Goal: Task Accomplishment & Management: Complete application form

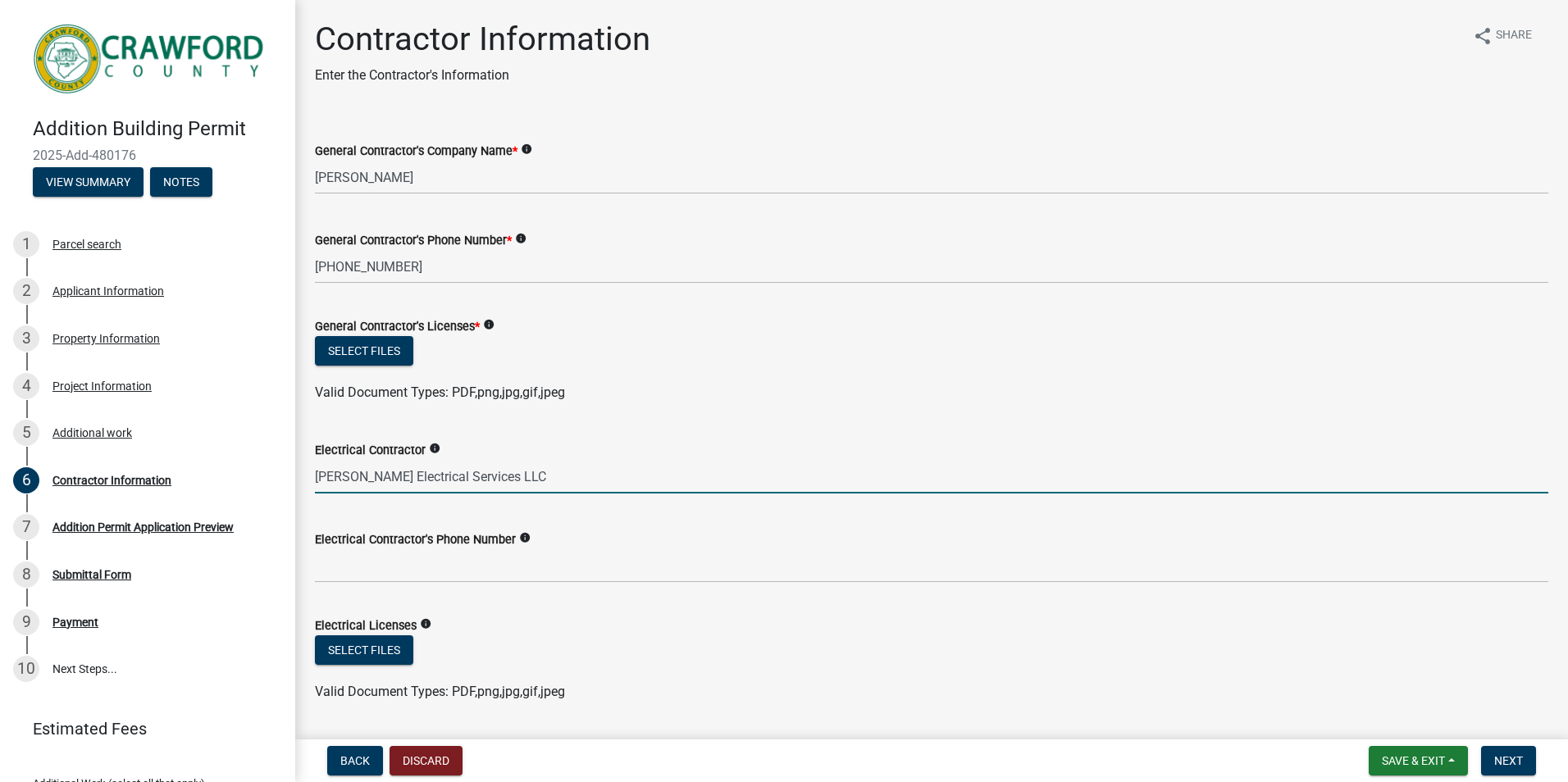
type input "[PERSON_NAME] Electrical Services LLC"
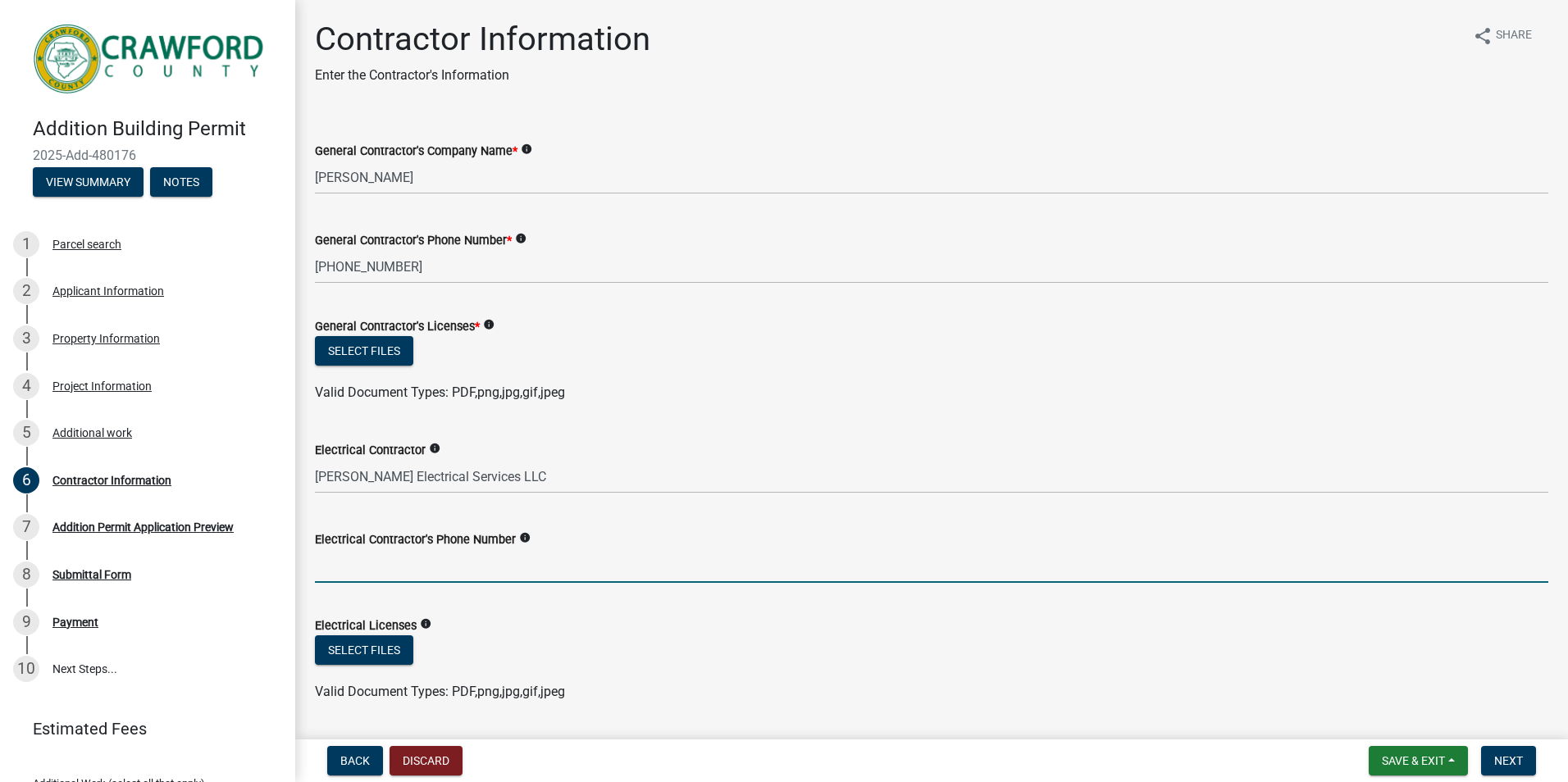
click at [384, 560] on input "Electrical Contractor's Phone Number" at bounding box center [931, 566] width 1233 height 34
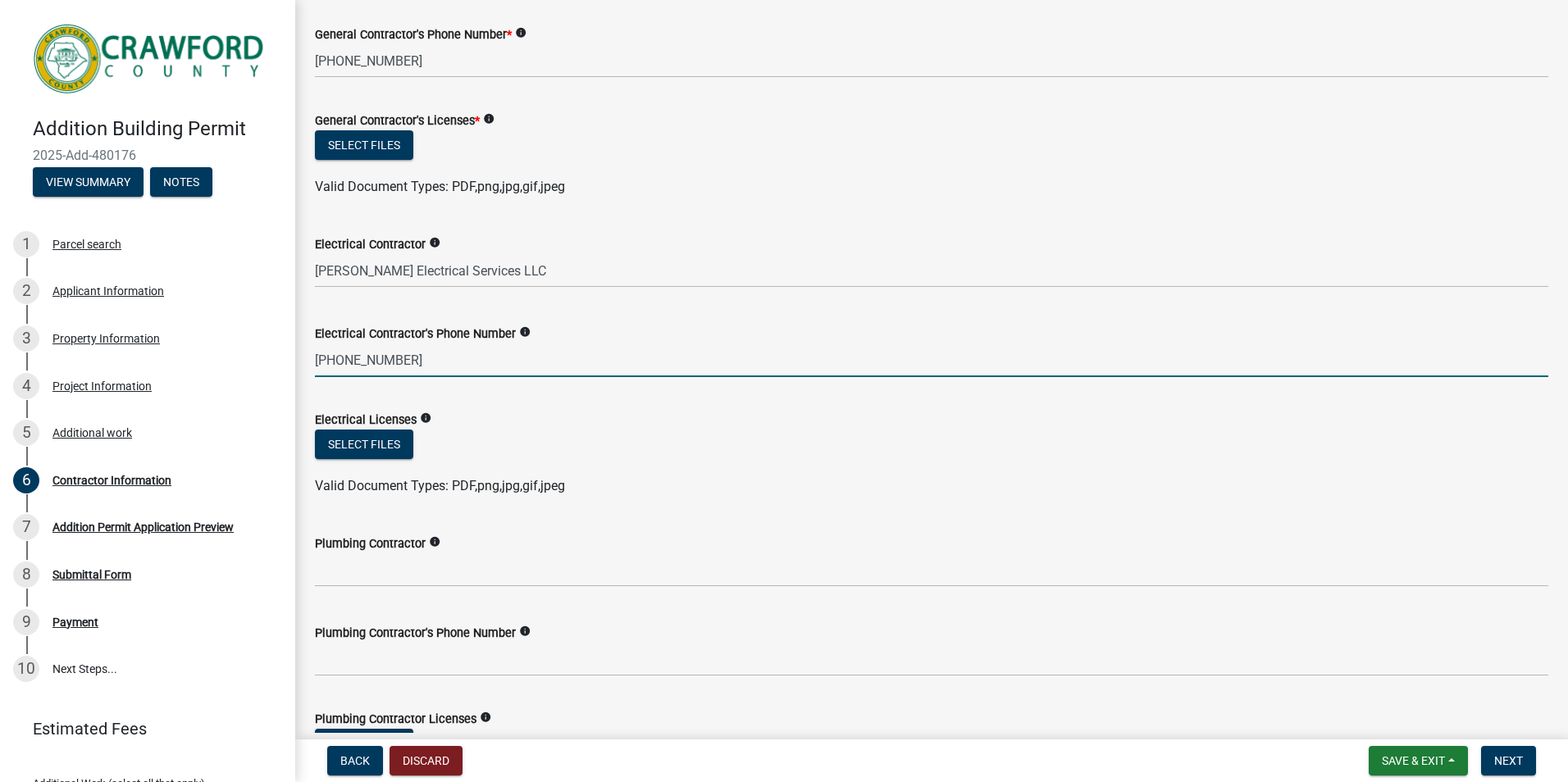
scroll to position [246, 0]
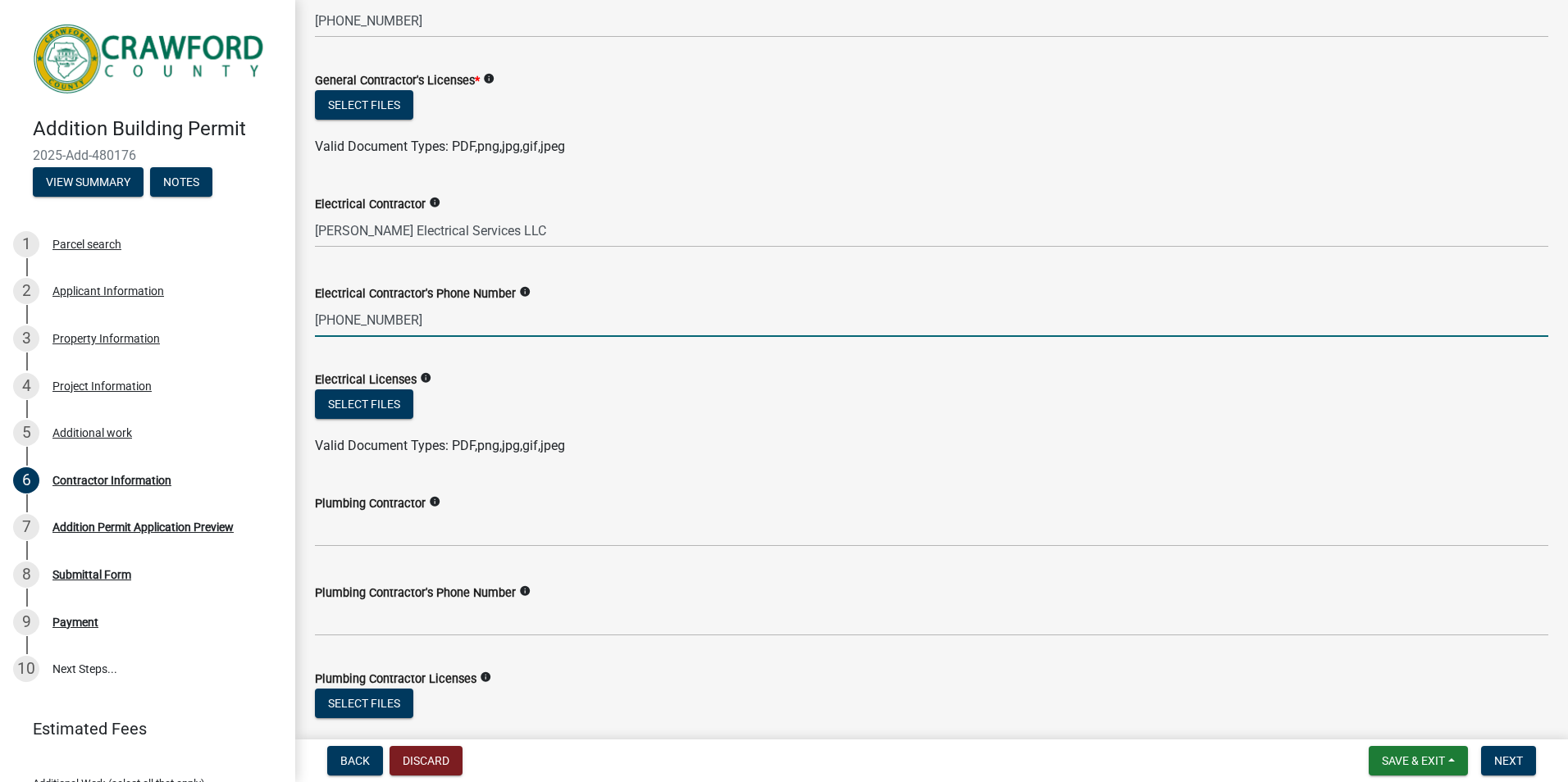
type input "[PHONE_NUMBER]"
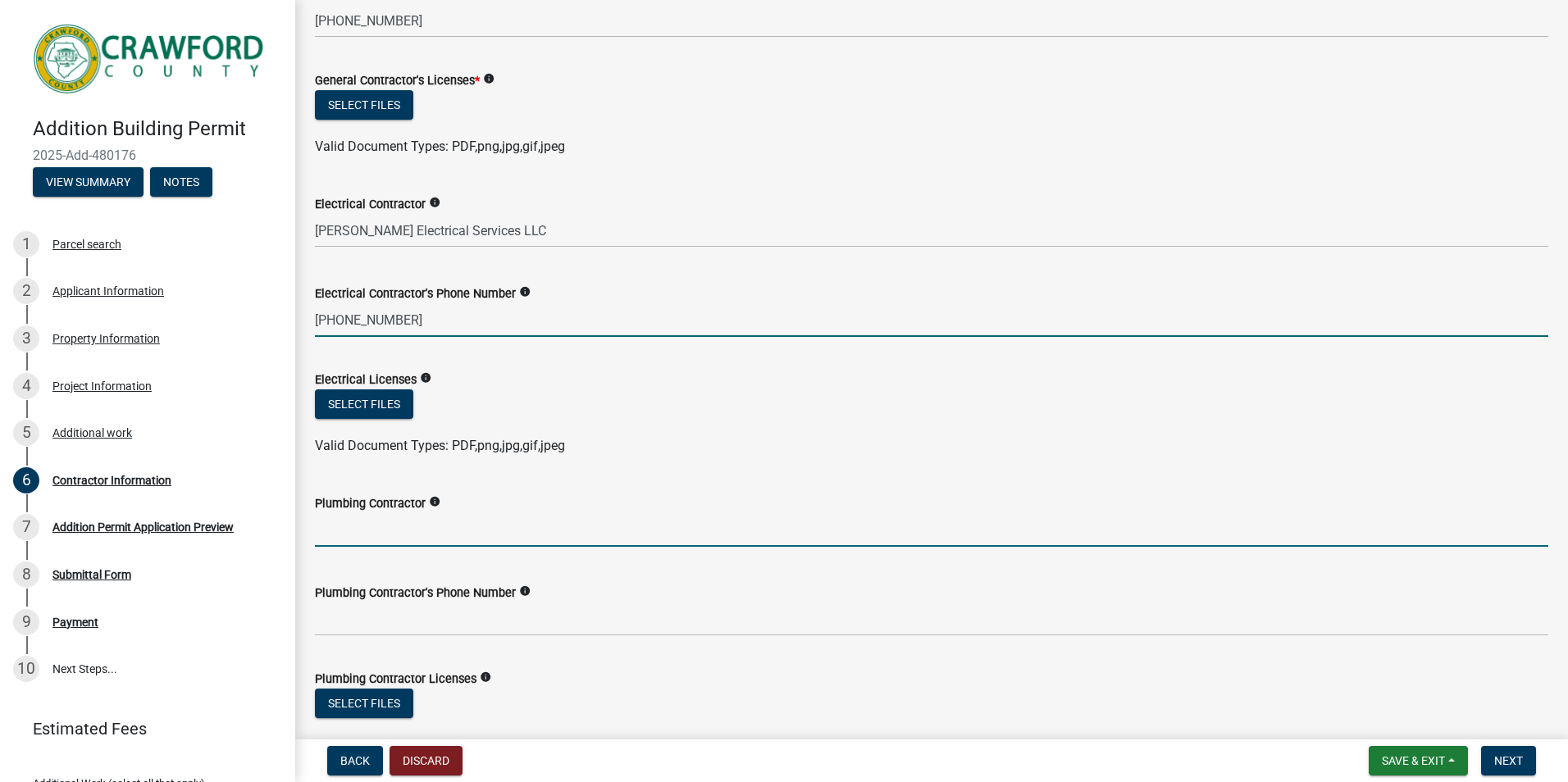
click at [377, 530] on input "Plumbing Contractor" at bounding box center [931, 530] width 1233 height 34
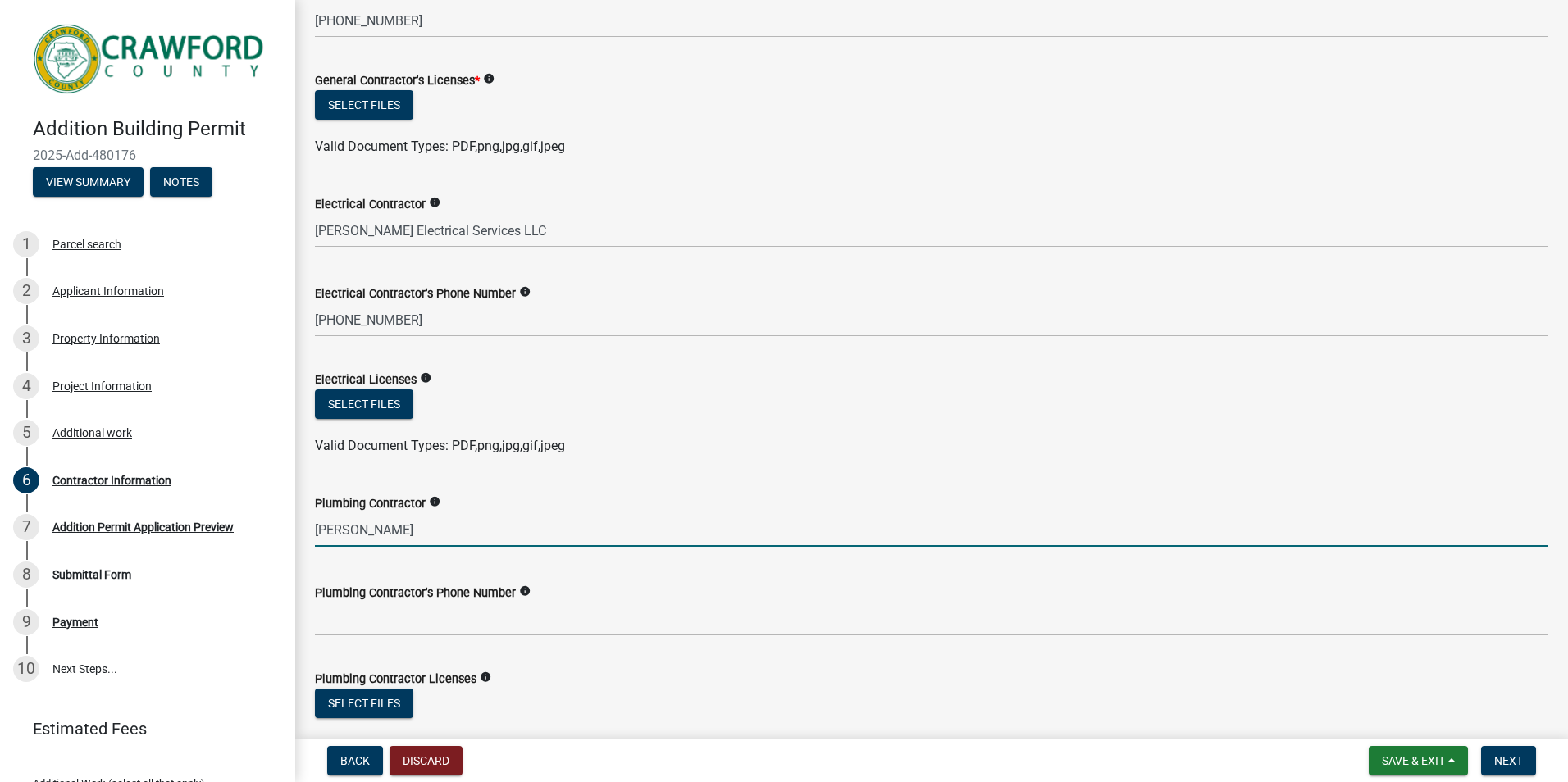
type input "[PERSON_NAME]"
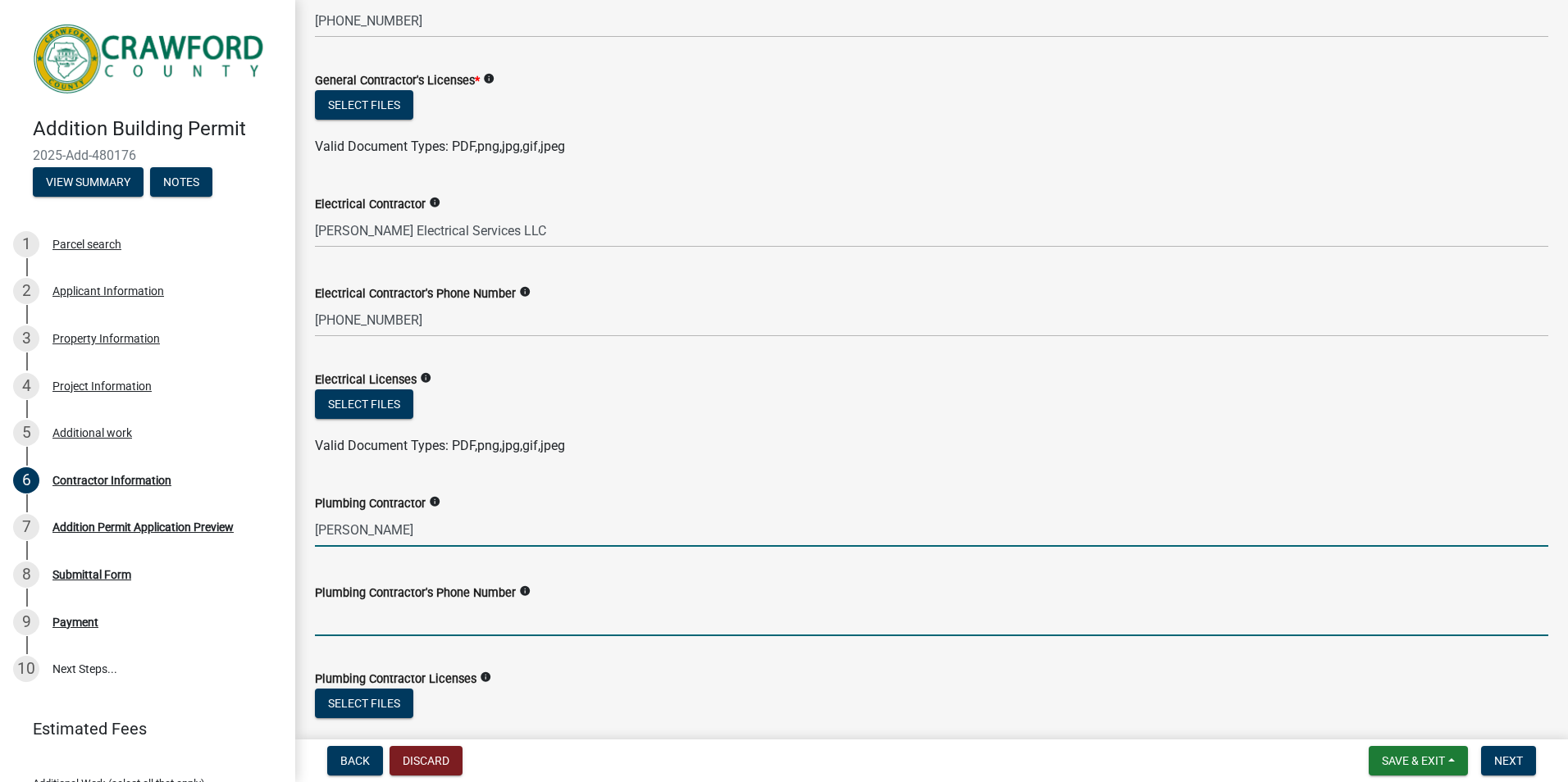
click at [372, 622] on input "Plumbing Contractor's Phone Number" at bounding box center [931, 619] width 1233 height 34
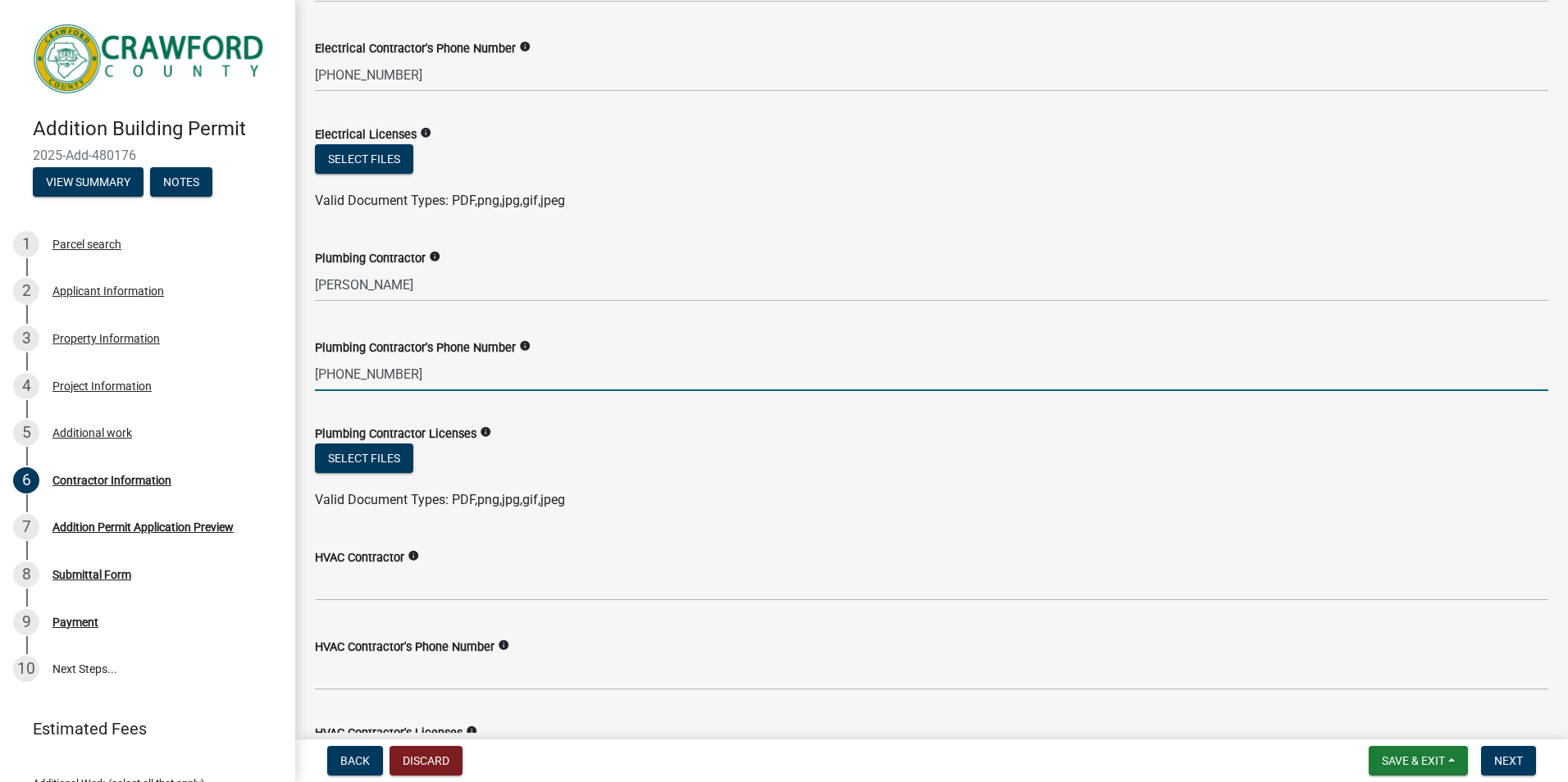
scroll to position [492, 0]
type input "[PHONE_NUMBER]"
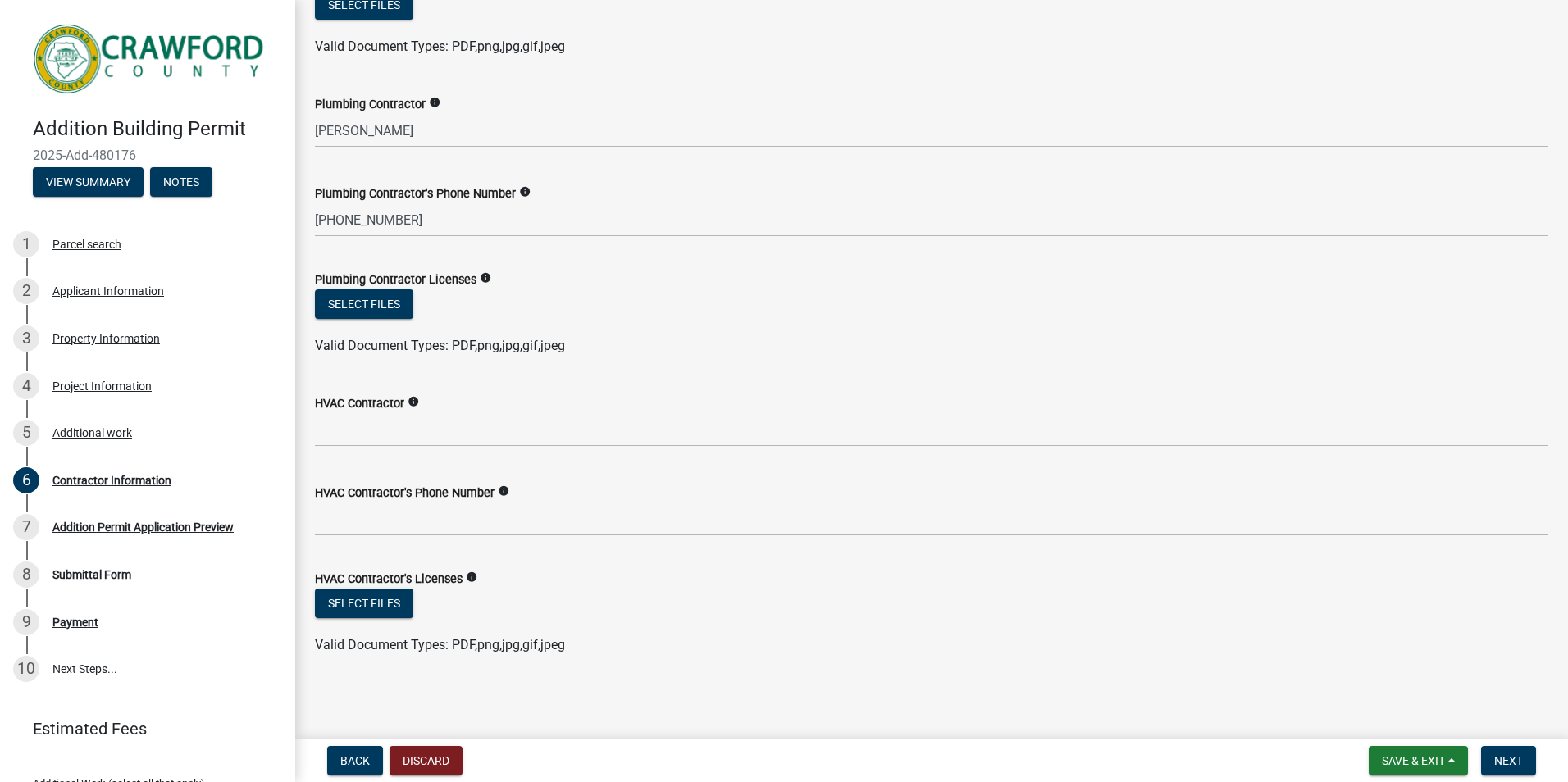
scroll to position [646, 0]
click at [1096, 38] on div "Valid Document Types: PDF,png,jpg,gif,jpeg" at bounding box center [932, 47] width 1258 height 20
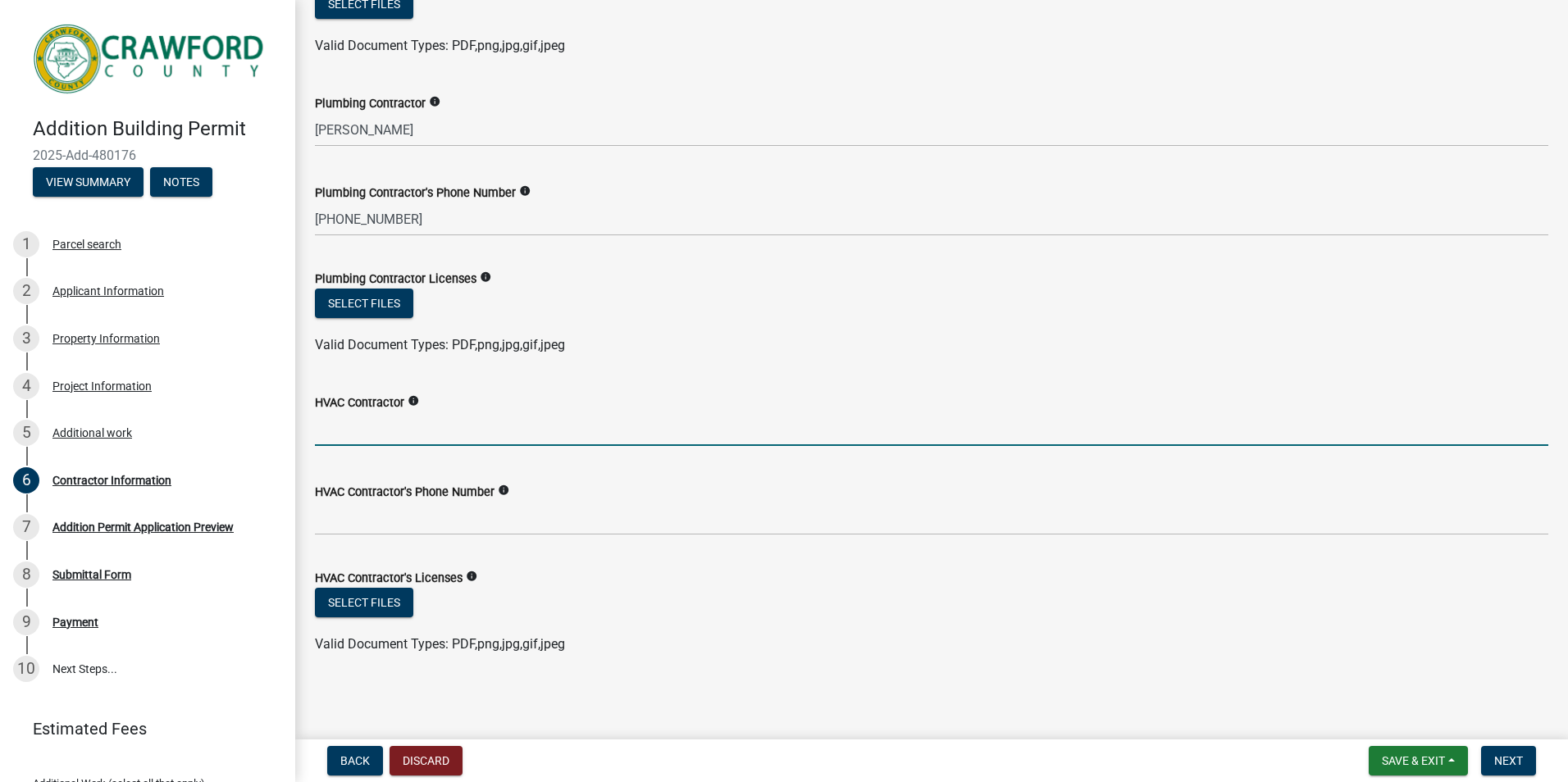
click at [367, 432] on input "HVAC Contractor" at bounding box center [931, 429] width 1233 height 34
type input "GHC Mechanical"
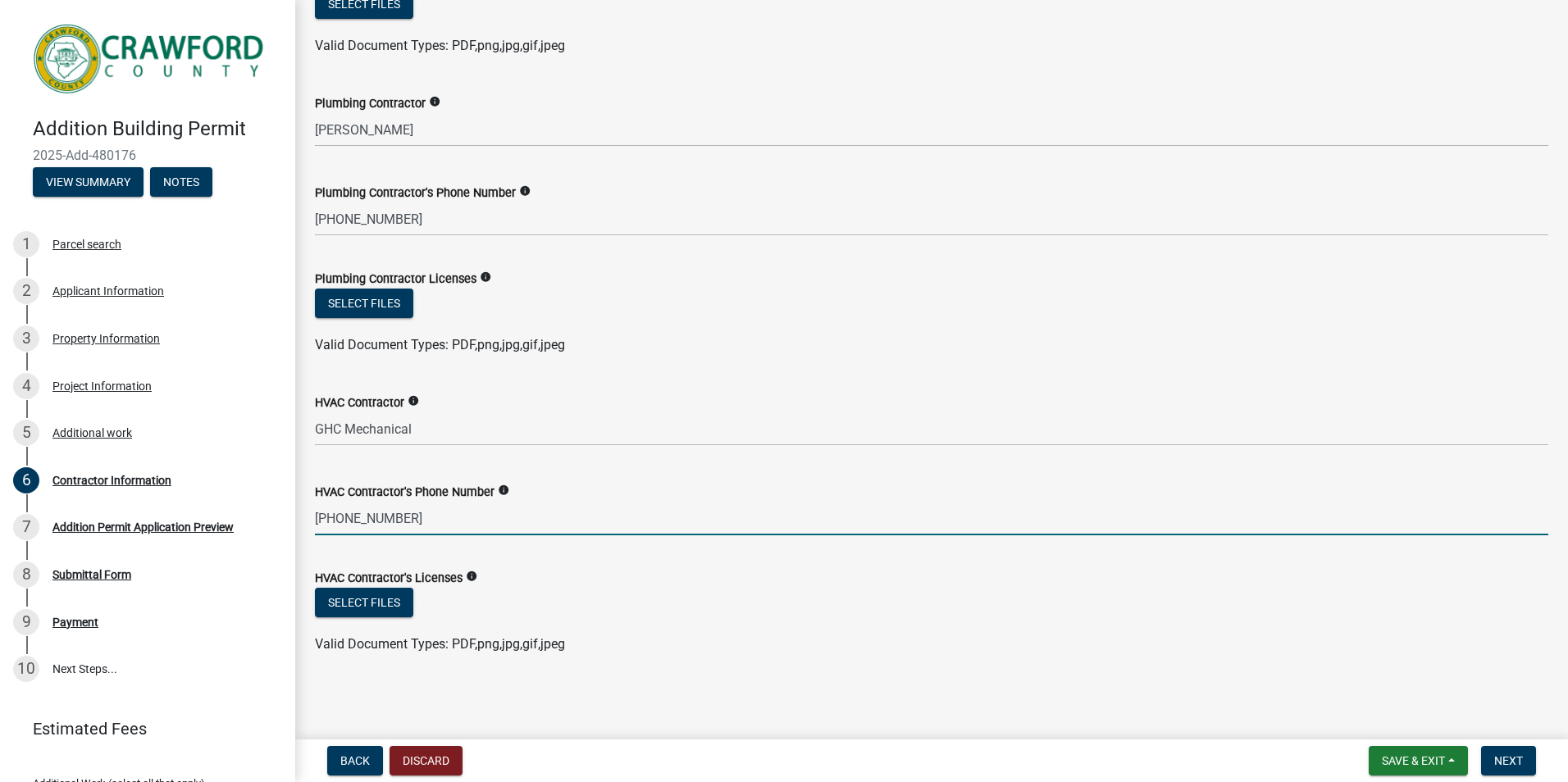
type input "[PHONE_NUMBER]"
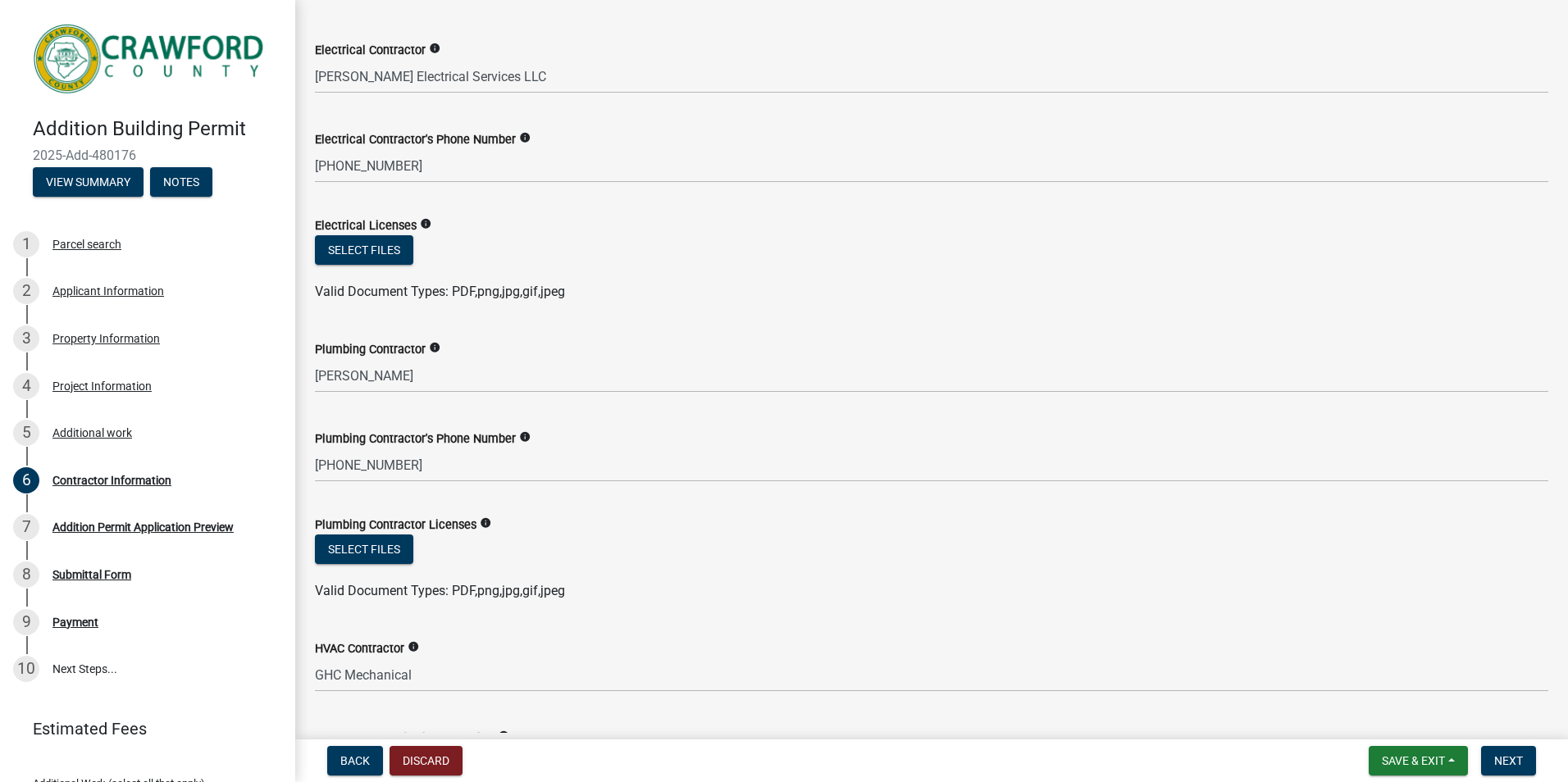
scroll to position [318, 0]
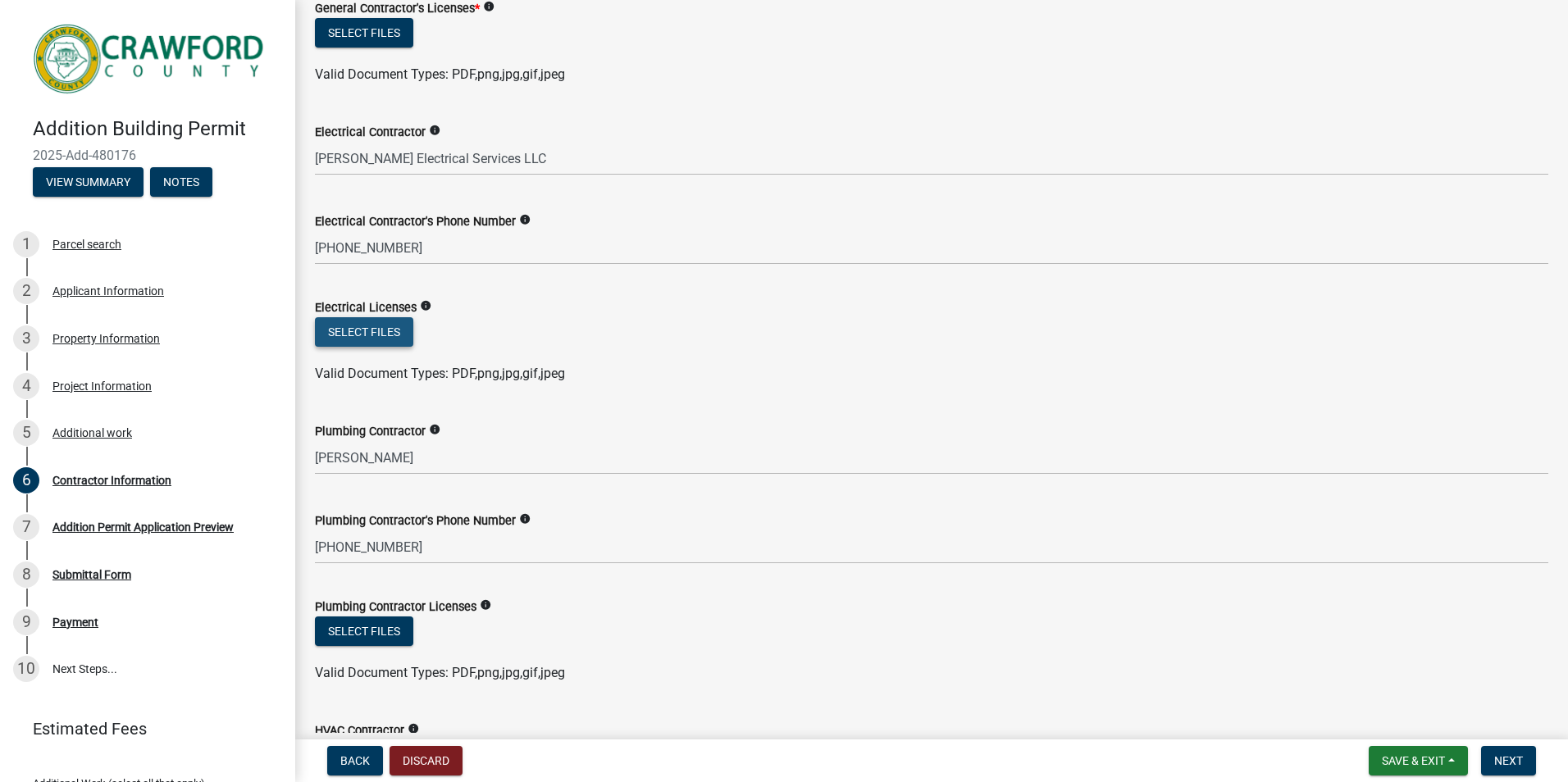
click at [361, 330] on button "Select files" at bounding box center [364, 332] width 99 height 29
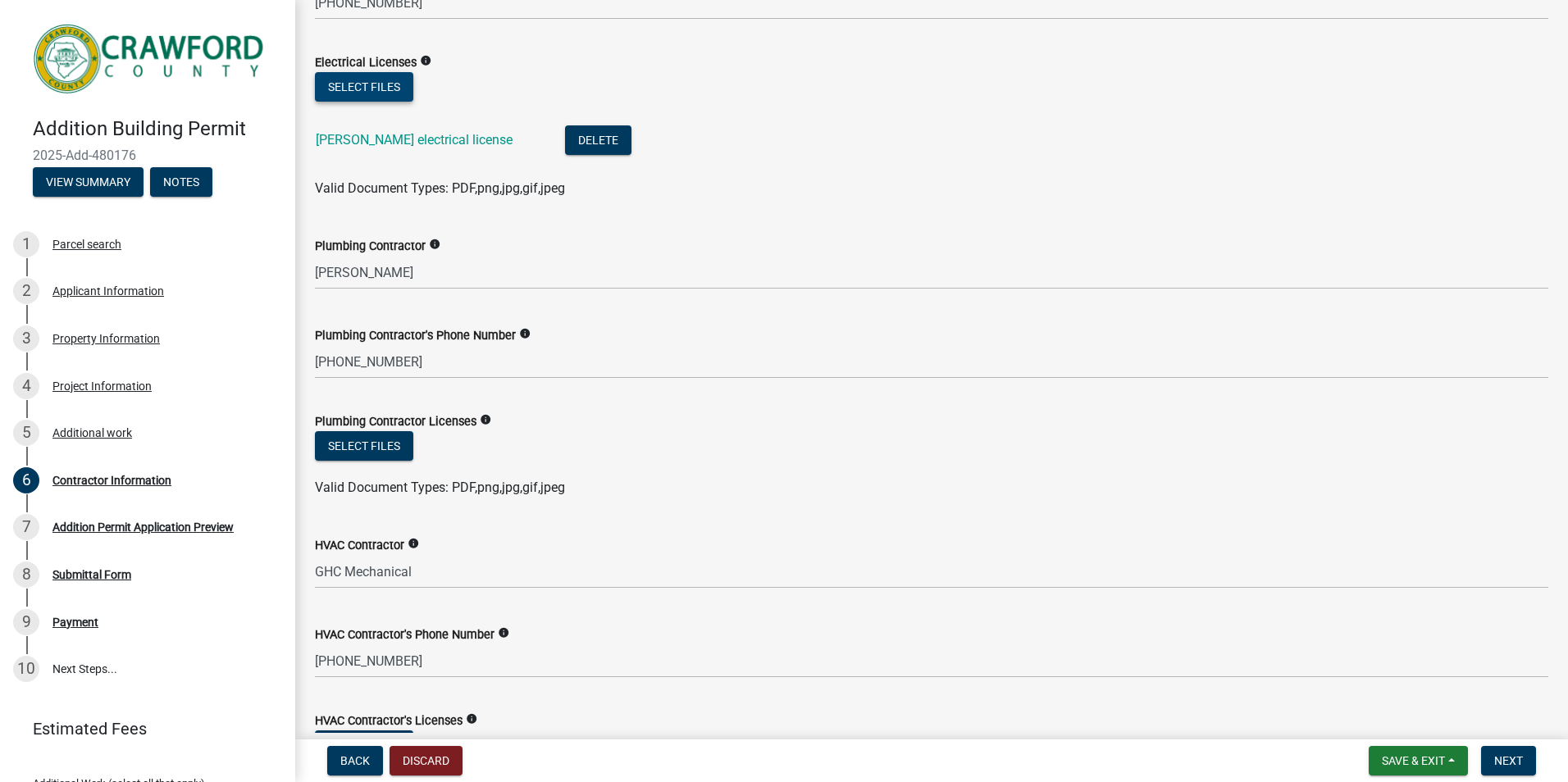
scroll to position [564, 0]
click at [369, 443] on button "Select files" at bounding box center [364, 445] width 99 height 29
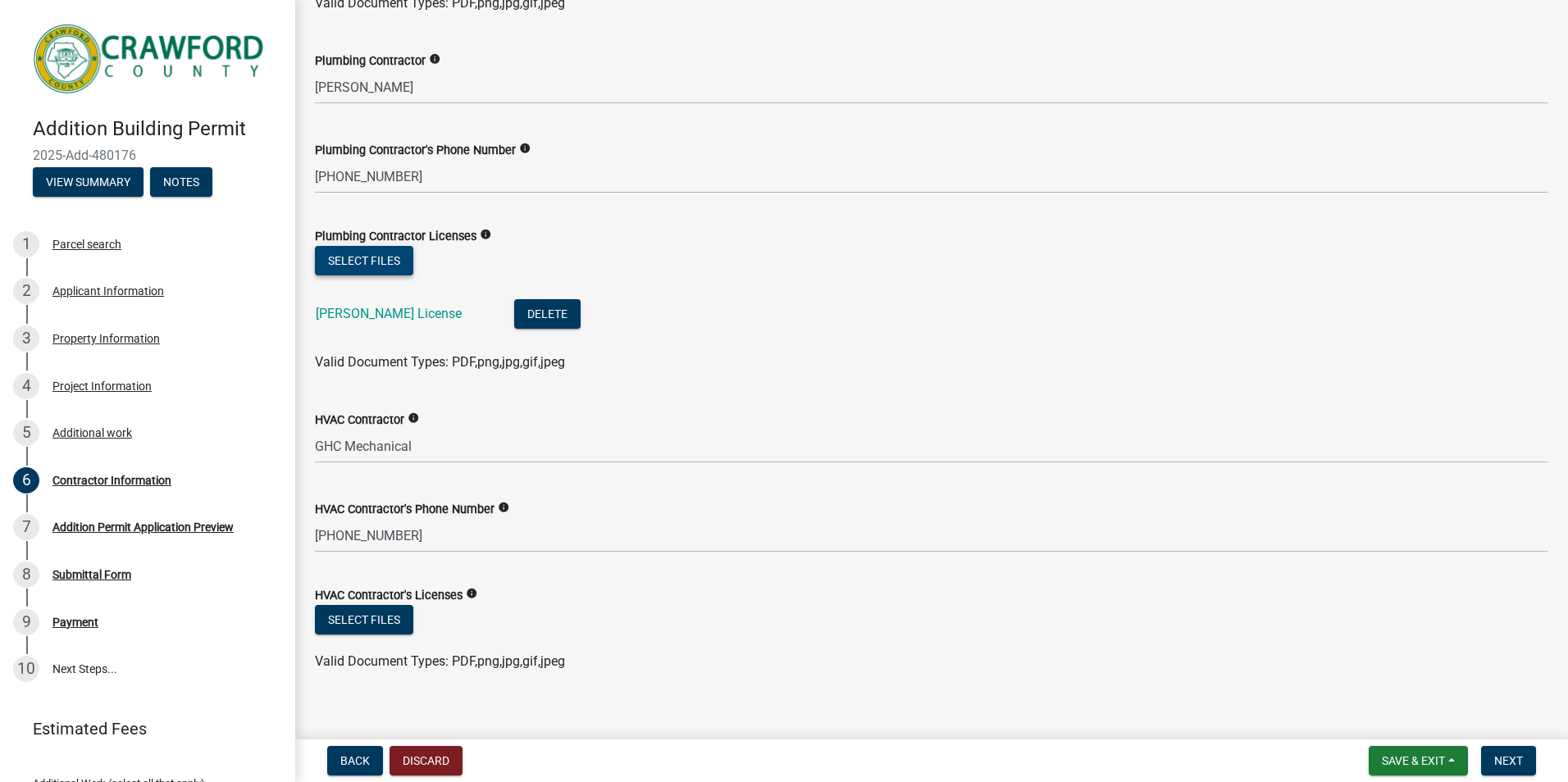
scroll to position [766, 0]
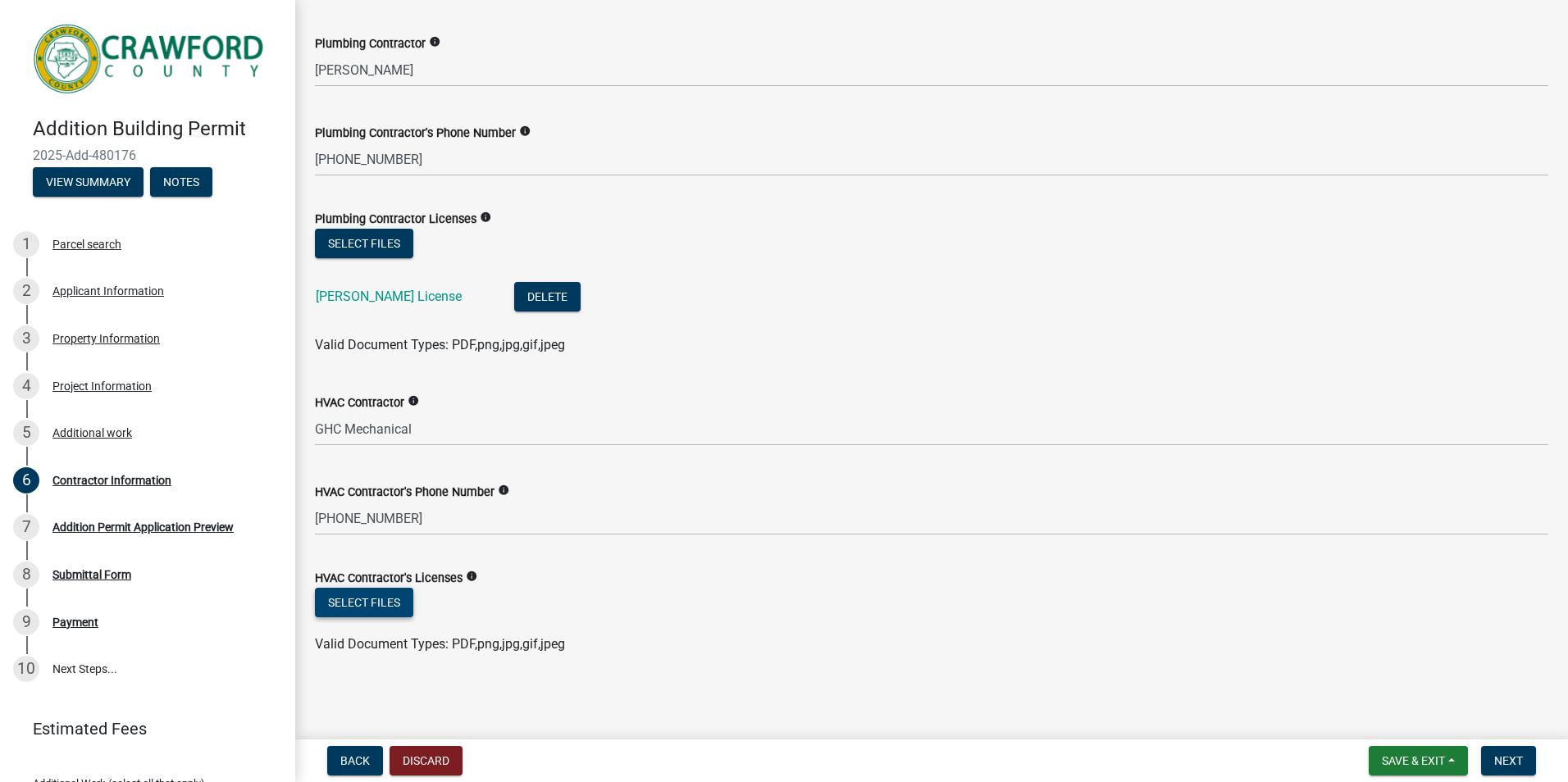
click at [392, 603] on button "Select files" at bounding box center [364, 602] width 99 height 29
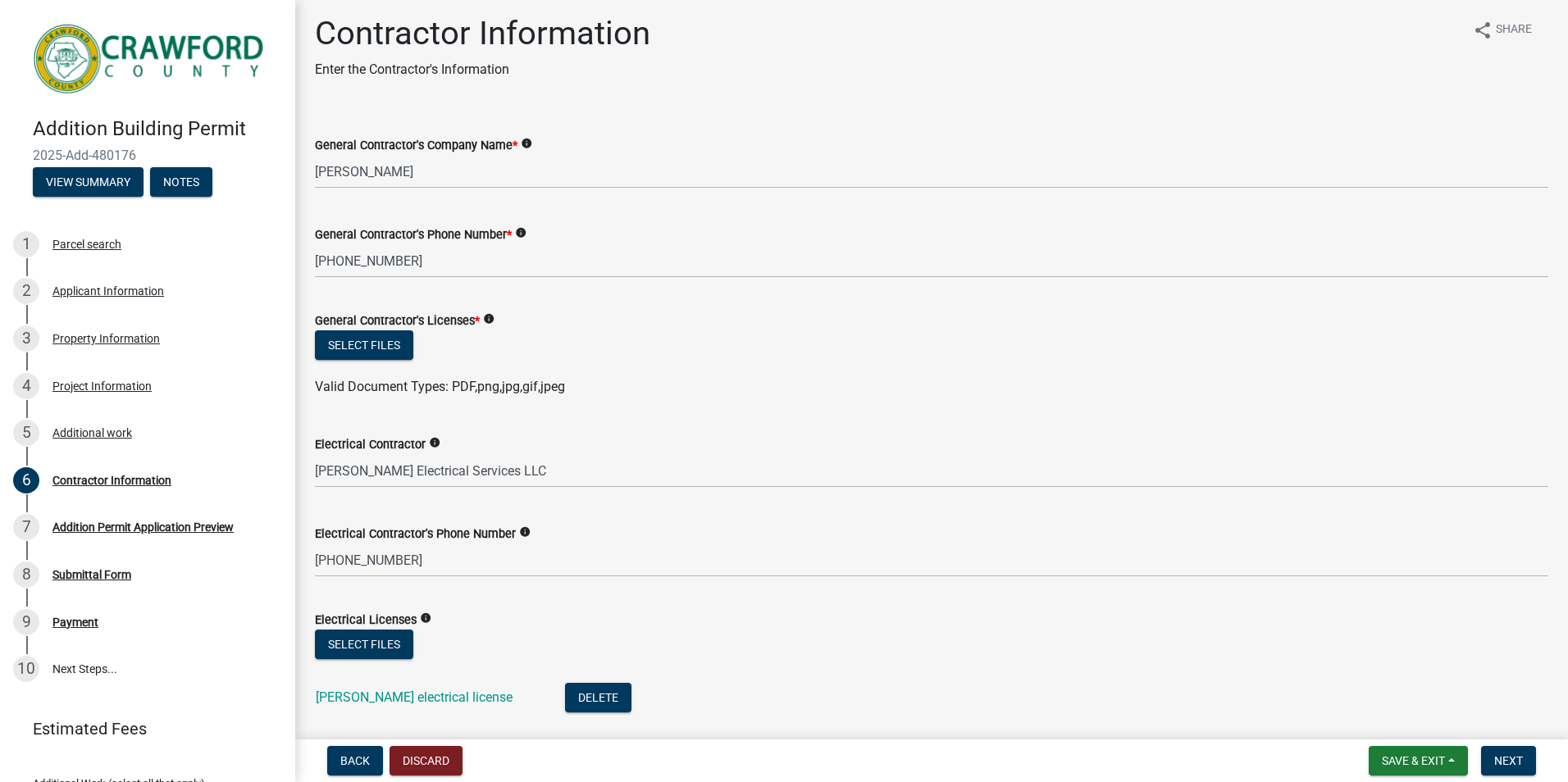
scroll to position [0, 0]
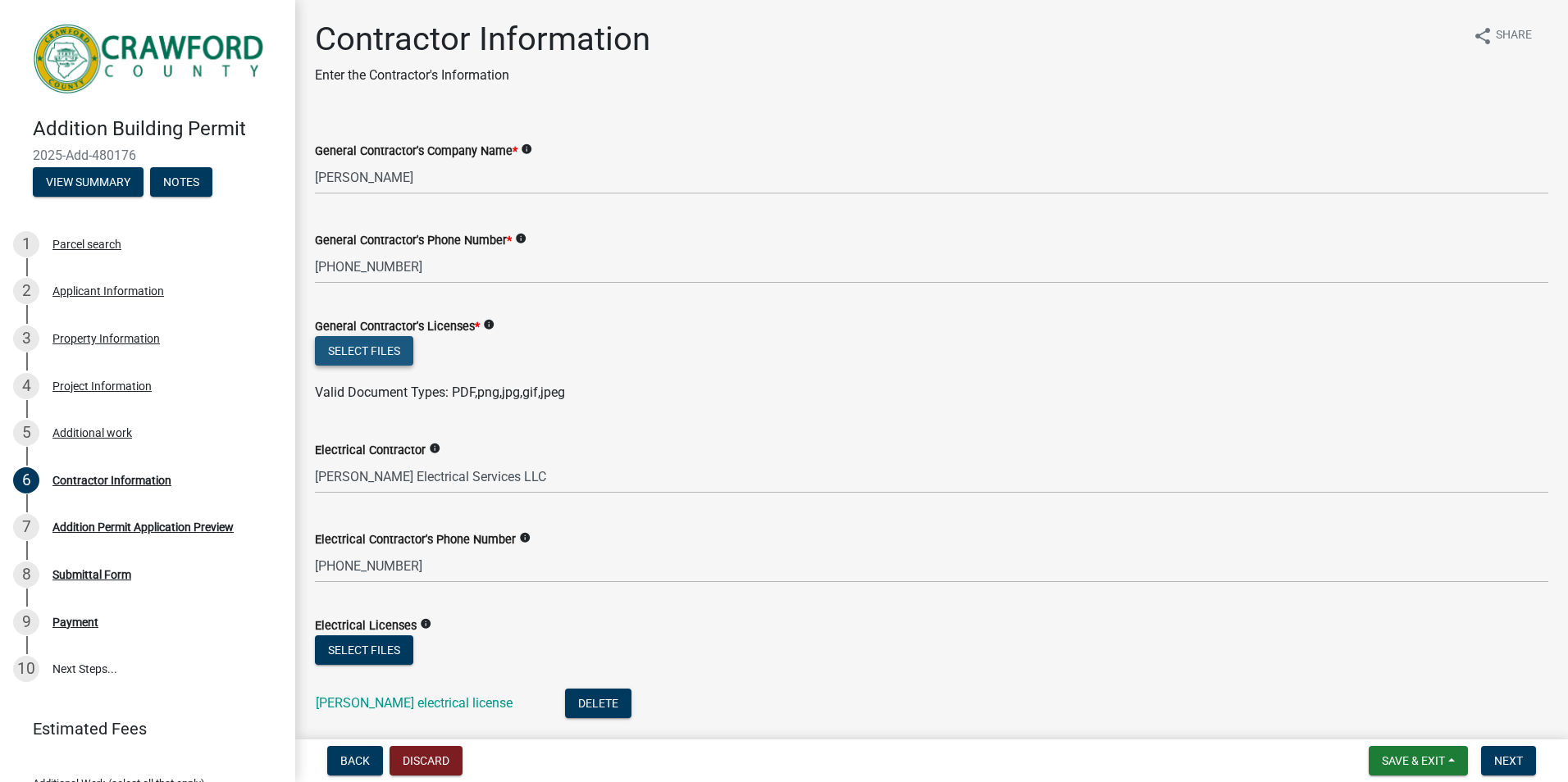
click at [361, 345] on button "Select files" at bounding box center [364, 350] width 99 height 29
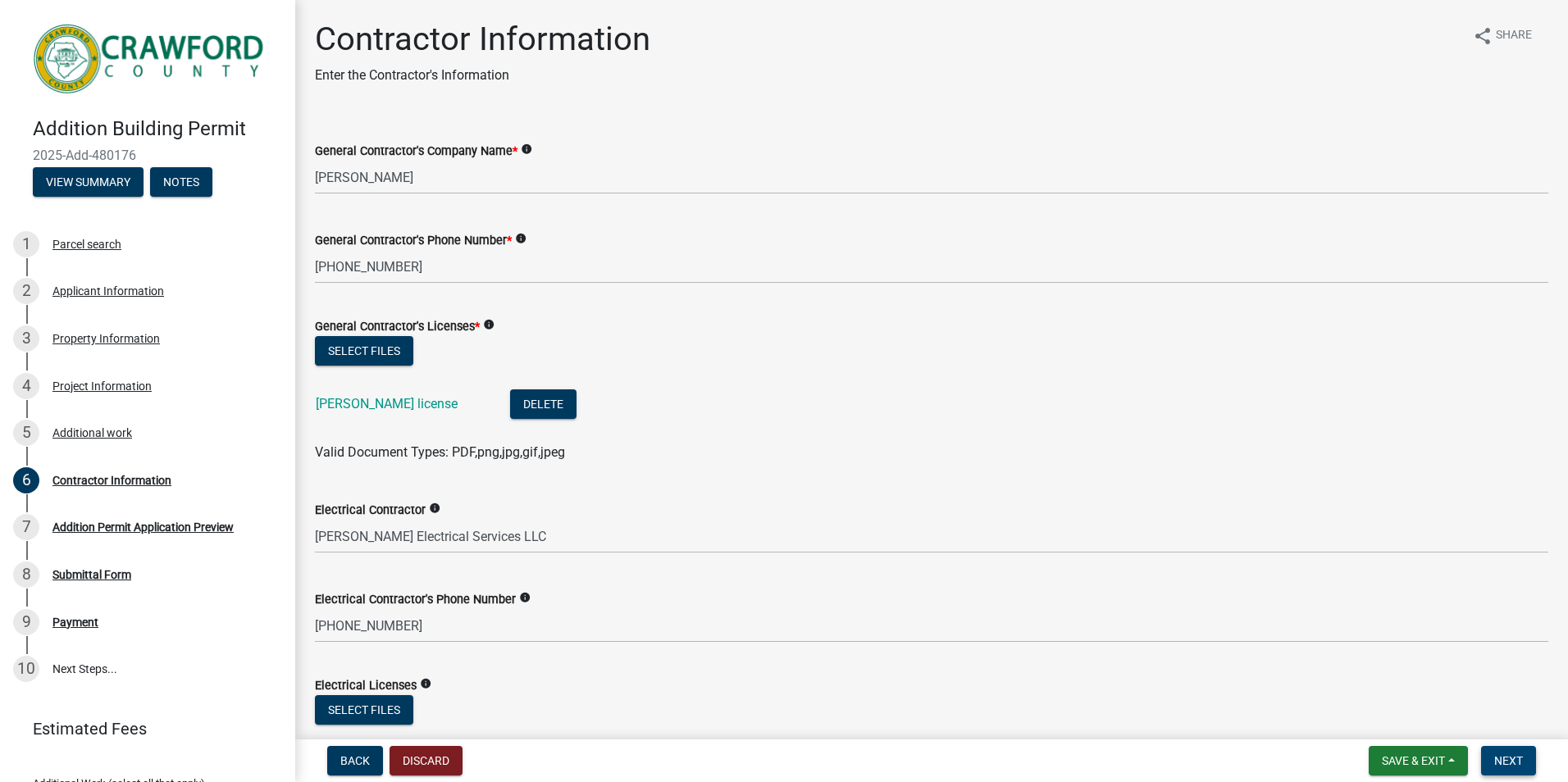
click at [1516, 756] on span "Next" at bounding box center [1508, 761] width 28 height 13
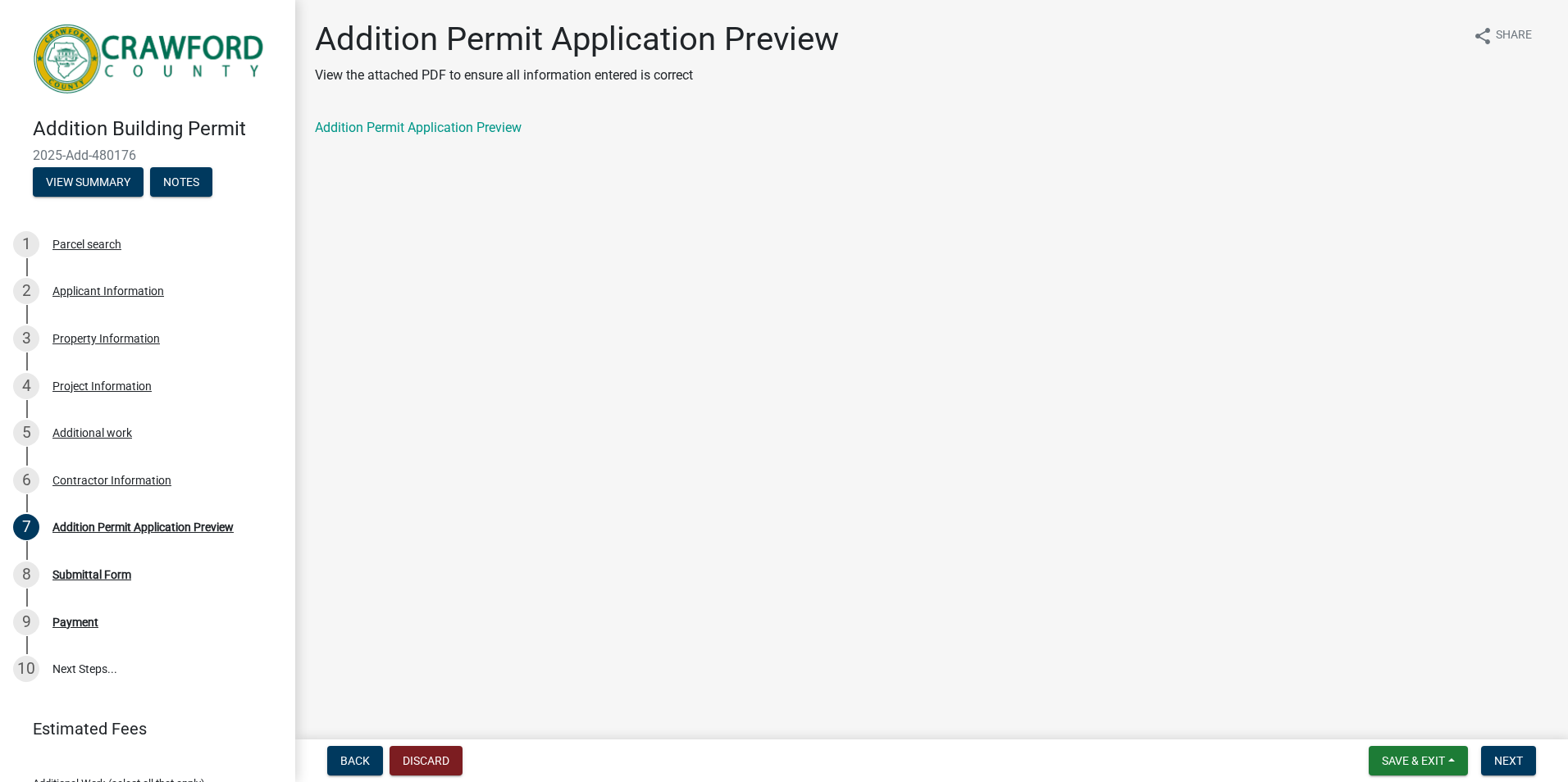
click at [451, 130] on link "Addition Permit Application Preview" at bounding box center [418, 127] width 206 height 16
click at [358, 764] on span "Back" at bounding box center [355, 761] width 29 height 13
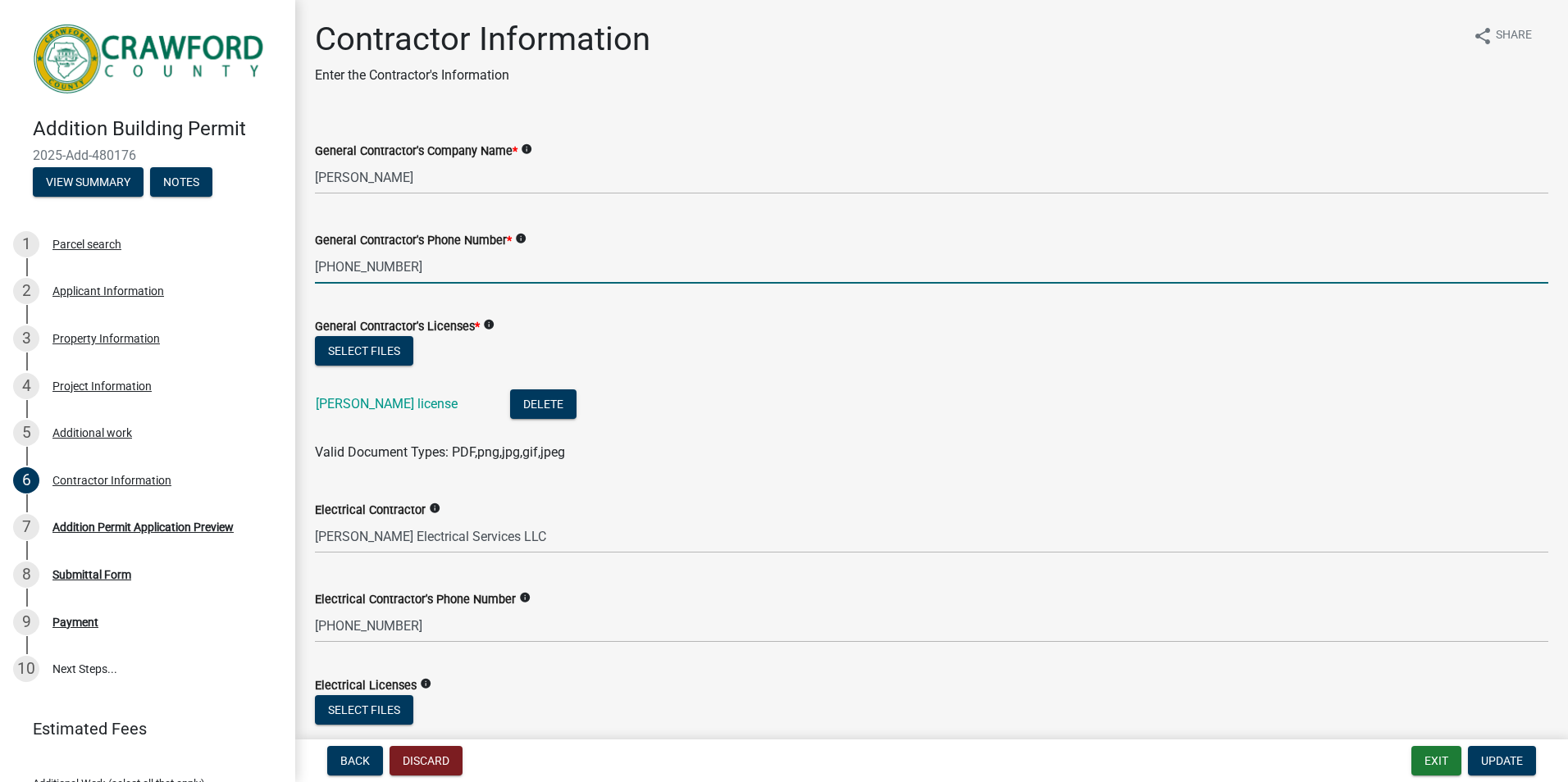
click at [334, 266] on input "[PHONE_NUMBER]" at bounding box center [931, 266] width 1233 height 34
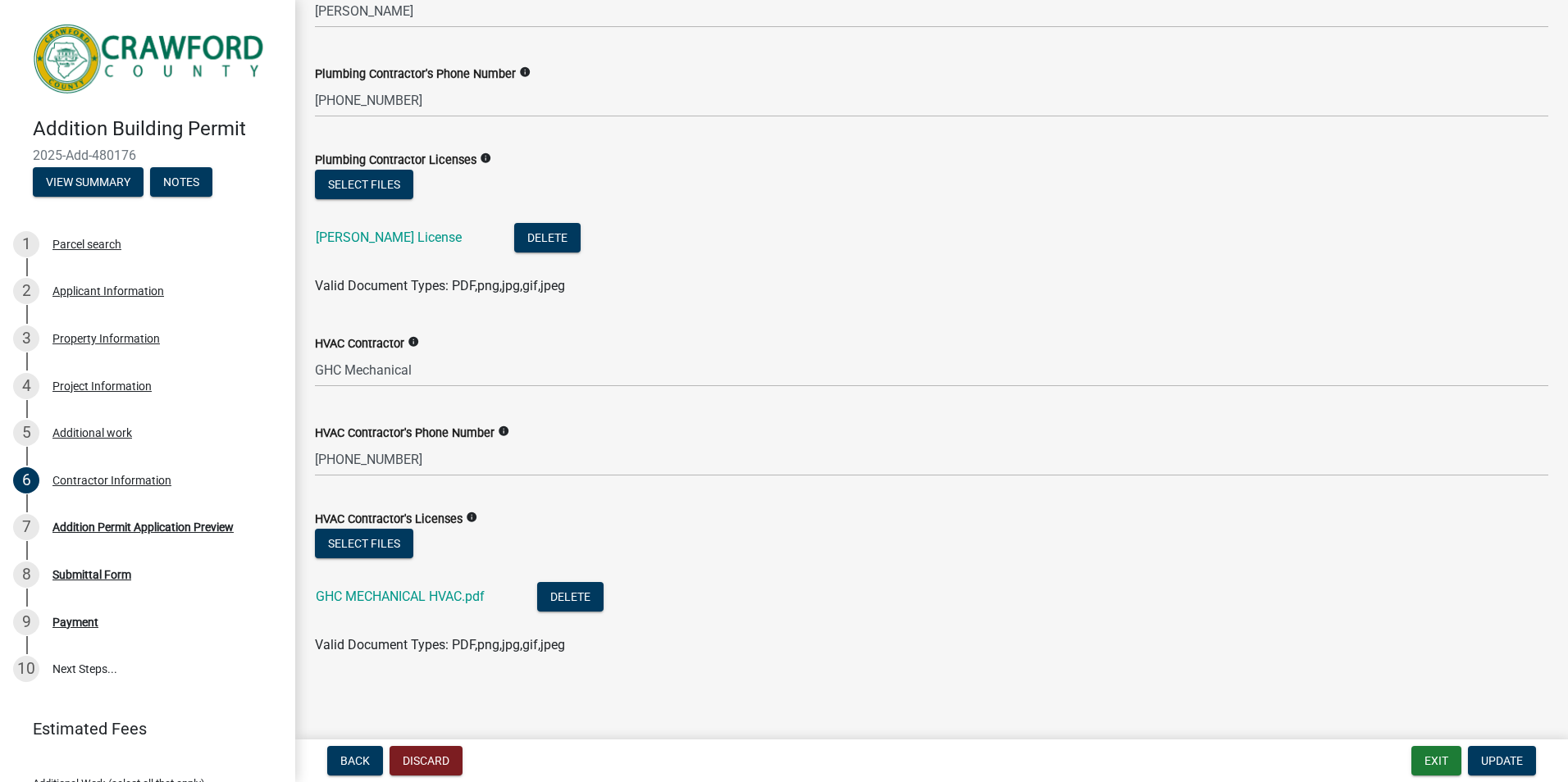
scroll to position [885, 0]
type input "[PHONE_NUMBER]"
click at [1505, 766] on span "Update" at bounding box center [1502, 761] width 42 height 13
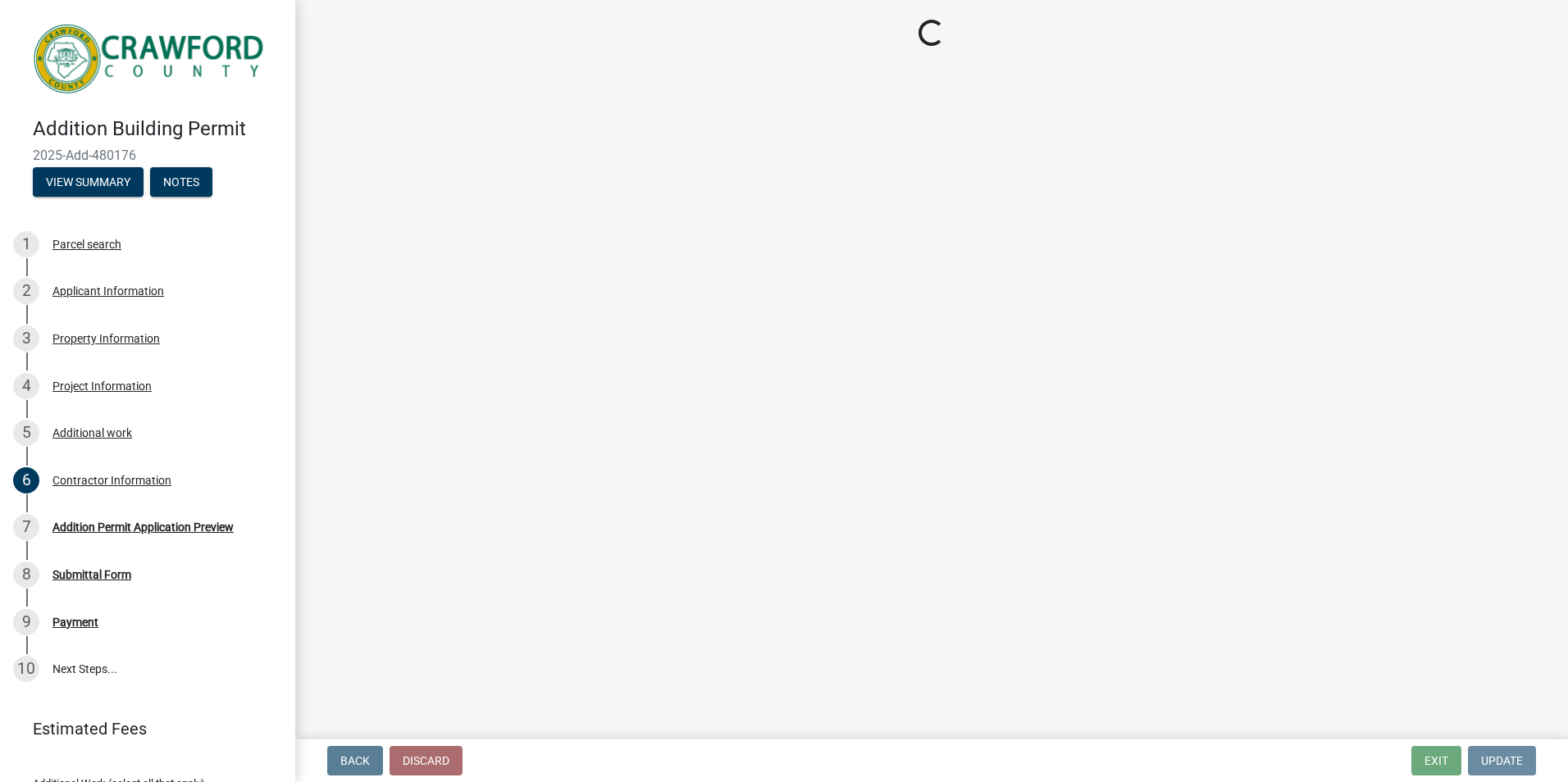
scroll to position [0, 0]
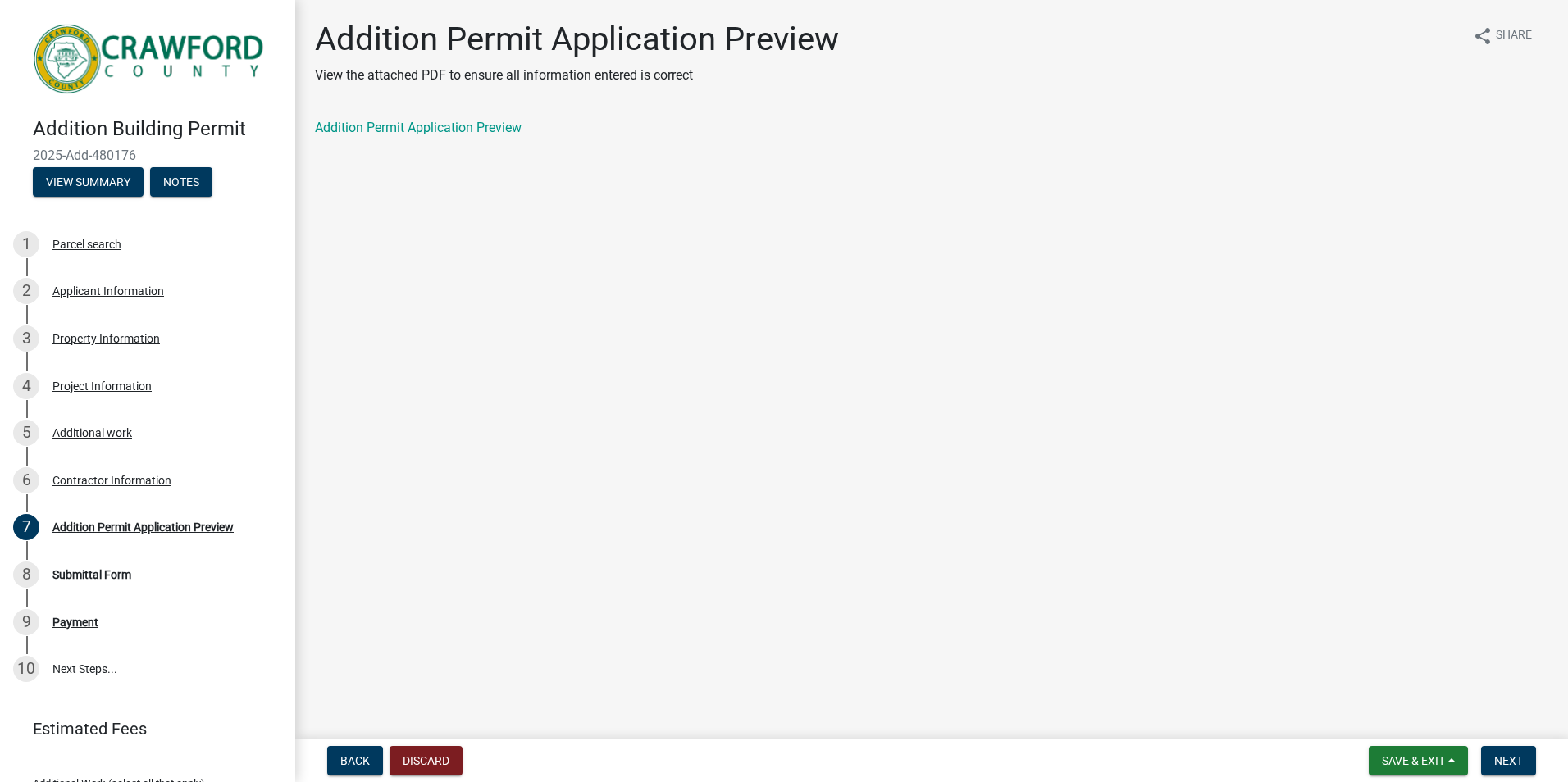
click at [433, 128] on link "Addition Permit Application Preview" at bounding box center [418, 127] width 206 height 16
click at [1497, 762] on span "Next" at bounding box center [1508, 761] width 28 height 13
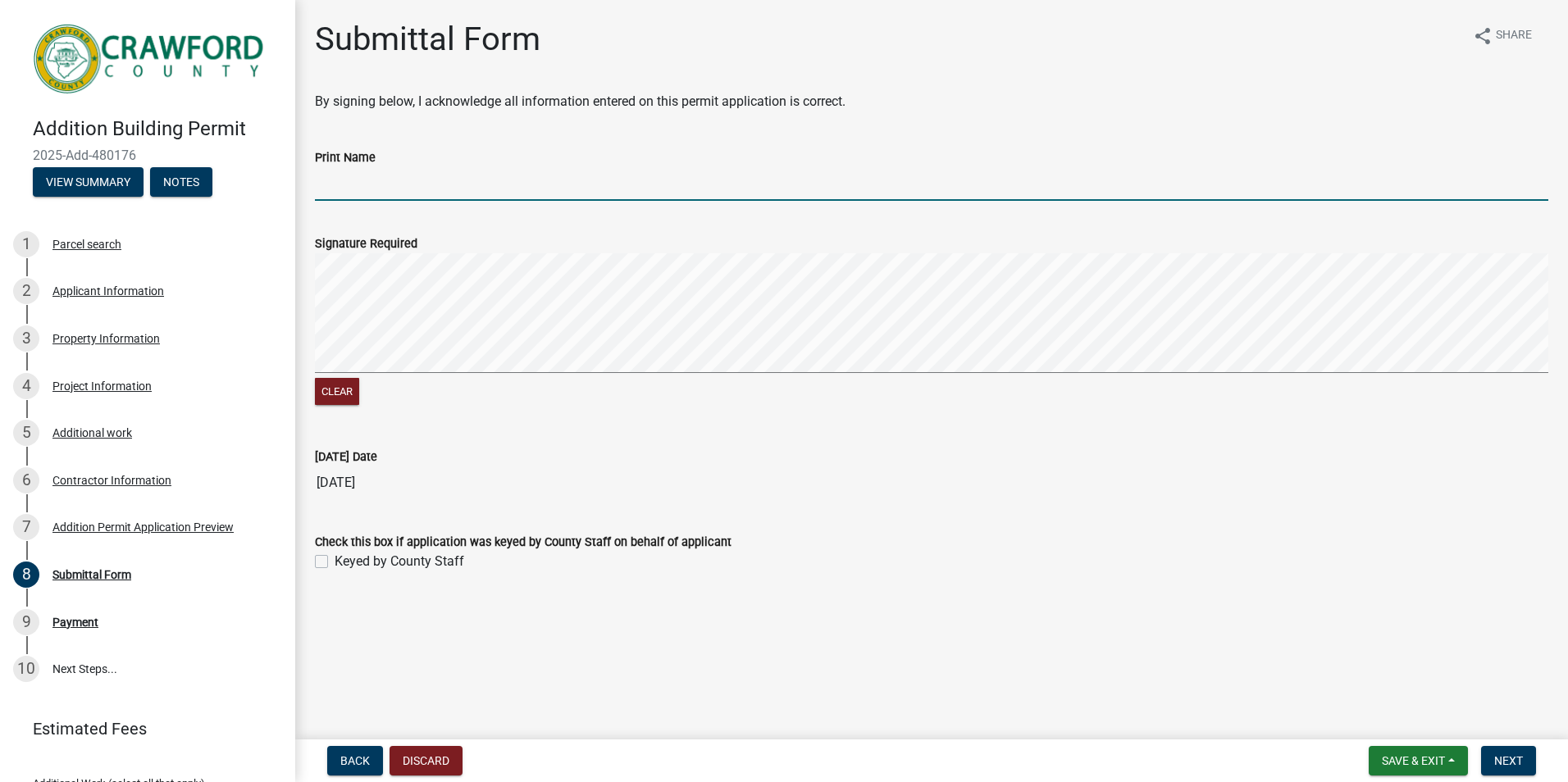
click at [329, 175] on input "Print Name" at bounding box center [931, 183] width 1233 height 34
type input "m"
type input "[PERSON_NAME]"
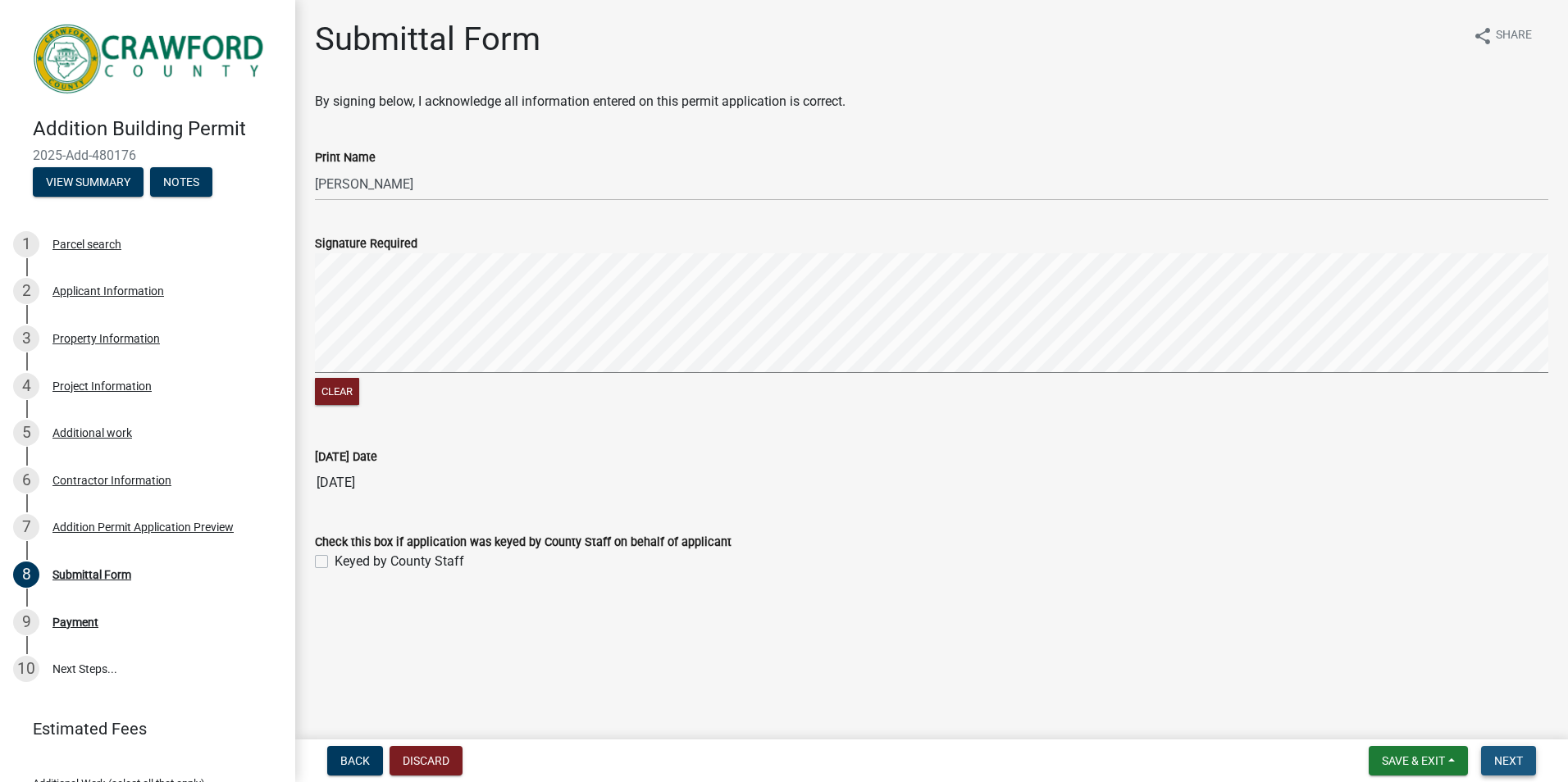
click at [1500, 753] on button "Next" at bounding box center [1509, 761] width 55 height 29
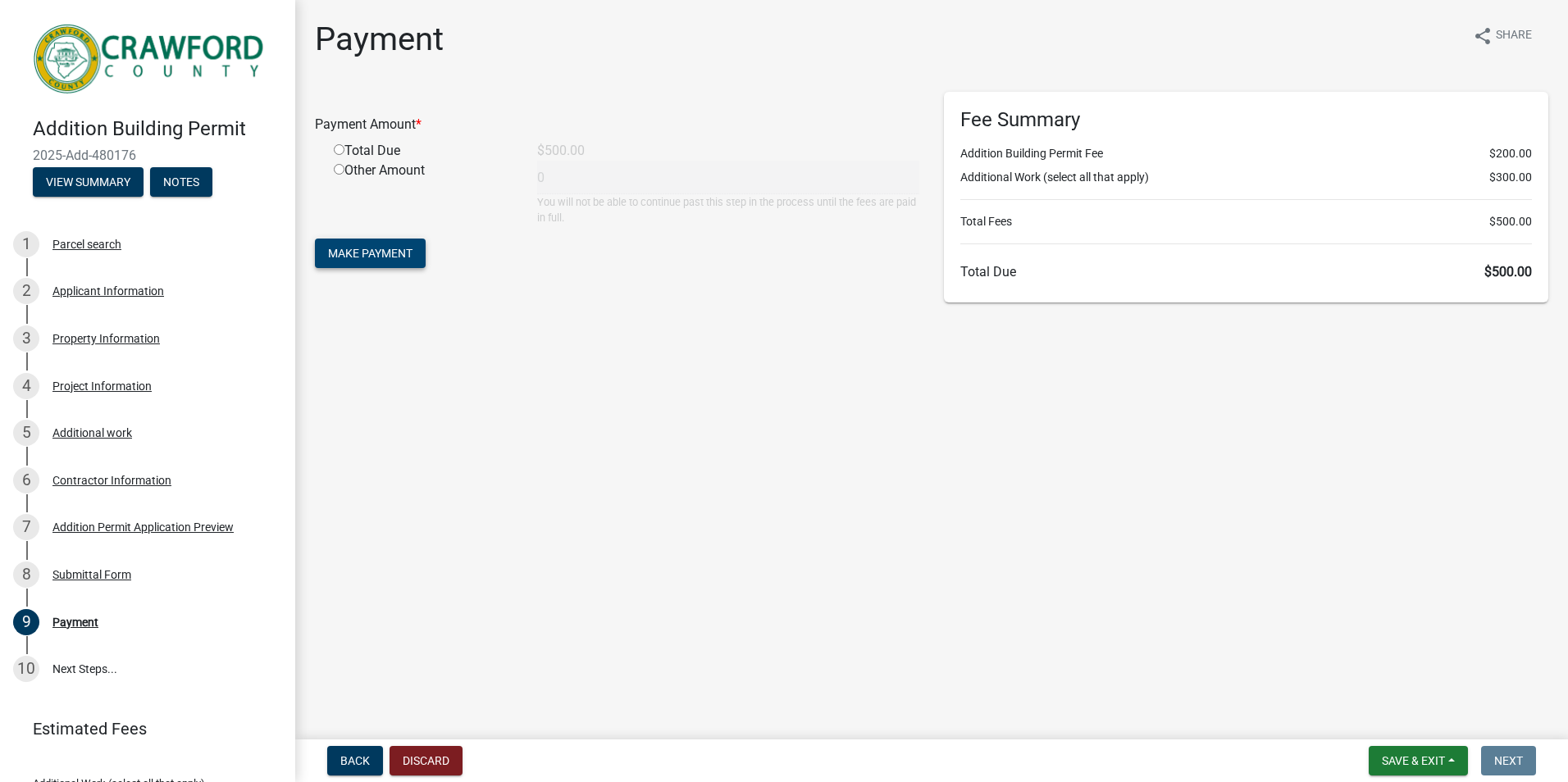
click at [369, 256] on span "Make Payment" at bounding box center [370, 253] width 85 height 13
click at [339, 169] on input "radio" at bounding box center [340, 170] width 11 height 11
radio input "true"
type input "500"
click at [400, 254] on span "Make Payment" at bounding box center [370, 253] width 85 height 13
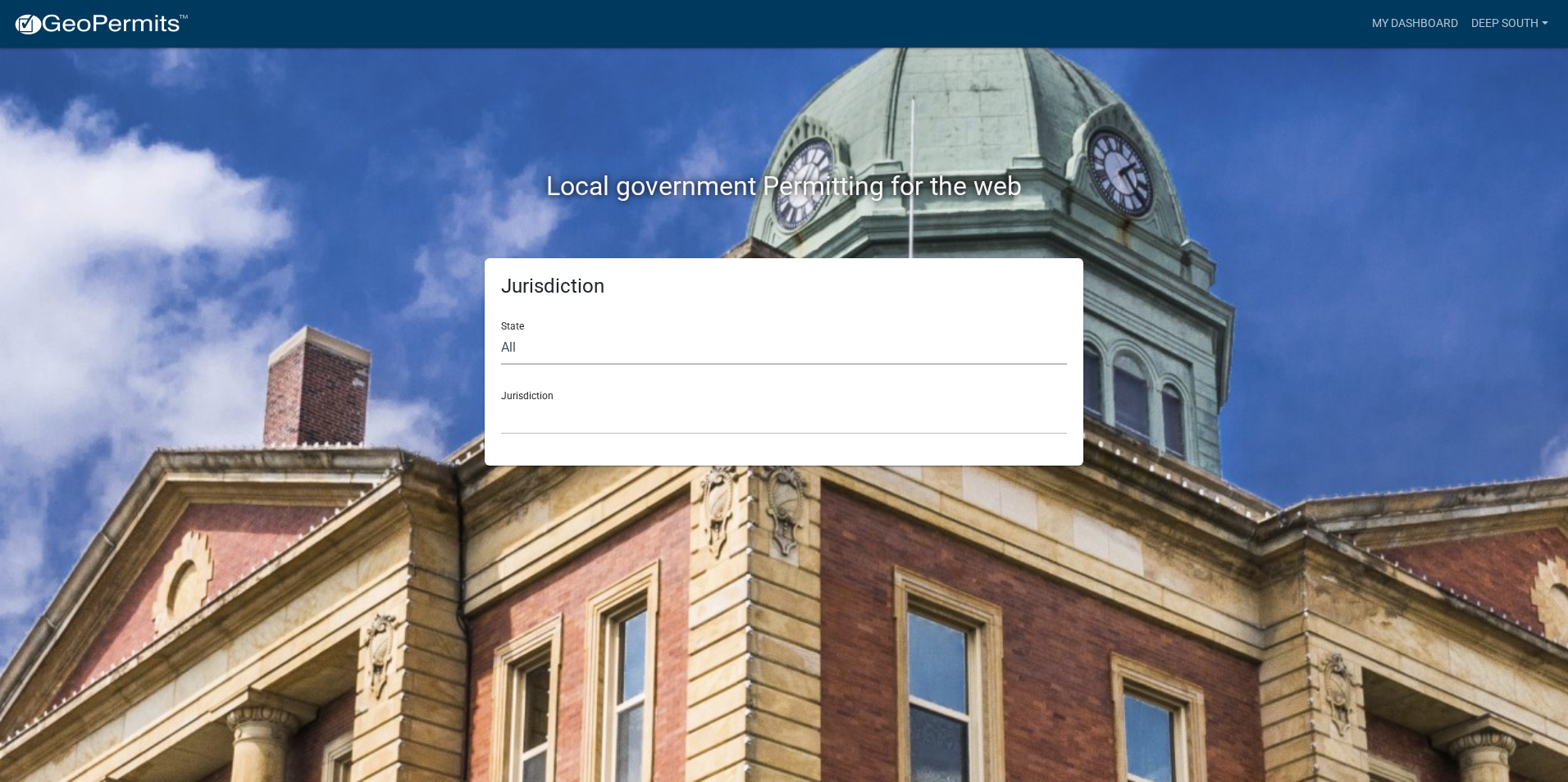
click at [522, 349] on select "All Colorado Georgia Indiana Iowa Kansas Minnesota Ohio South Carolina Wisconsin" at bounding box center [784, 348] width 566 height 34
select select "Georgia"
click at [501, 331] on select "All Colorado Georgia Indiana Iowa Kansas Minnesota Ohio South Carolina Wisconsin" at bounding box center [784, 348] width 566 height 34
click at [537, 413] on select "Carroll County, Georgia Cook County, Georgia Crawford County, Georgia Gilmer Co…" at bounding box center [784, 417] width 566 height 34
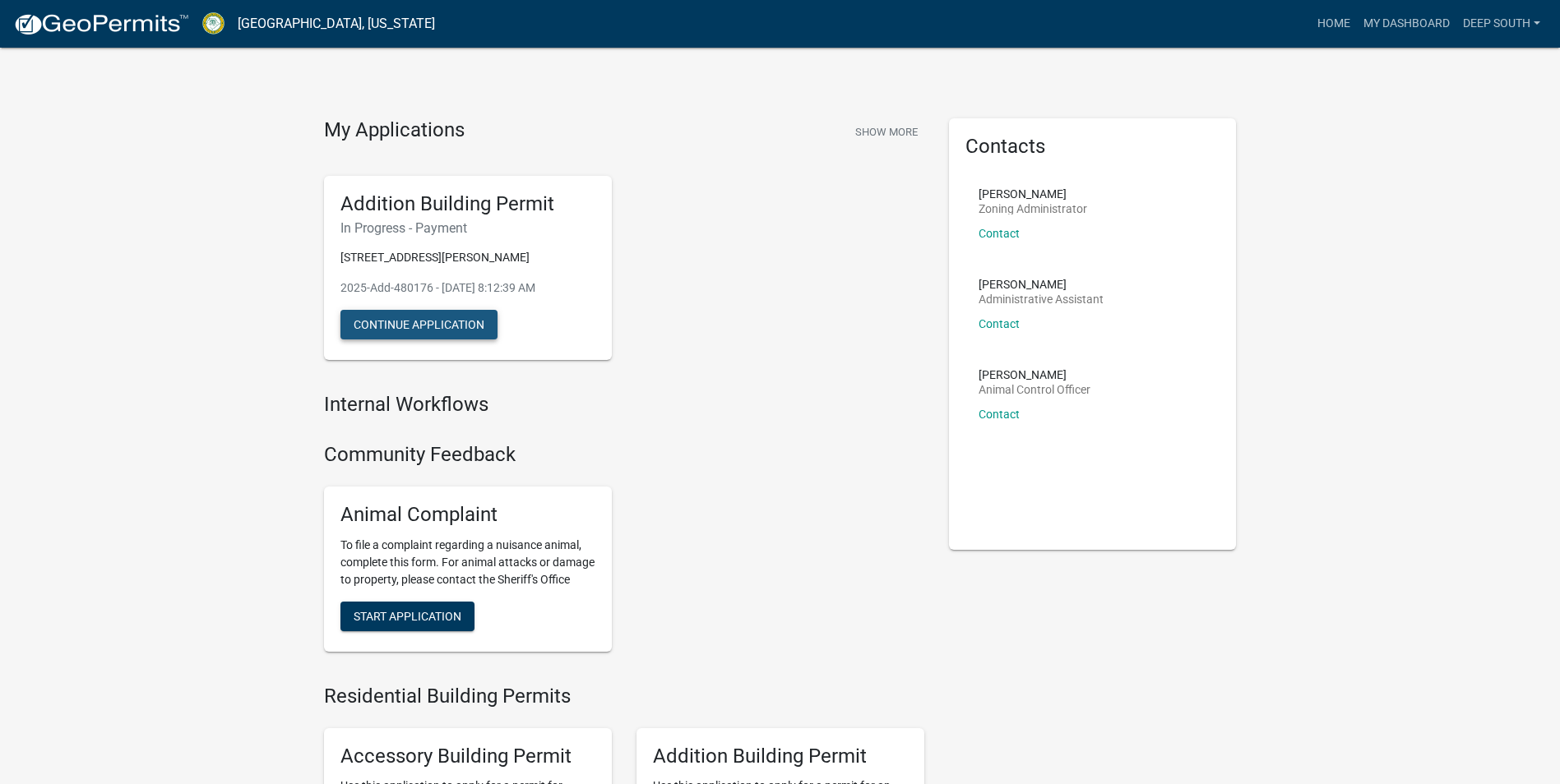
click at [457, 327] on button "Continue Application" at bounding box center [419, 325] width 157 height 29
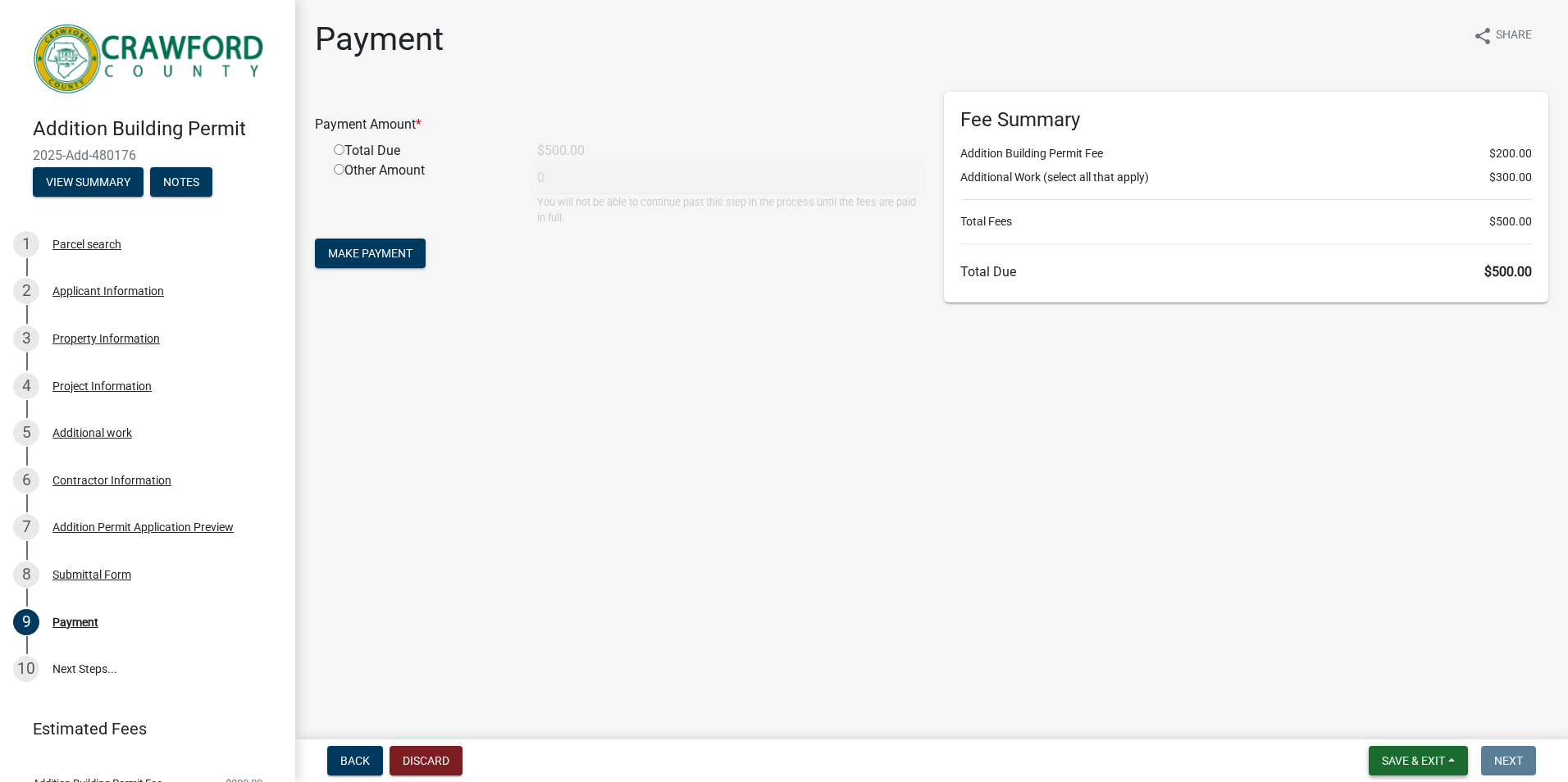
click at [1394, 762] on span "Save & Exit" at bounding box center [1413, 761] width 63 height 13
click at [1383, 718] on button "Save & Exit" at bounding box center [1403, 718] width 131 height 39
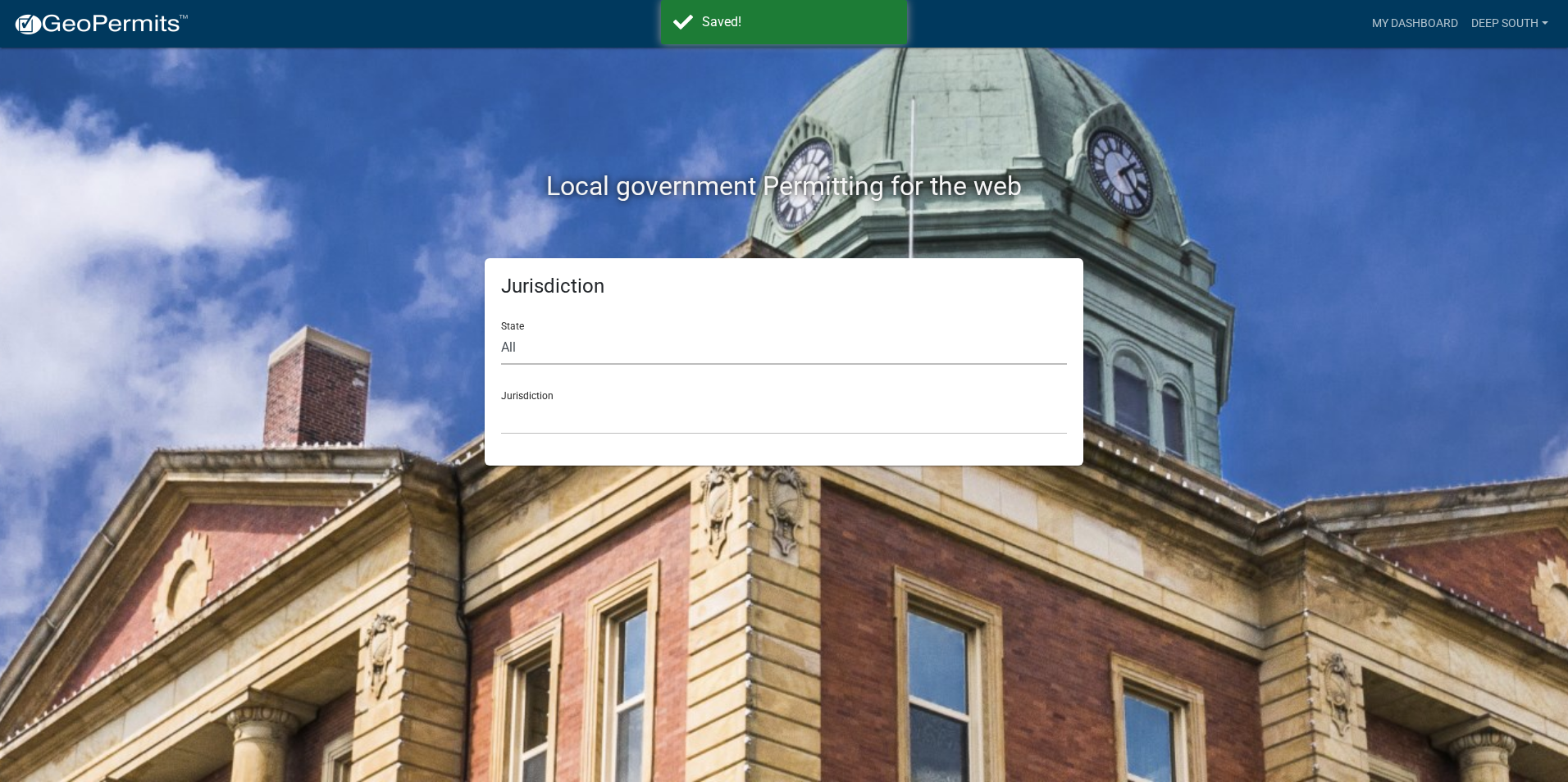
click at [502, 348] on select "All Colorado Georgia Indiana Iowa Kansas Minnesota Ohio South Carolina Wisconsin" at bounding box center [784, 348] width 566 height 34
select select "Georgia"
click at [501, 331] on select "All Colorado Georgia Indiana Iowa Kansas Minnesota Ohio South Carolina Wisconsin" at bounding box center [784, 348] width 566 height 34
click at [523, 405] on div "Jurisdiction Carroll County, Georgia Cook County, Georgia Crawford County, Geor…" at bounding box center [784, 406] width 566 height 57
click at [526, 416] on select "Carroll County, Georgia Cook County, Georgia Crawford County, Georgia Gilmer Co…" at bounding box center [784, 417] width 566 height 34
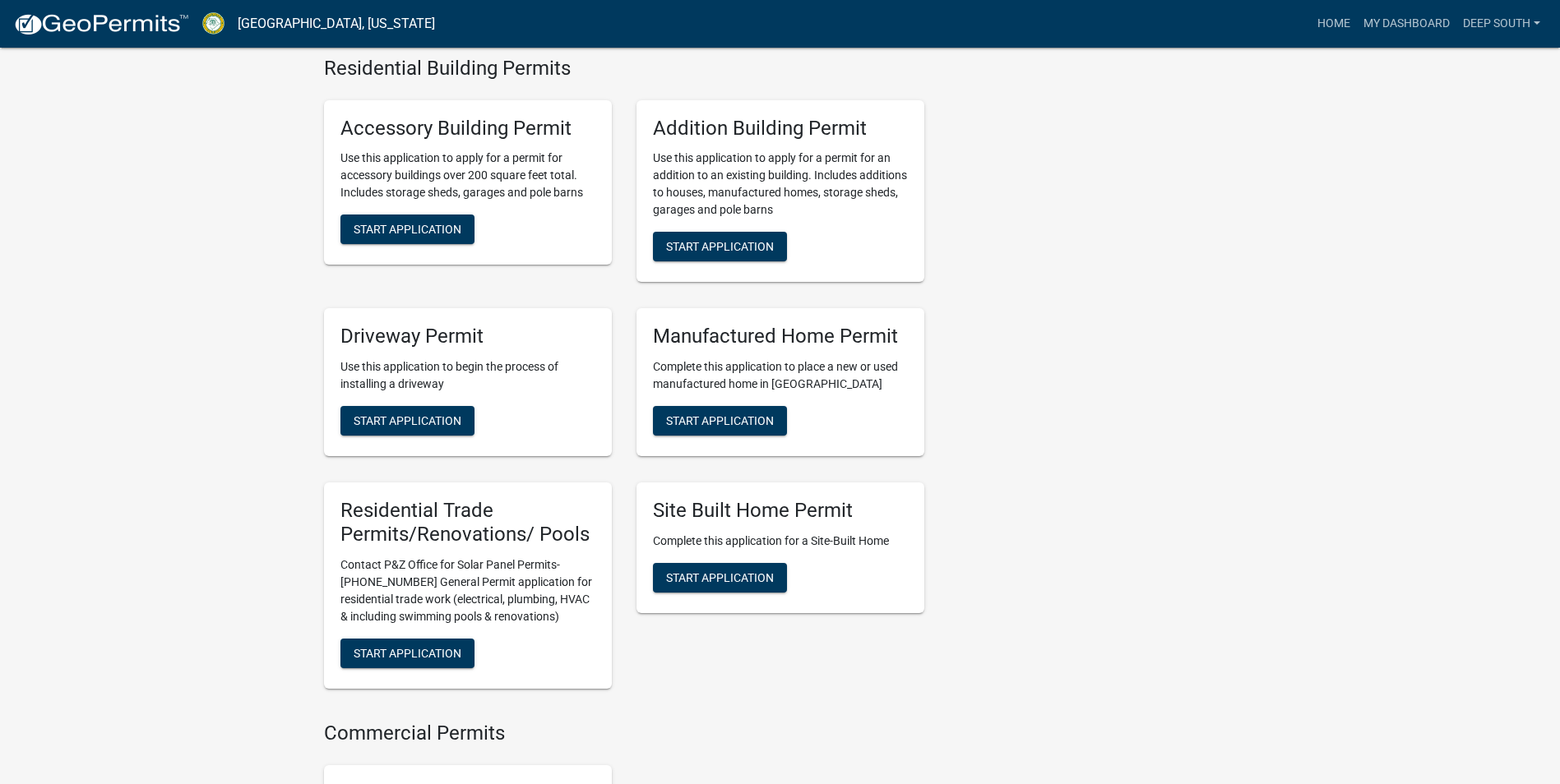
scroll to position [658, 0]
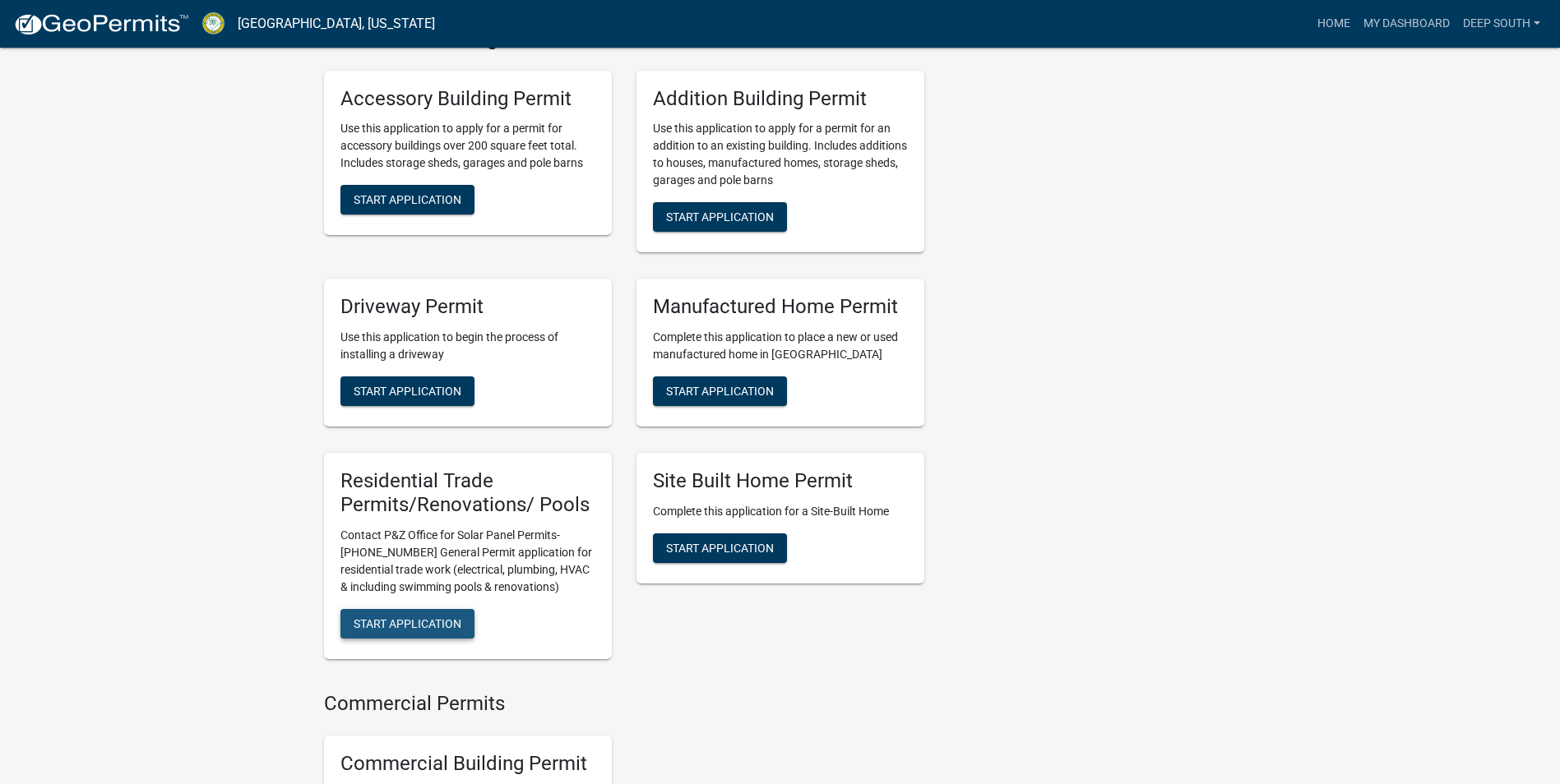
click at [403, 629] on span "Start Application" at bounding box center [407, 623] width 108 height 13
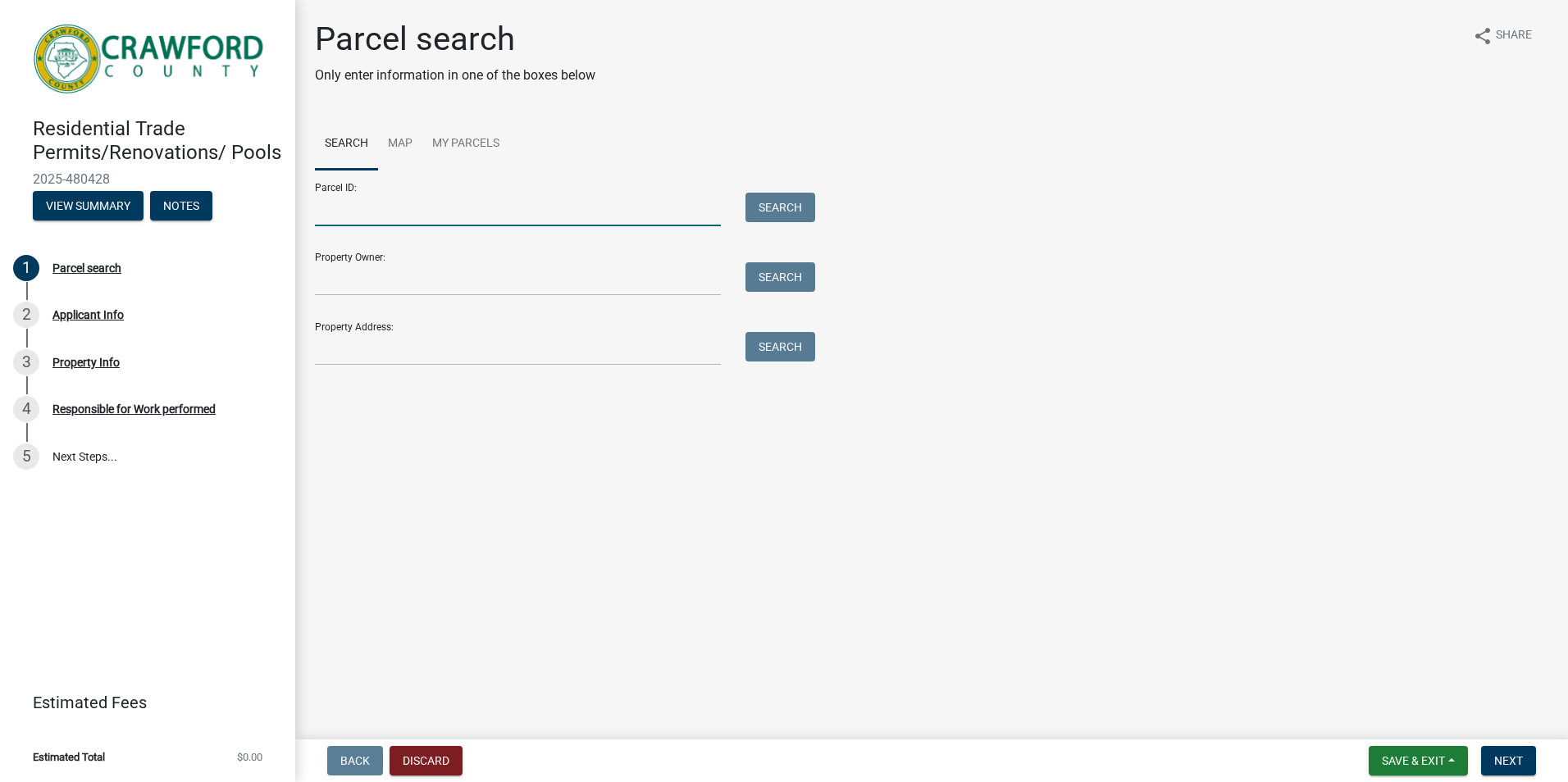
click at [360, 206] on input "Parcel ID:" at bounding box center [517, 209] width 406 height 34
type input "C054C 065"
type input "Roy Radcliff"
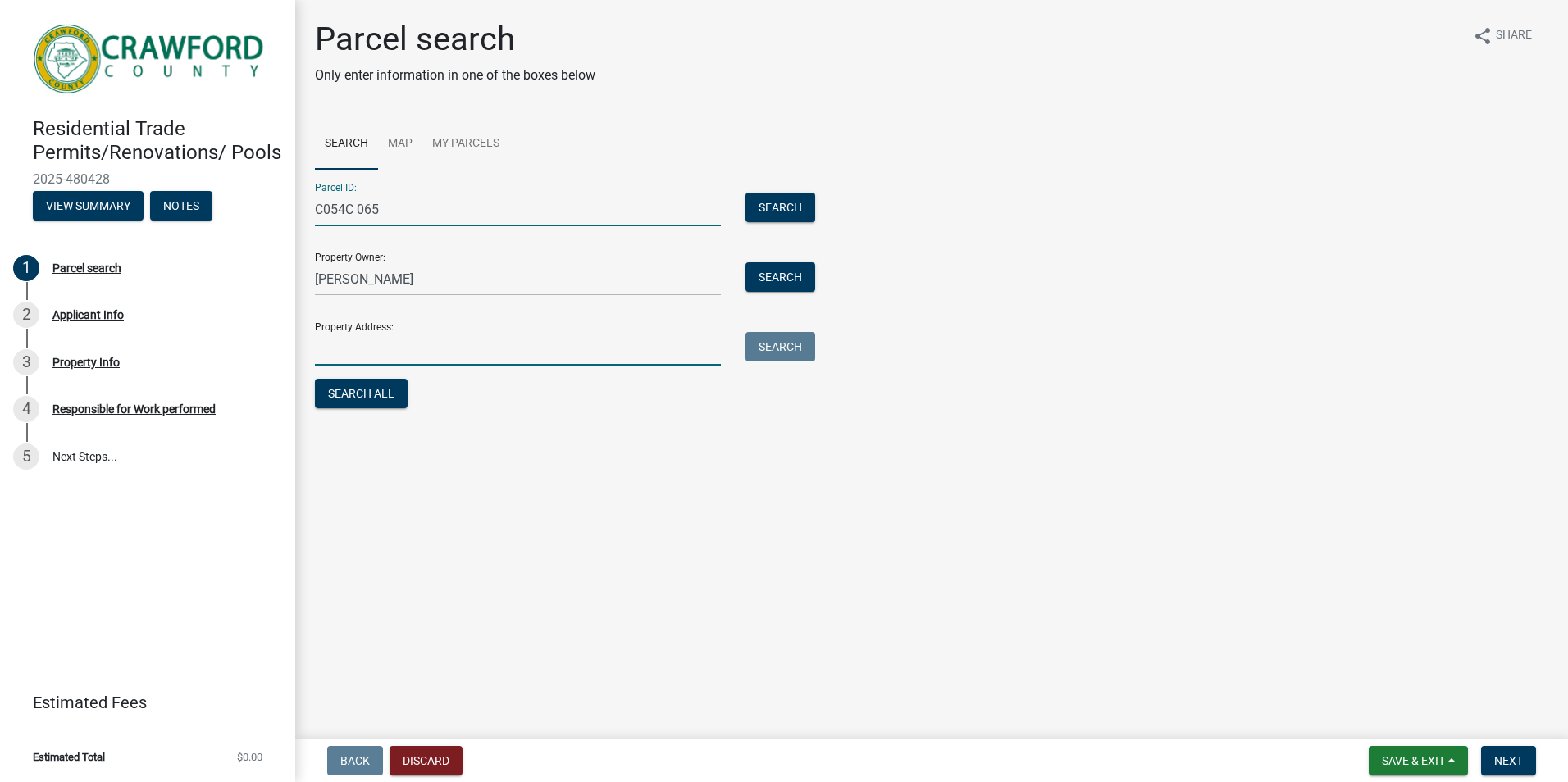
click at [387, 349] on input "Property Address:" at bounding box center [517, 349] width 406 height 34
type input "510 Lowe Road"
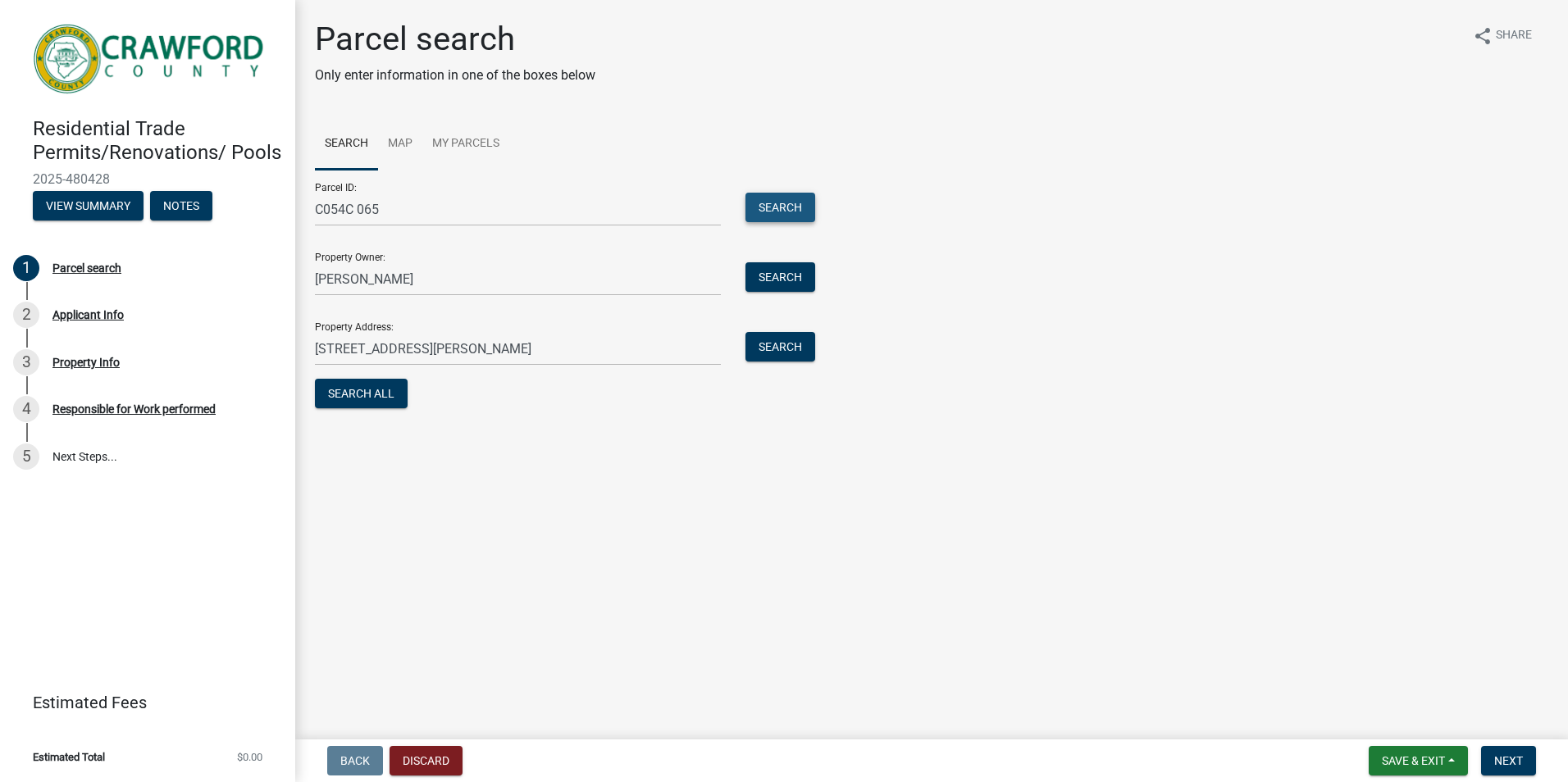
click at [778, 202] on button "Search" at bounding box center [780, 207] width 69 height 29
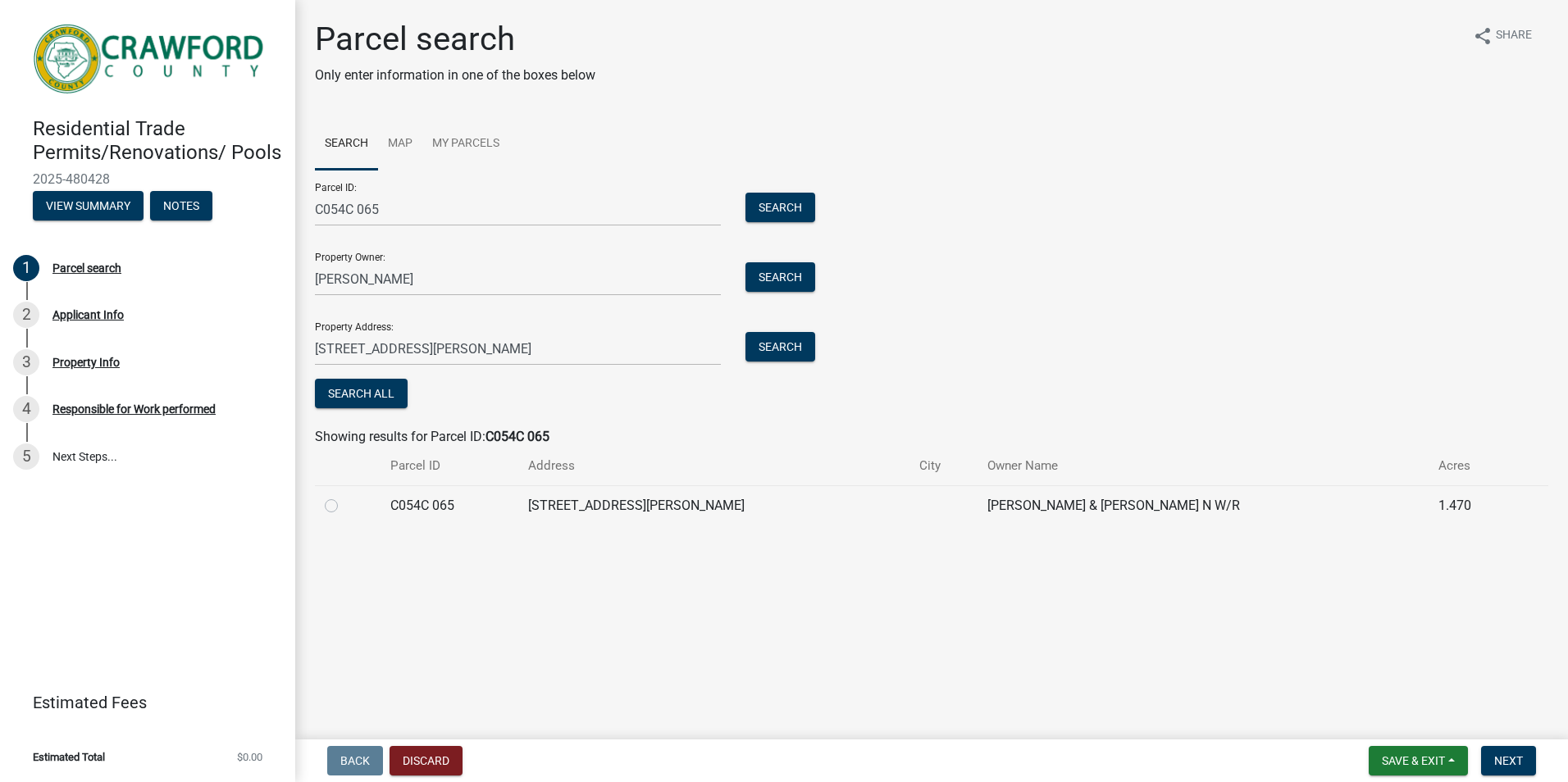
click at [344, 496] on label at bounding box center [344, 496] width 0 height 0
click at [344, 506] on 065 "radio" at bounding box center [350, 502] width 11 height 11
radio 065 "true"
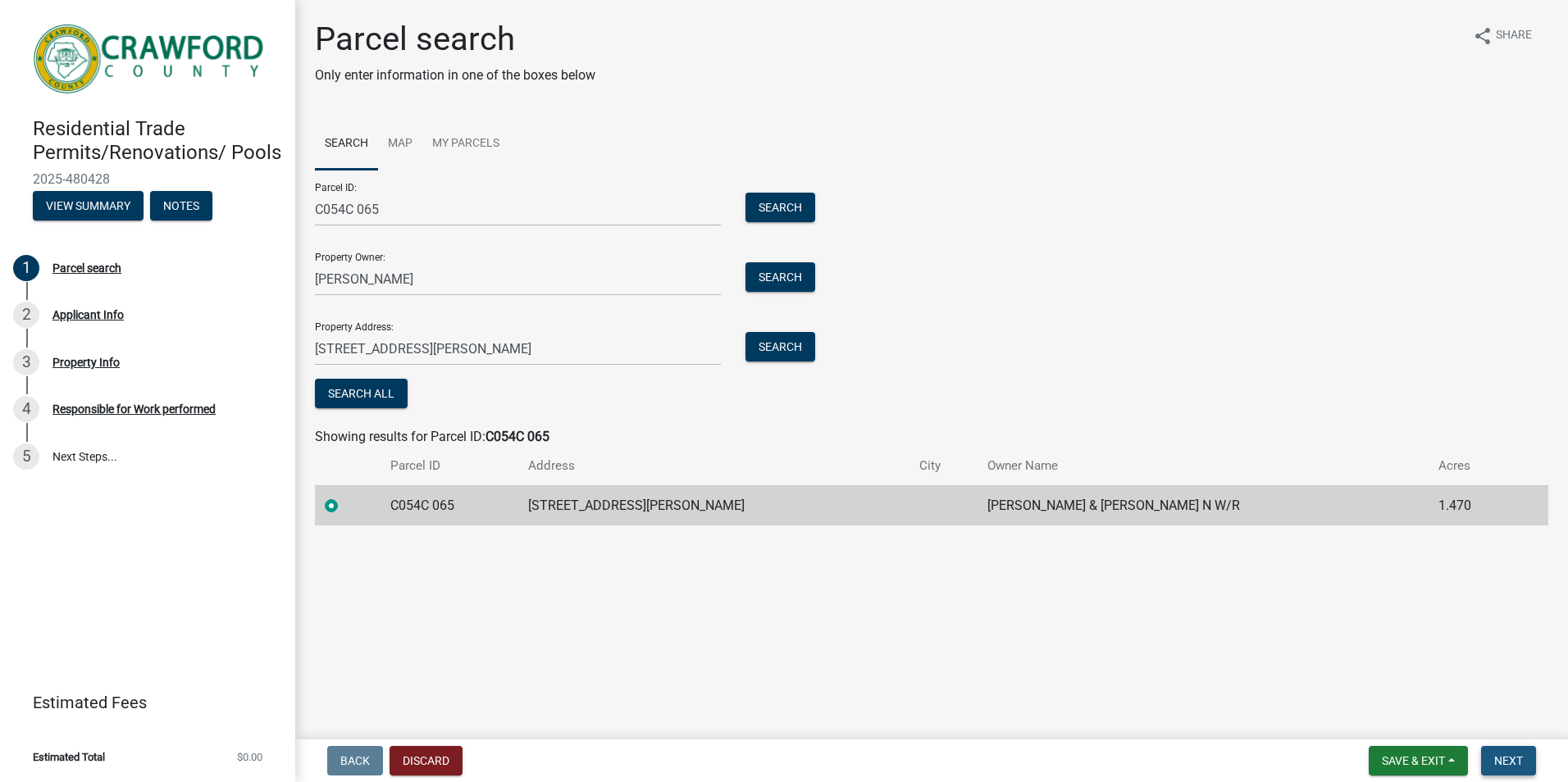
click at [1524, 760] on button "Next" at bounding box center [1509, 761] width 55 height 29
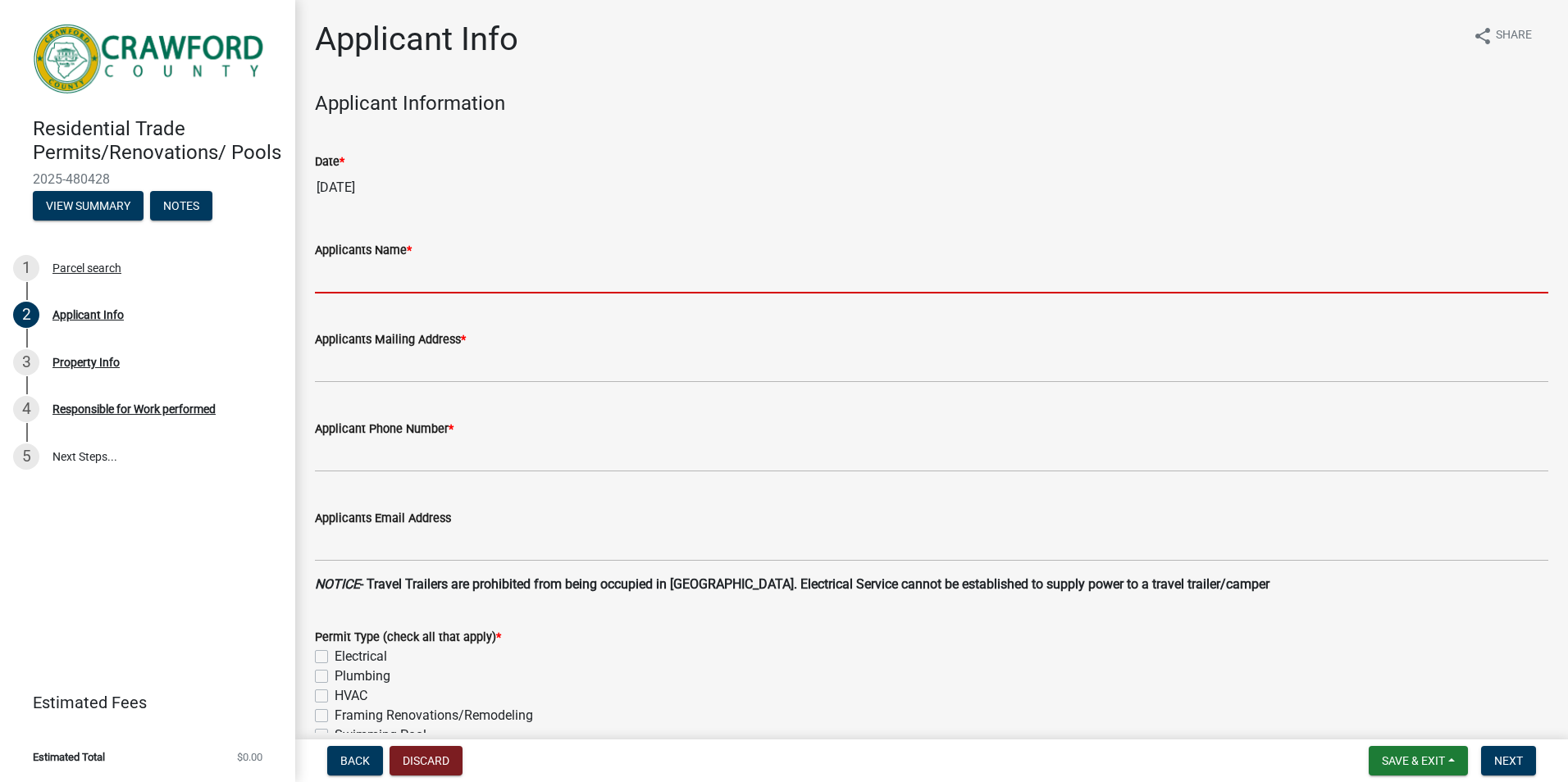
click at [351, 279] on input "Applicants Name *" at bounding box center [931, 276] width 1233 height 34
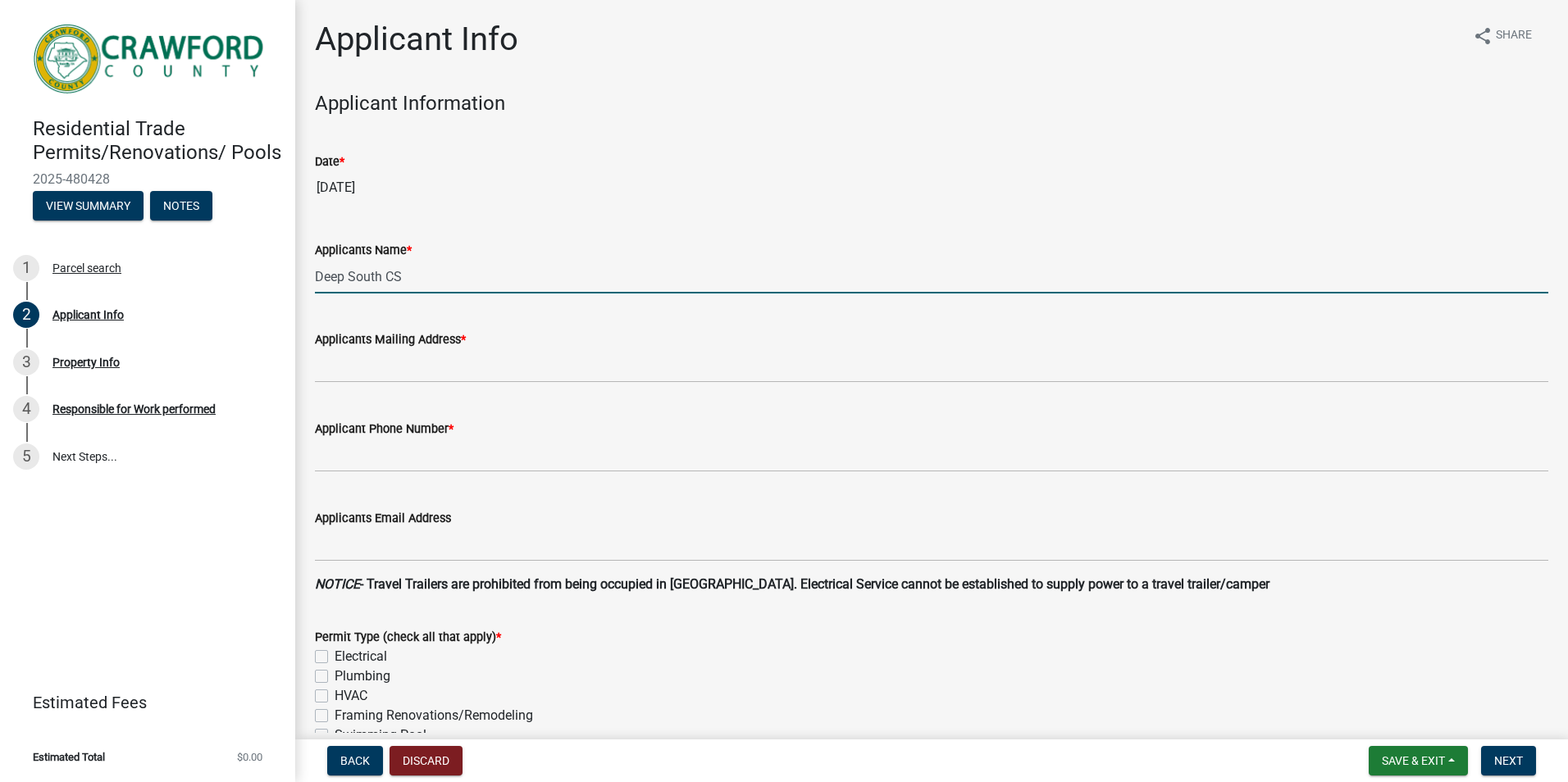
type input "Deep South CS"
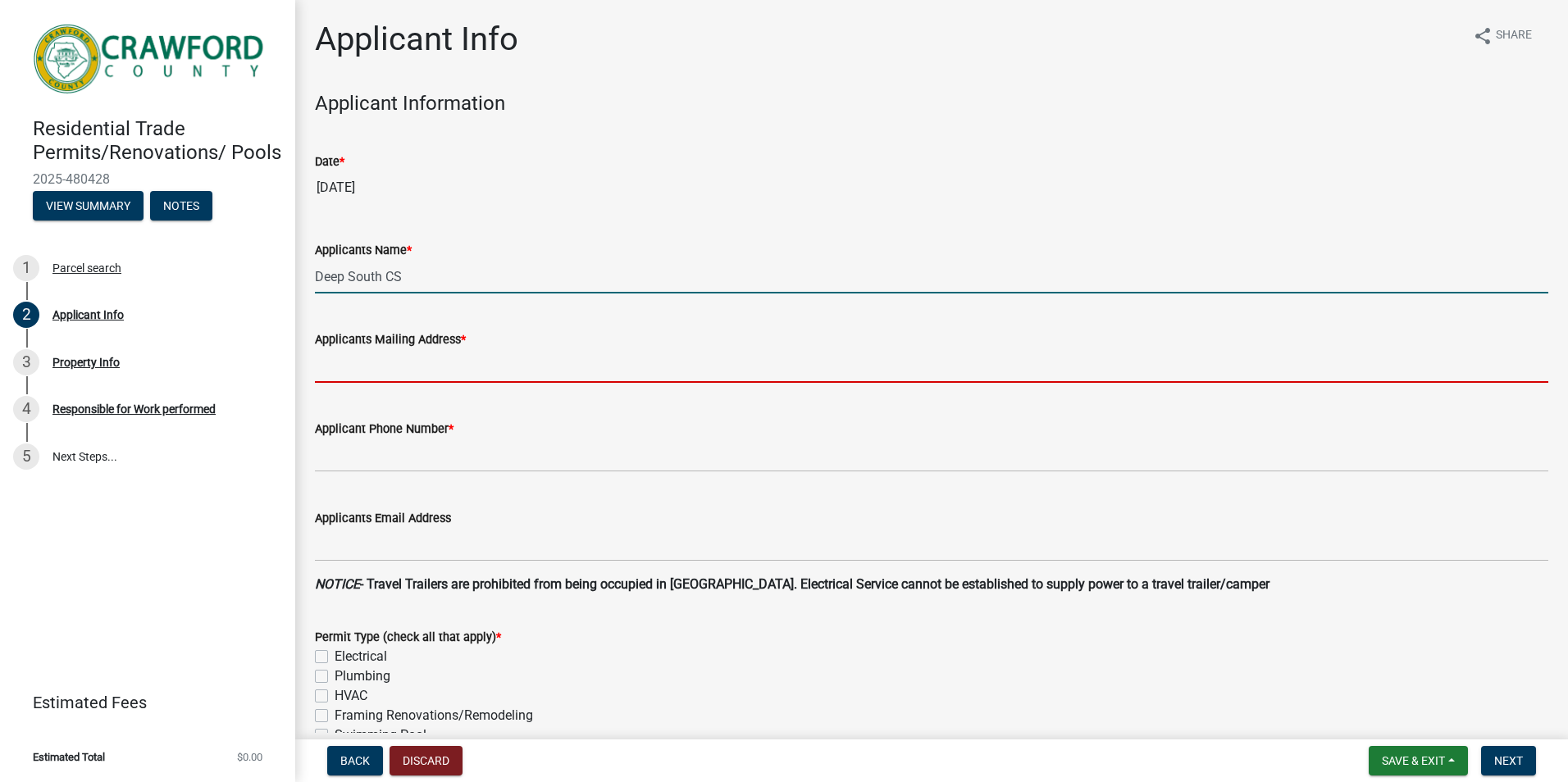
click at [359, 354] on input "Applicants Mailing Address *" at bounding box center [931, 366] width 1233 height 34
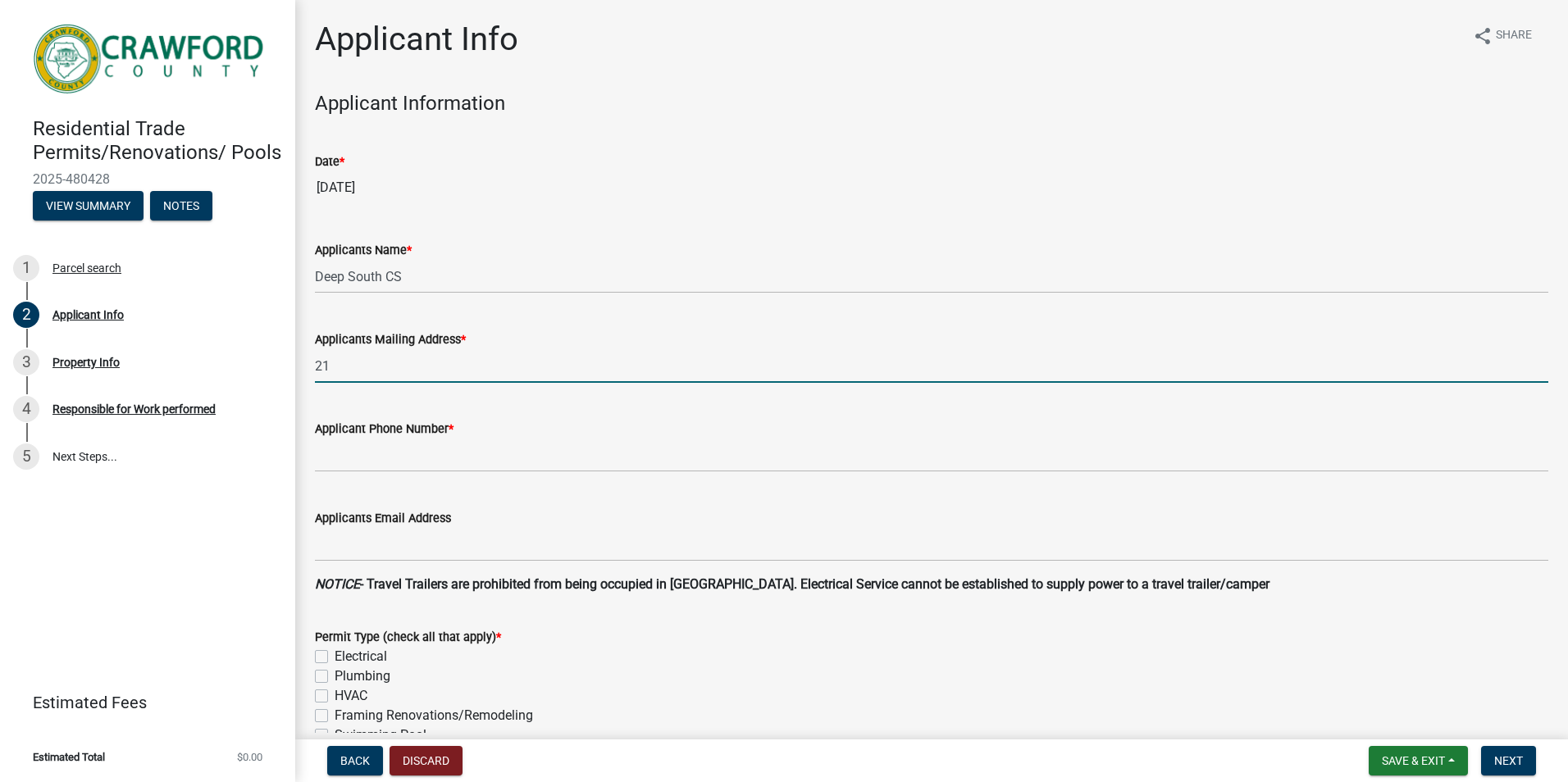
type input "2"
click at [448, 370] on input "122" at bounding box center [931, 366] width 1233 height 34
type input "122 old hwy 96"
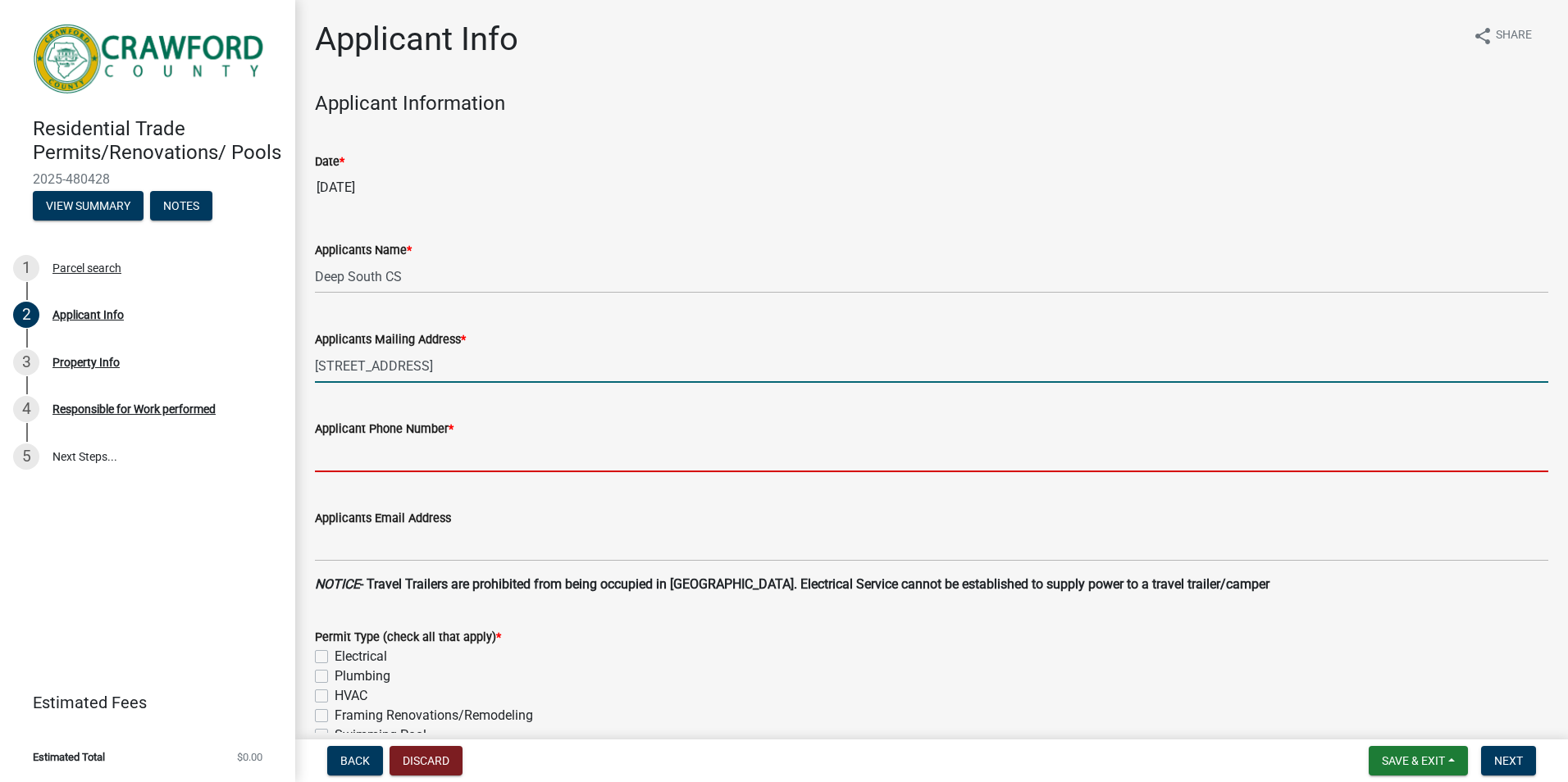
type input "4789733036"
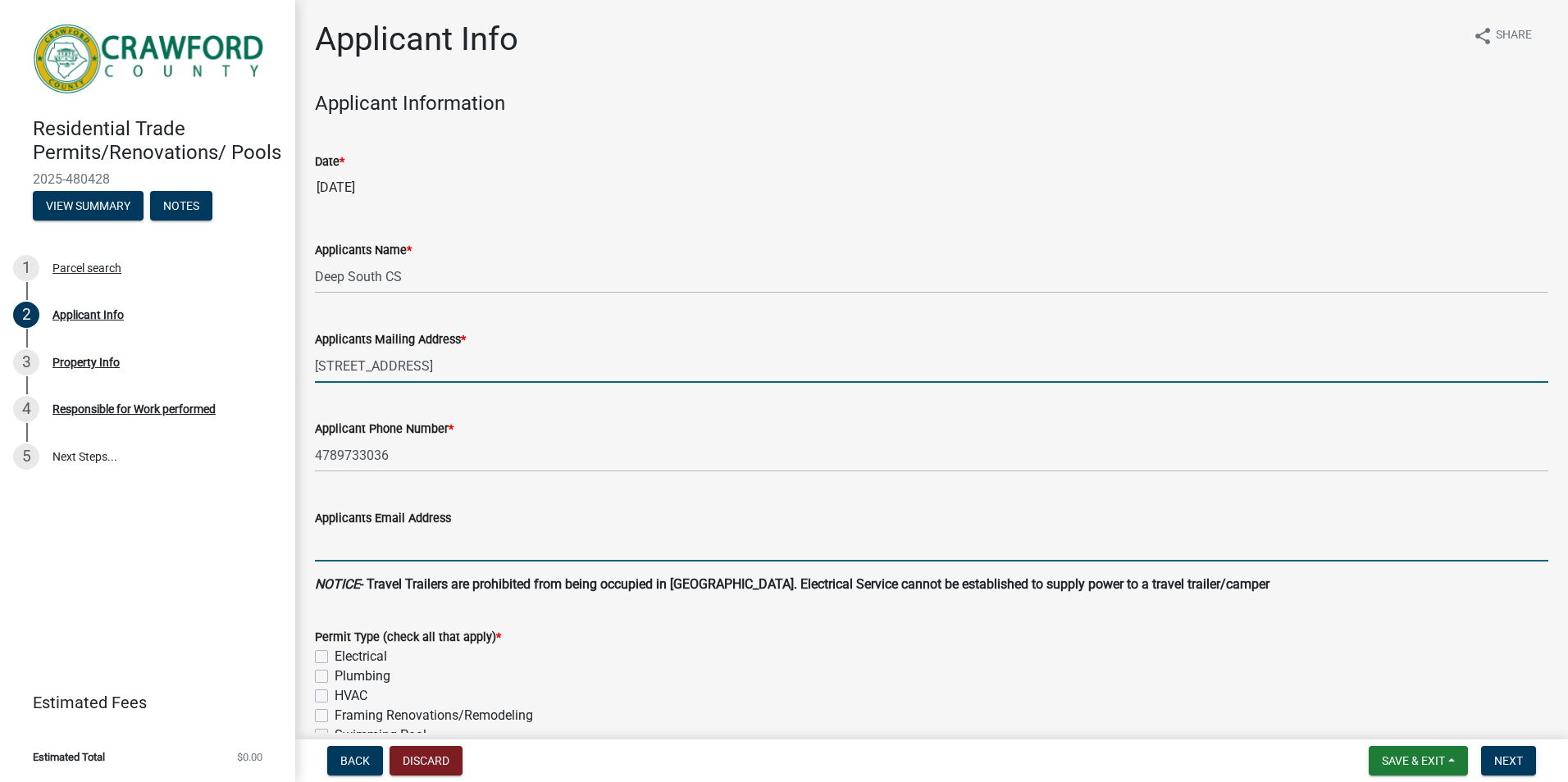
type input "amy@deepsouthcs.com"
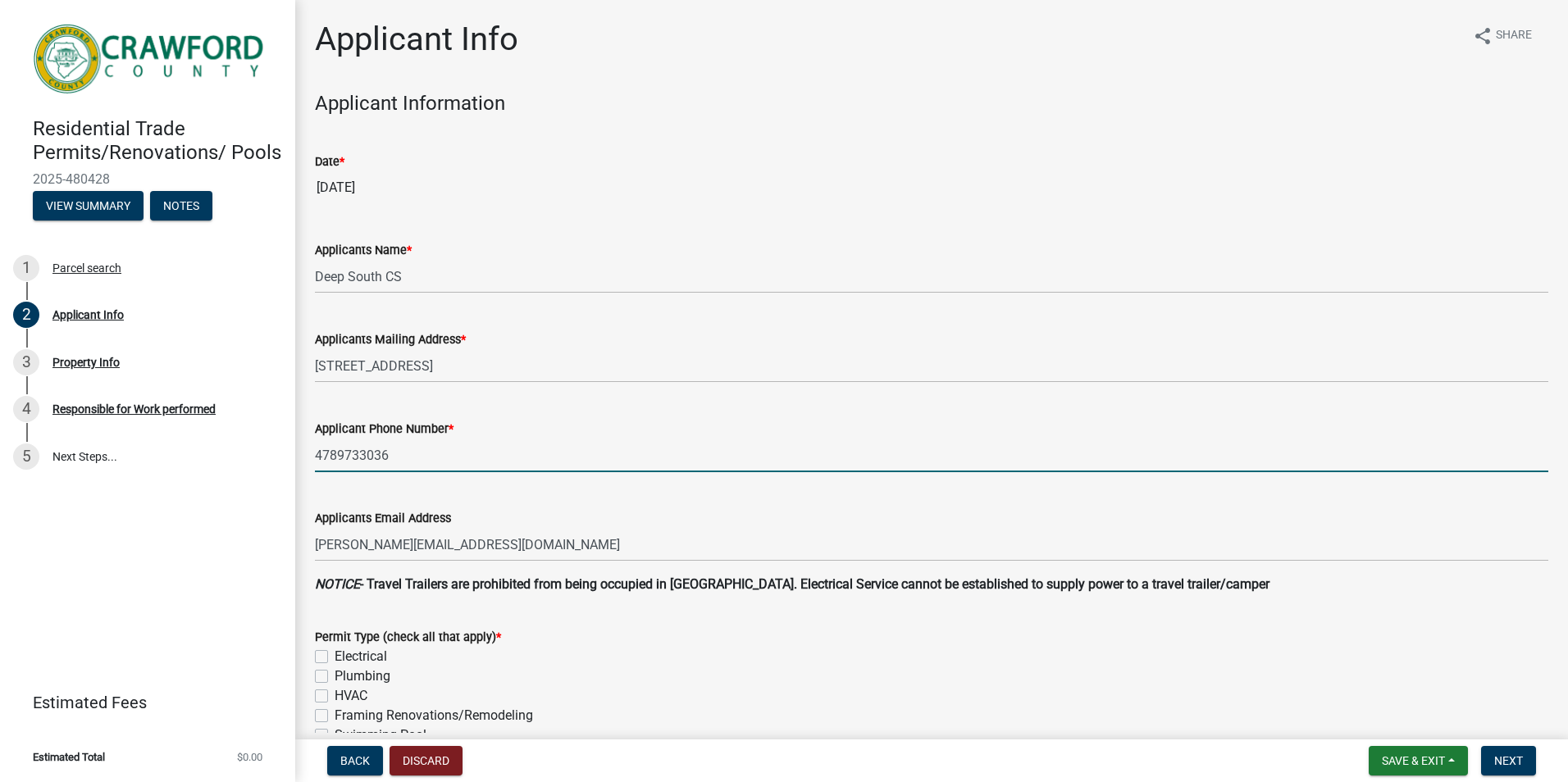
drag, startPoint x: 399, startPoint y: 454, endPoint x: 345, endPoint y: 455, distance: 54.0
click at [345, 455] on input "4789733036" at bounding box center [931, 455] width 1233 height 34
type input "4789548552"
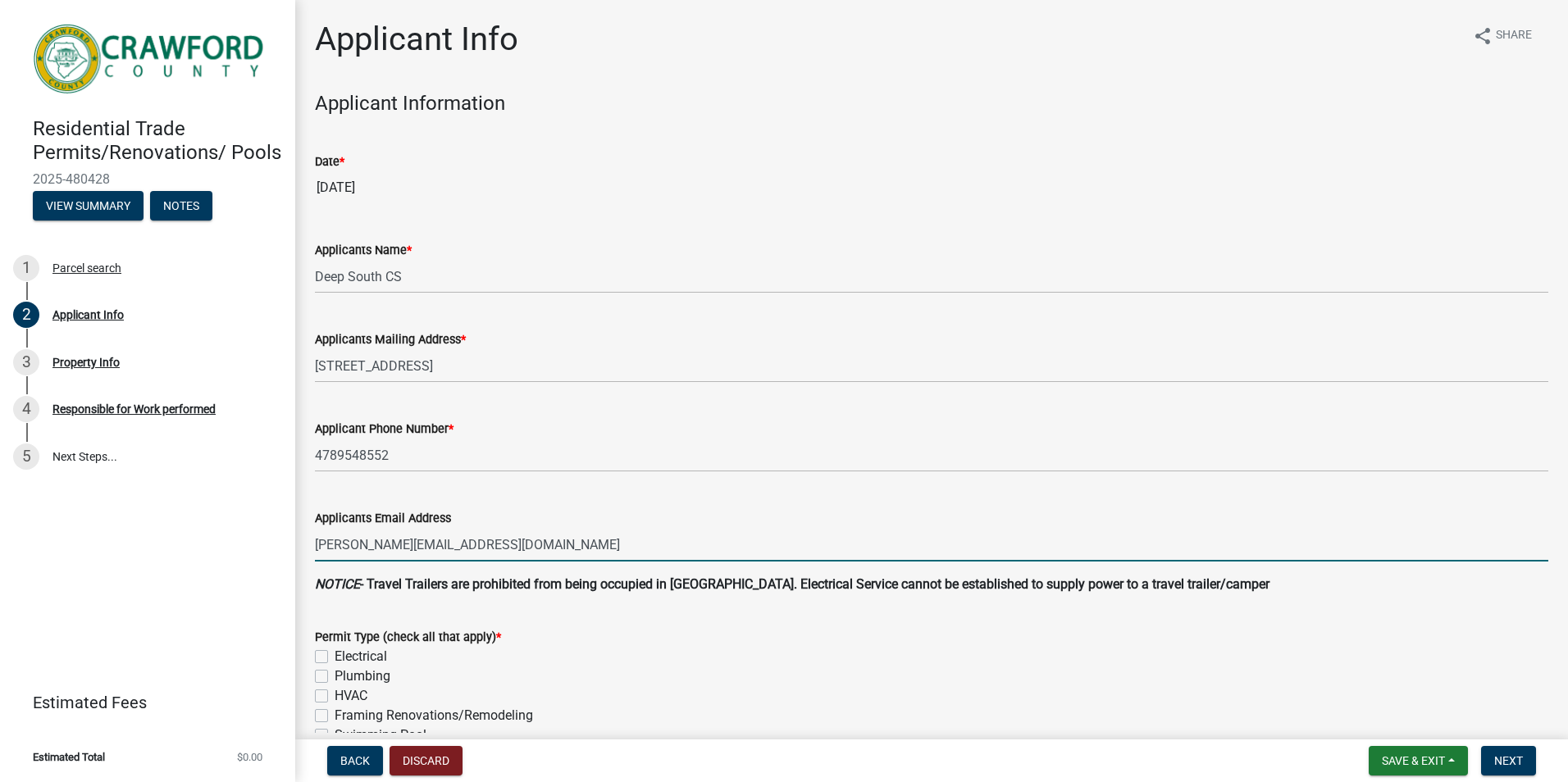
drag, startPoint x: 340, startPoint y: 542, endPoint x: 293, endPoint y: 547, distance: 47.3
click at [293, 547] on div "Residential Trade Permits/Renovations/ Pools 2025-480428 View Summary Notes 1 P…" at bounding box center [784, 391] width 1568 height 782
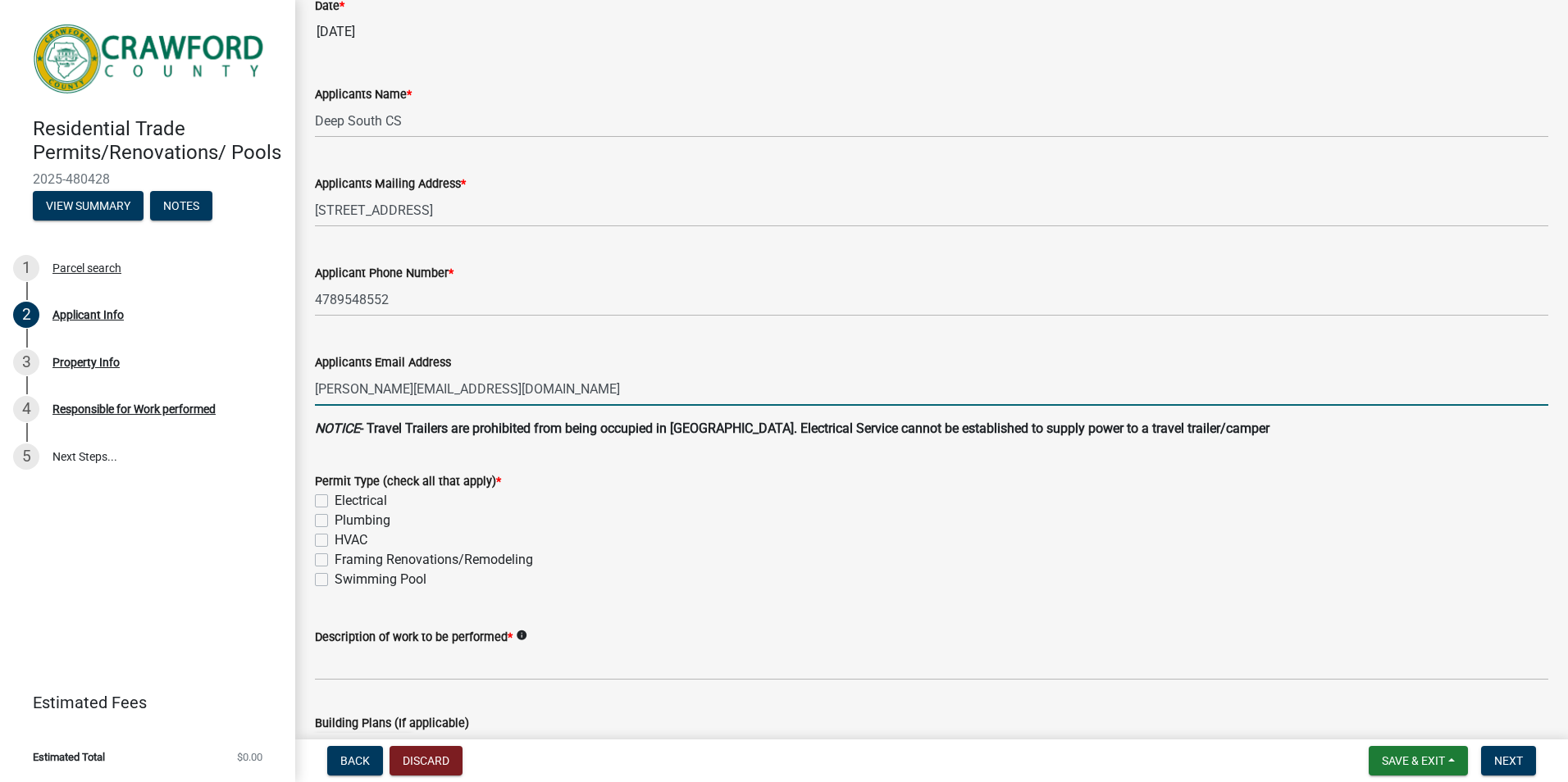
scroll to position [164, 0]
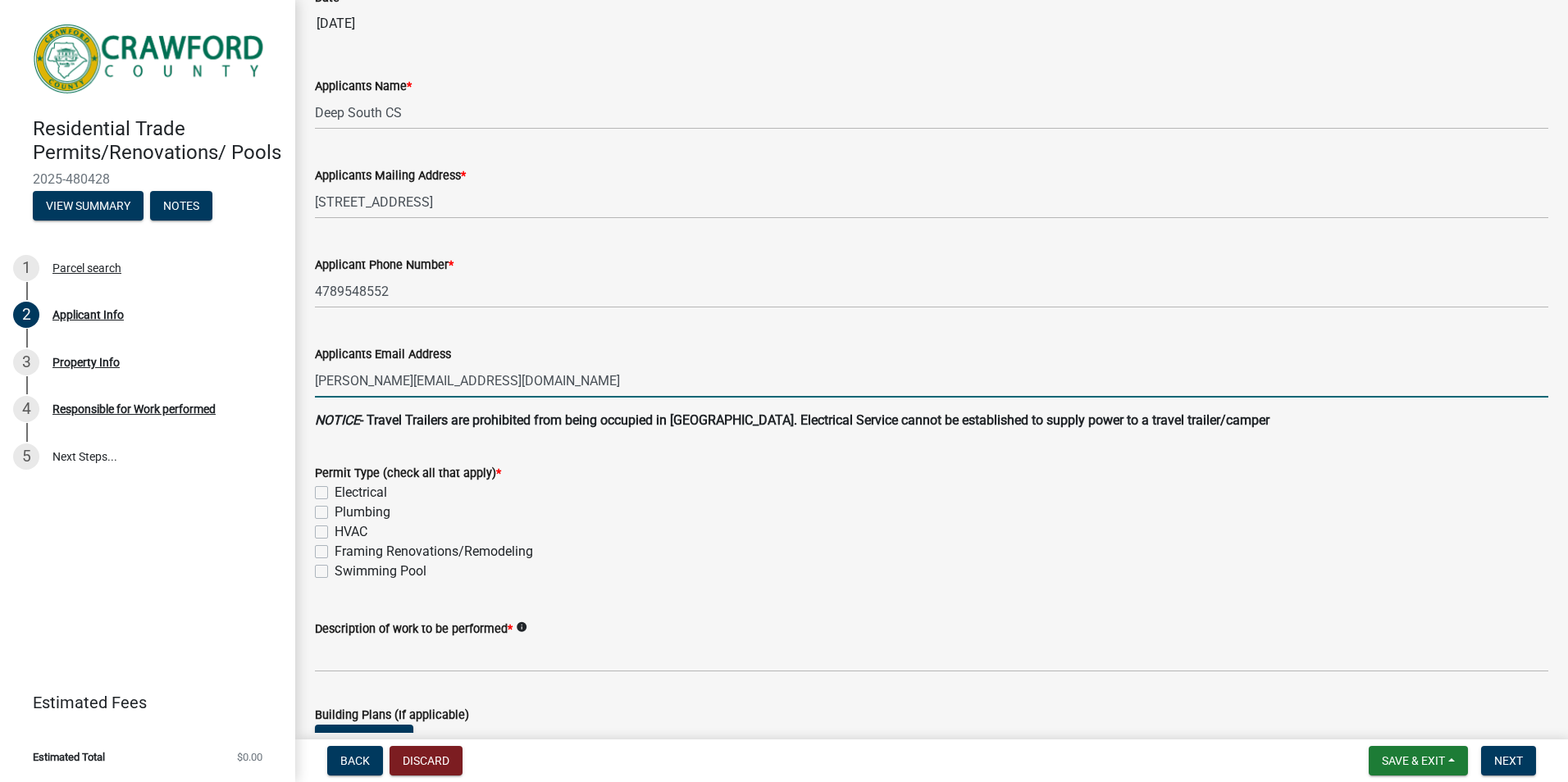
type input "mike@deepsouthcs.com"
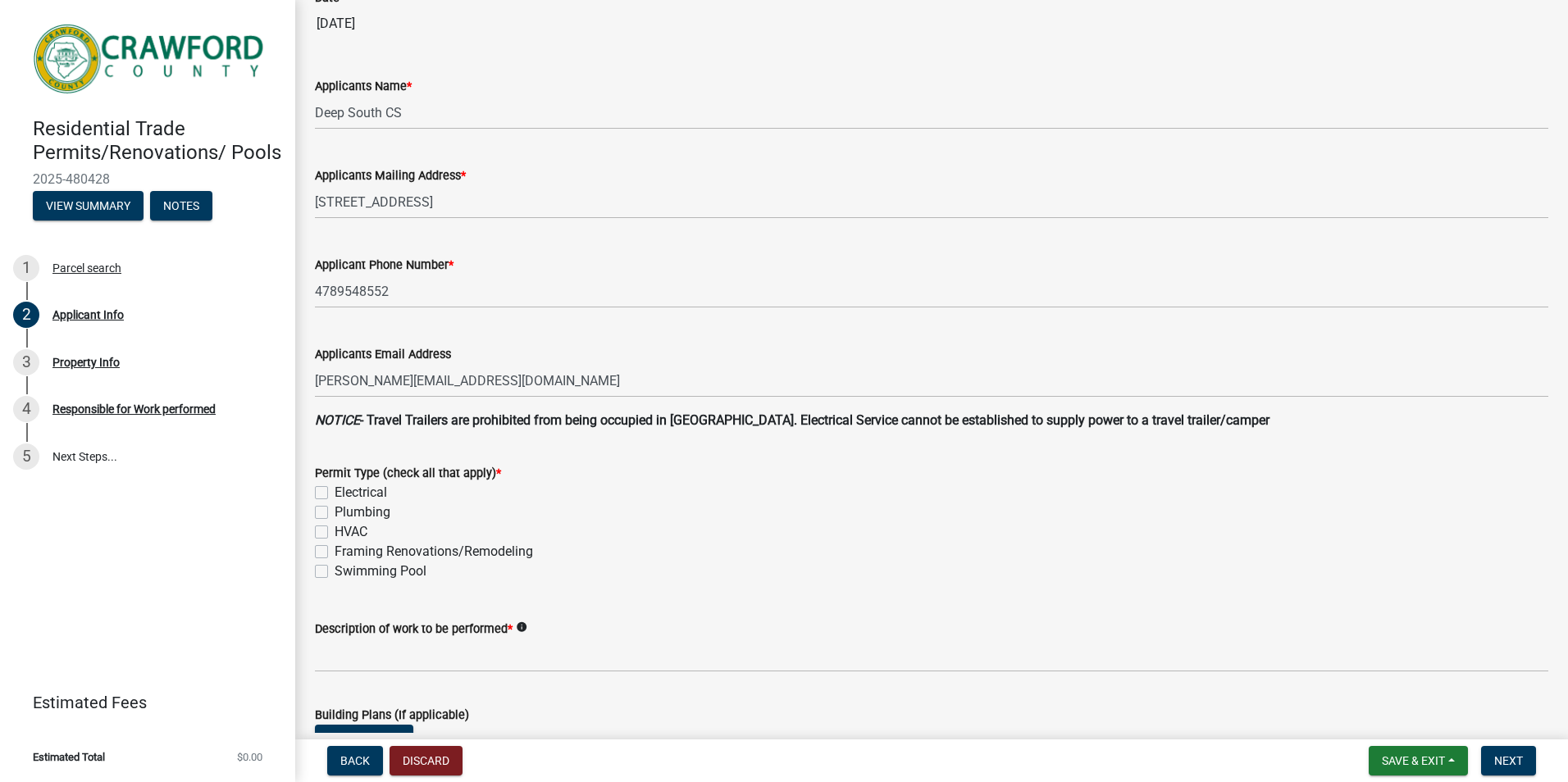
click at [335, 494] on label "Electrical" at bounding box center [361, 493] width 53 height 20
click at [335, 494] on input "Electrical" at bounding box center [340, 488] width 11 height 11
checkbox input "true"
checkbox input "false"
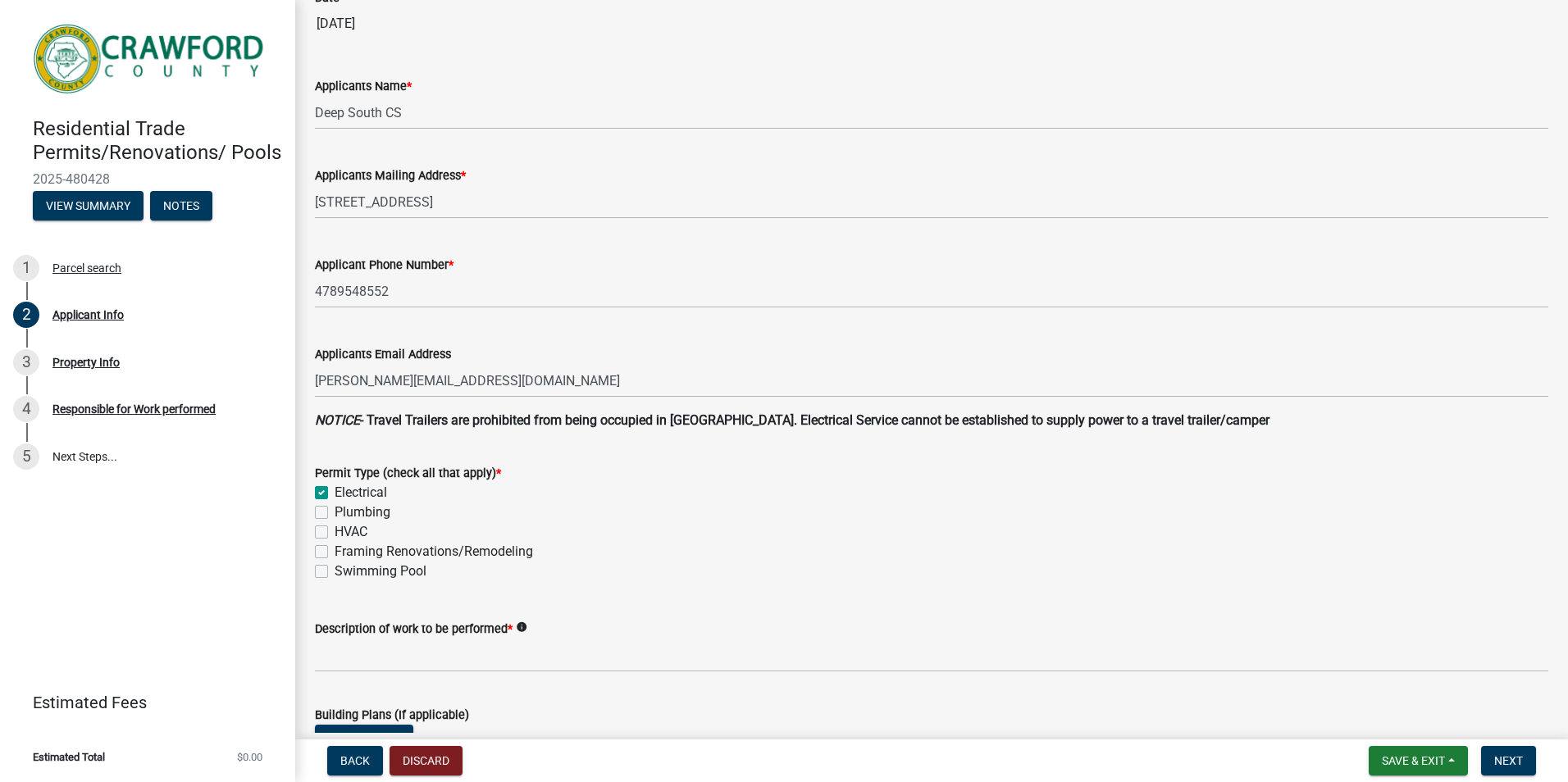
checkbox input "false"
click at [335, 509] on label "Plumbing" at bounding box center [362, 513] width 56 height 20
click at [335, 509] on input "Plumbing" at bounding box center [340, 508] width 11 height 11
checkbox input "true"
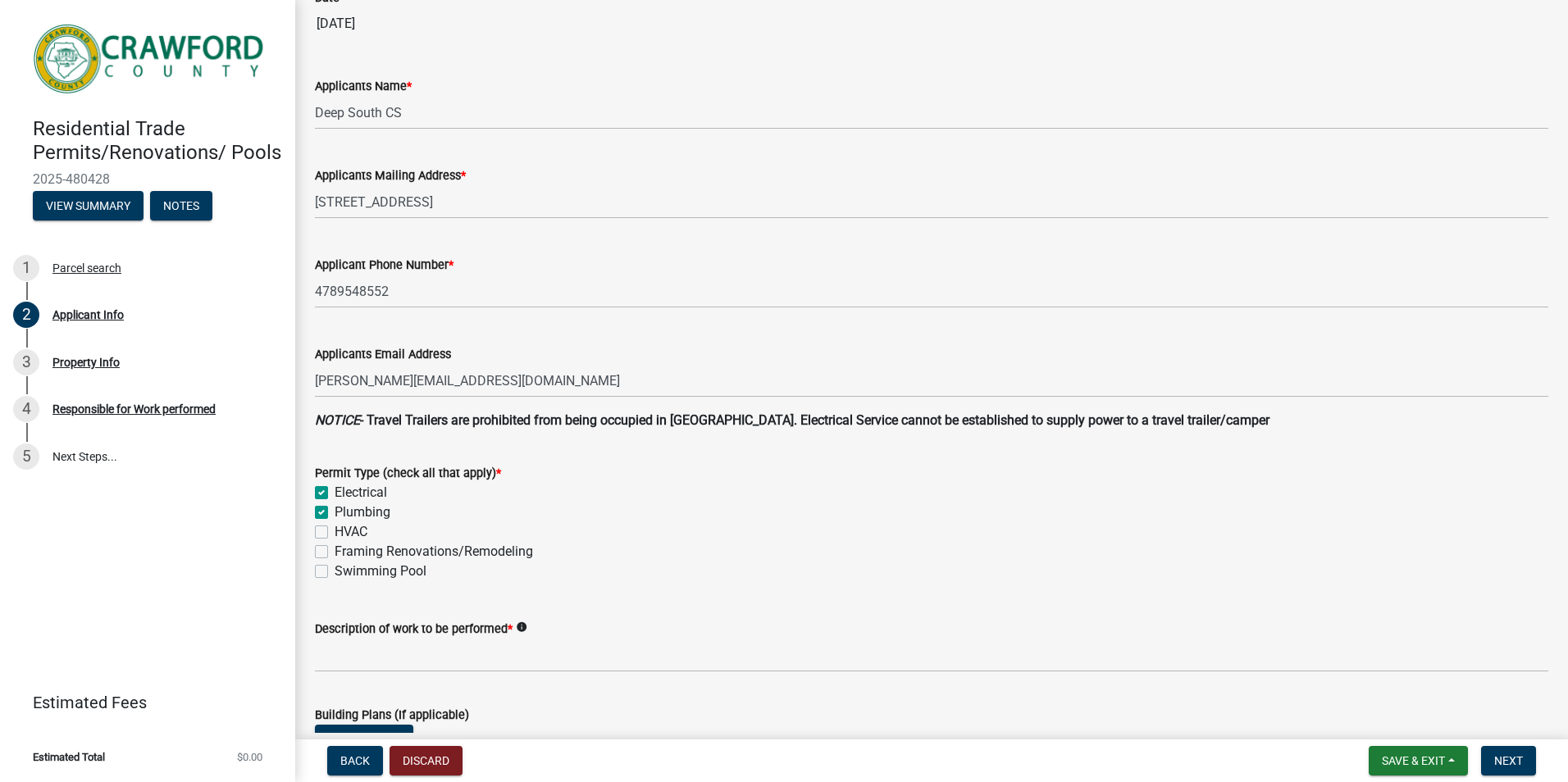
checkbox input "true"
checkbox input "false"
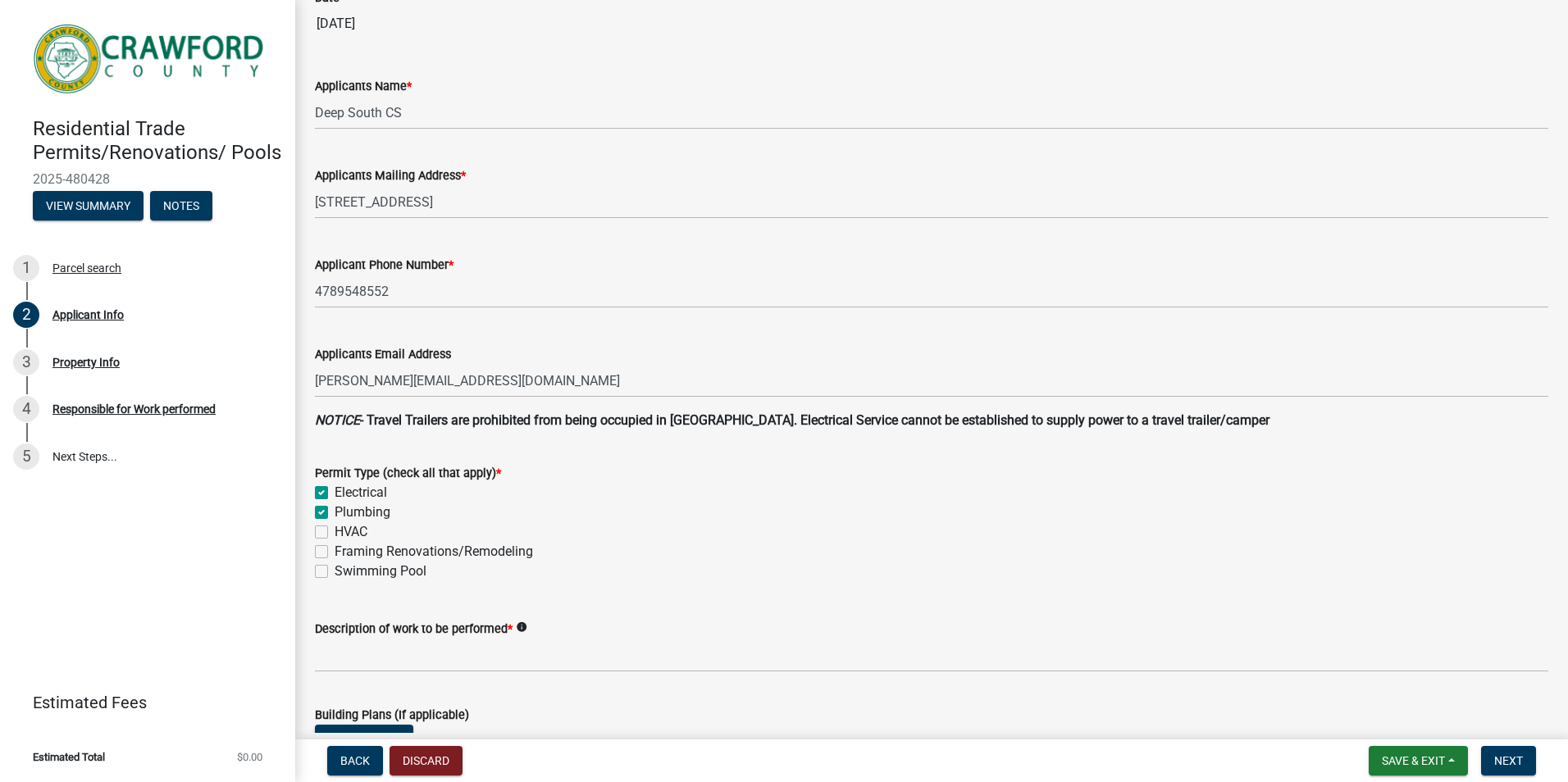
click at [335, 533] on label "HVAC" at bounding box center [351, 532] width 33 height 20
click at [335, 533] on input "HVAC" at bounding box center [340, 527] width 11 height 11
checkbox input "true"
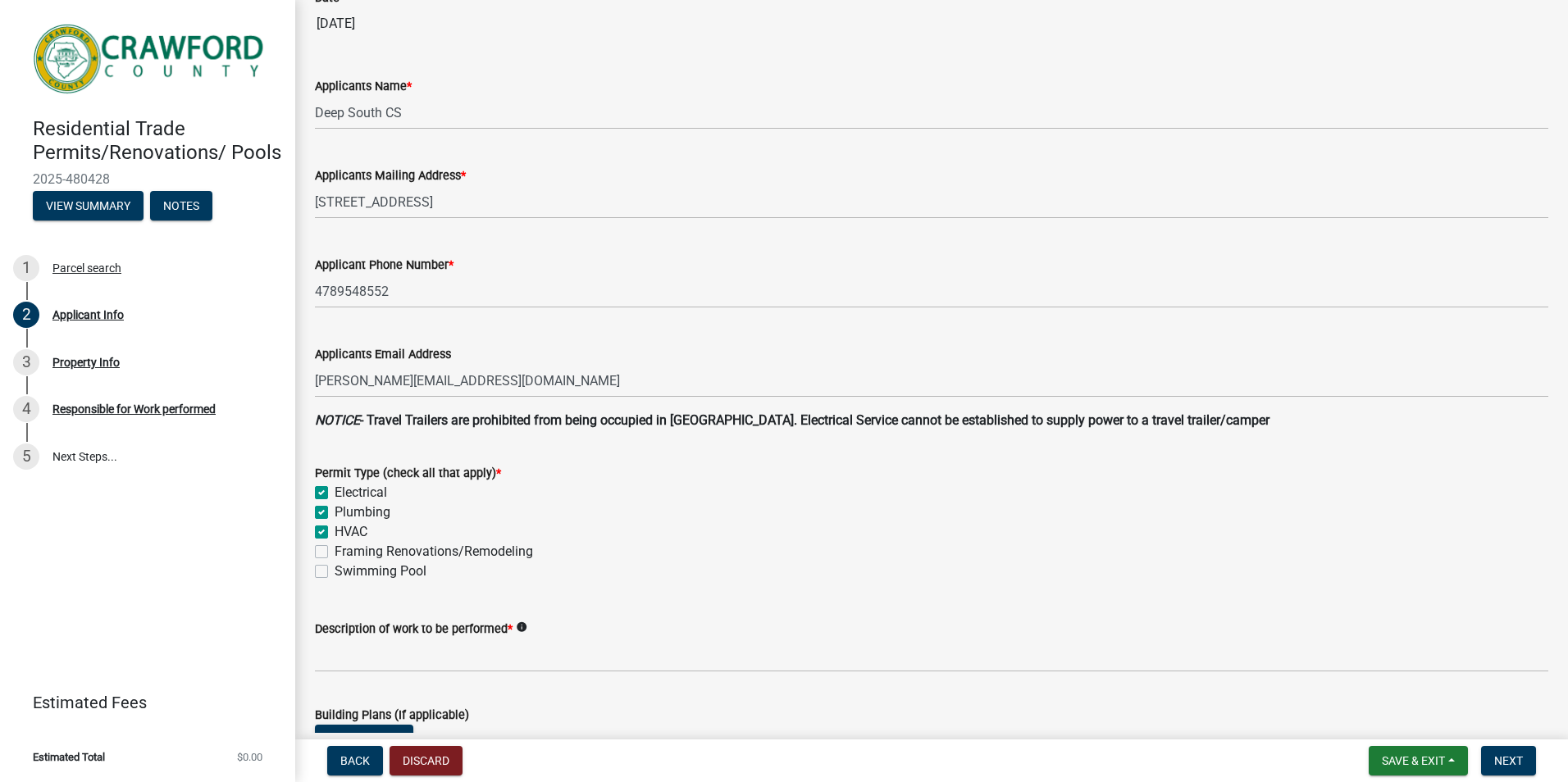
checkbox input "true"
checkbox input "false"
click at [335, 555] on label "Framing Renovations/Remodeling" at bounding box center [434, 552] width 198 height 20
click at [335, 553] on input "Framing Renovations/Remodeling" at bounding box center [340, 547] width 11 height 11
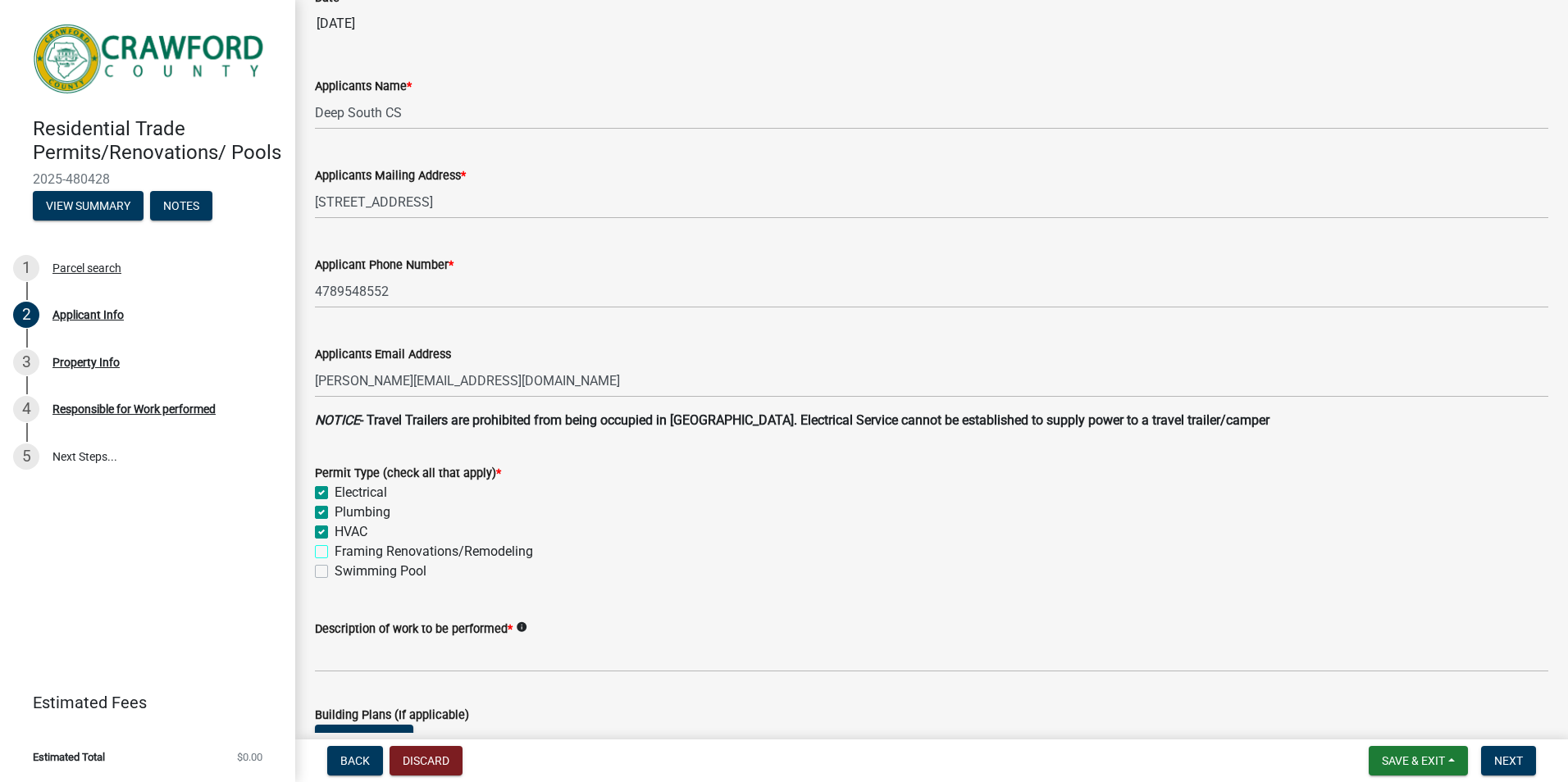
checkbox input "true"
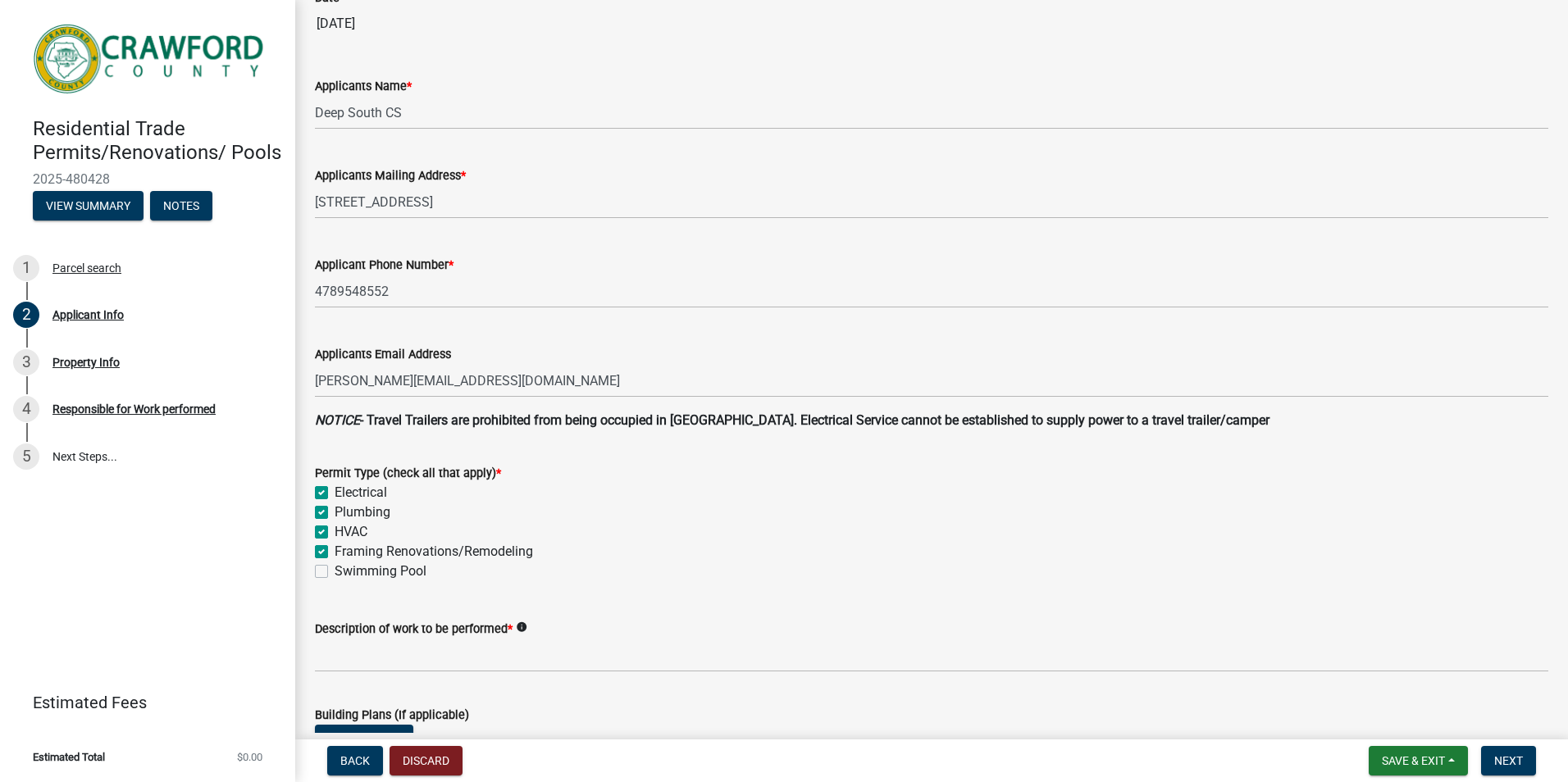
checkbox input "false"
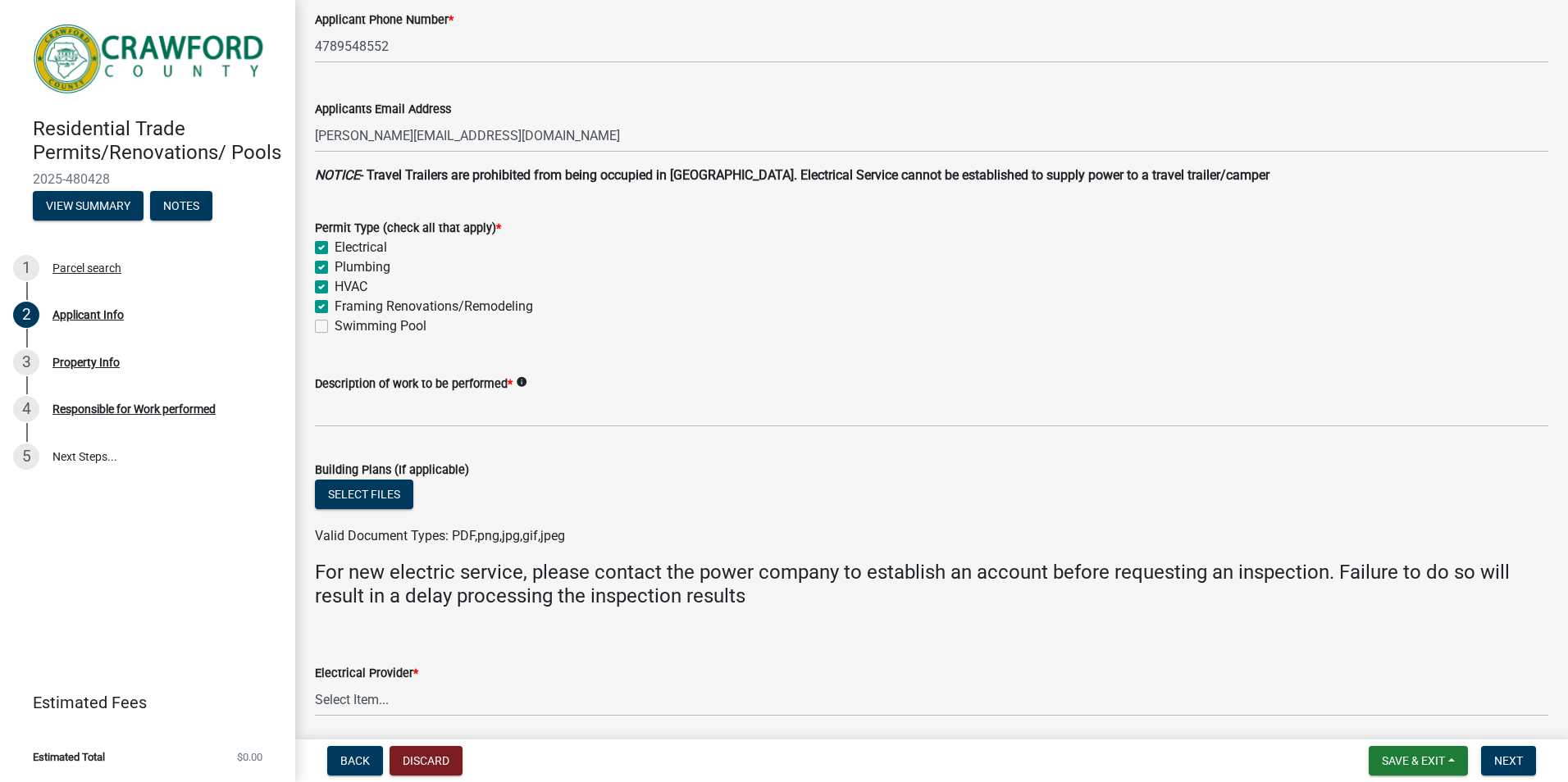
scroll to position [410, 0]
click at [353, 494] on button "Select files" at bounding box center [364, 494] width 99 height 29
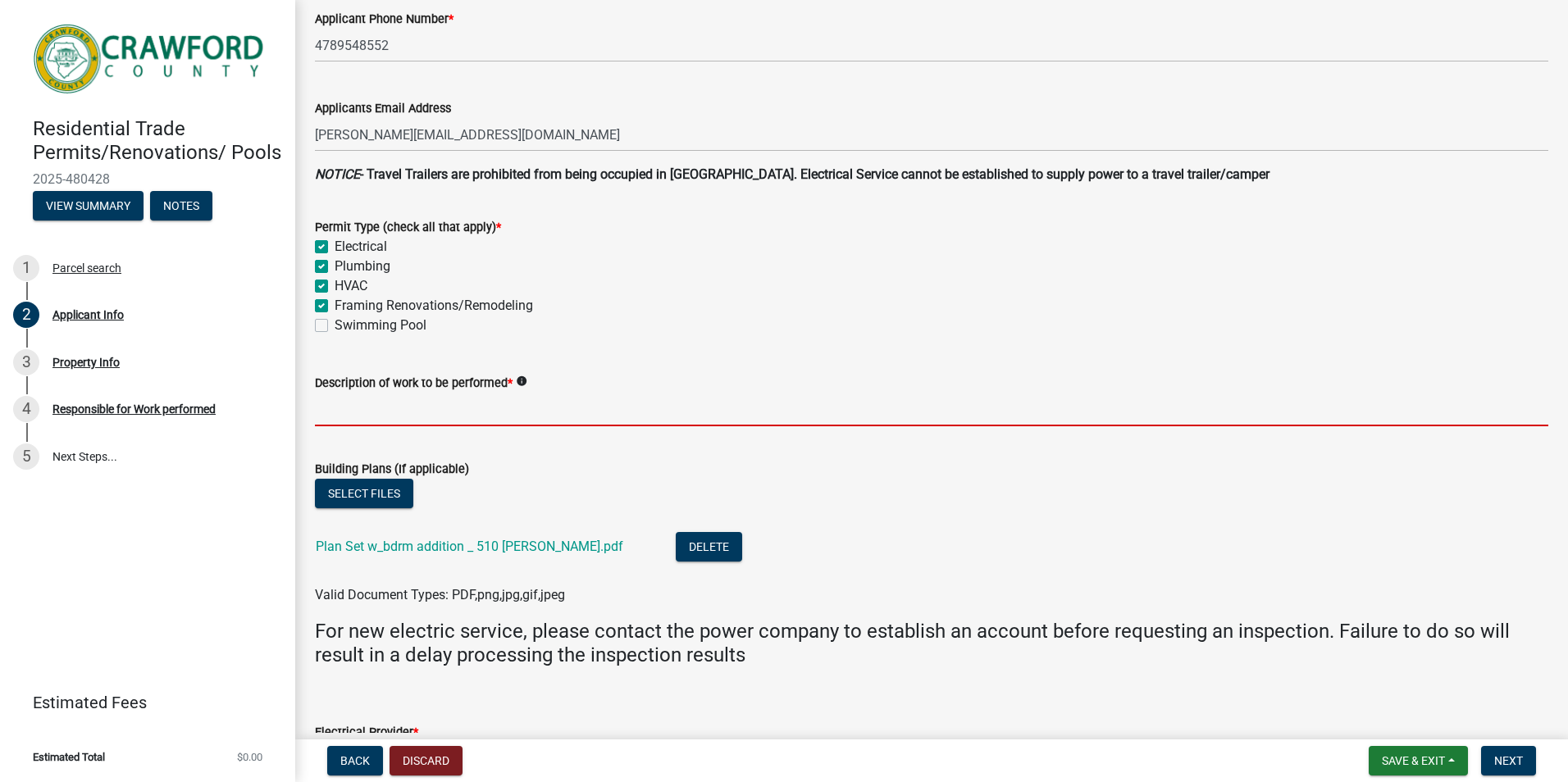
click at [455, 402] on input "Description of work to be performed *" at bounding box center [931, 409] width 1233 height 34
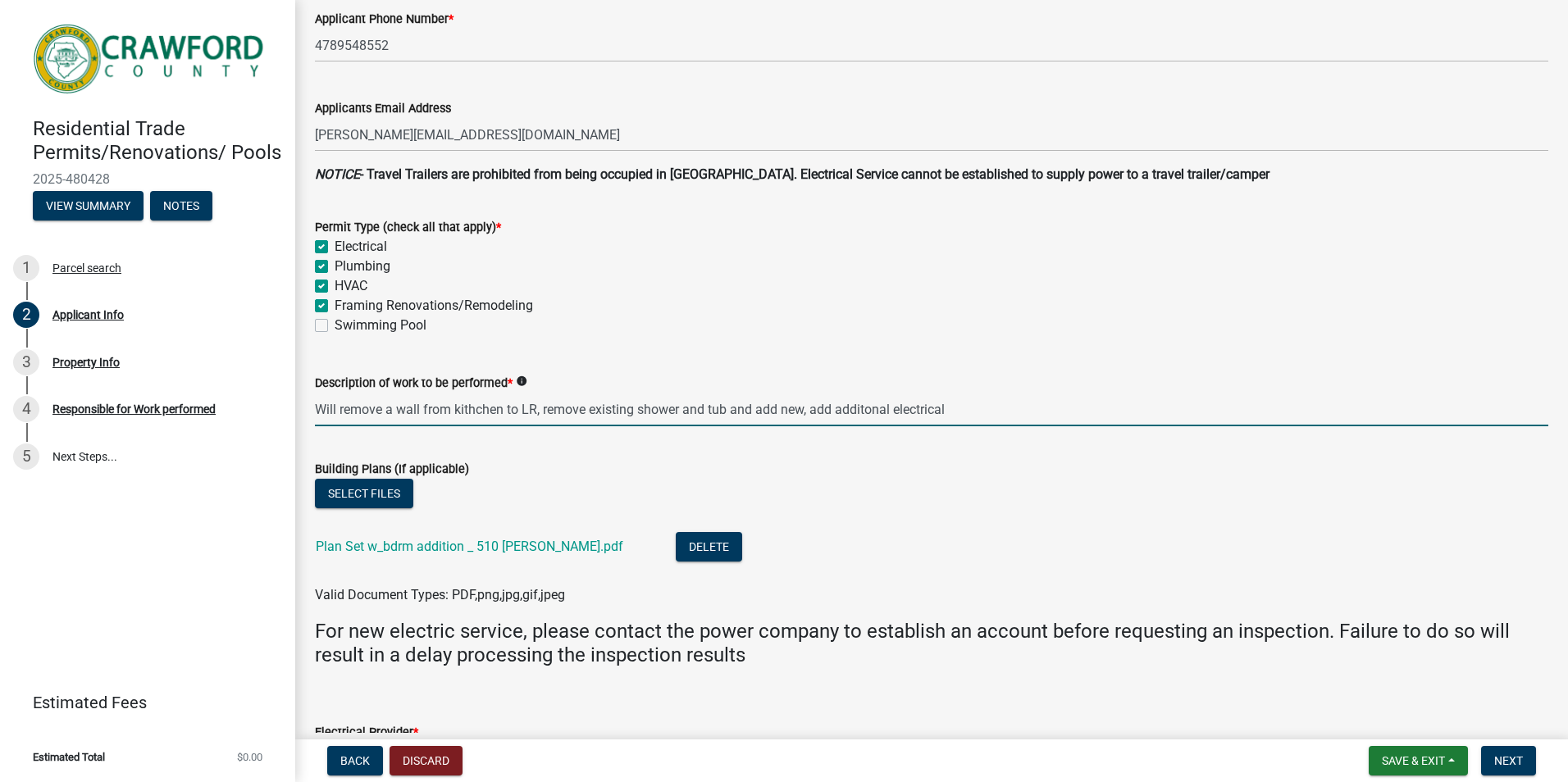
type input "Will remove a wall from kithchen to LR, remove existing shower and tub and add …"
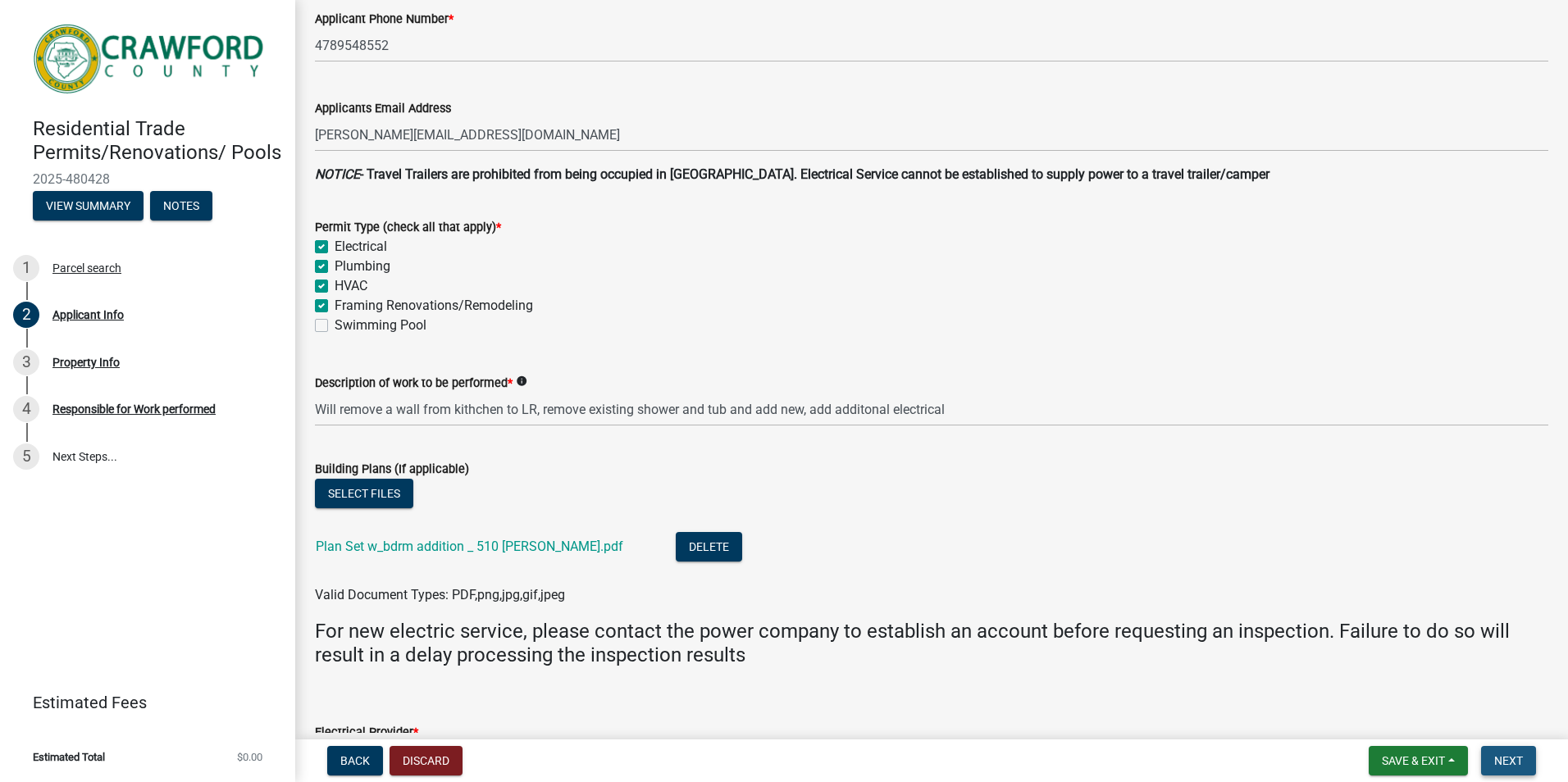
click at [1522, 764] on span "Next" at bounding box center [1508, 761] width 28 height 13
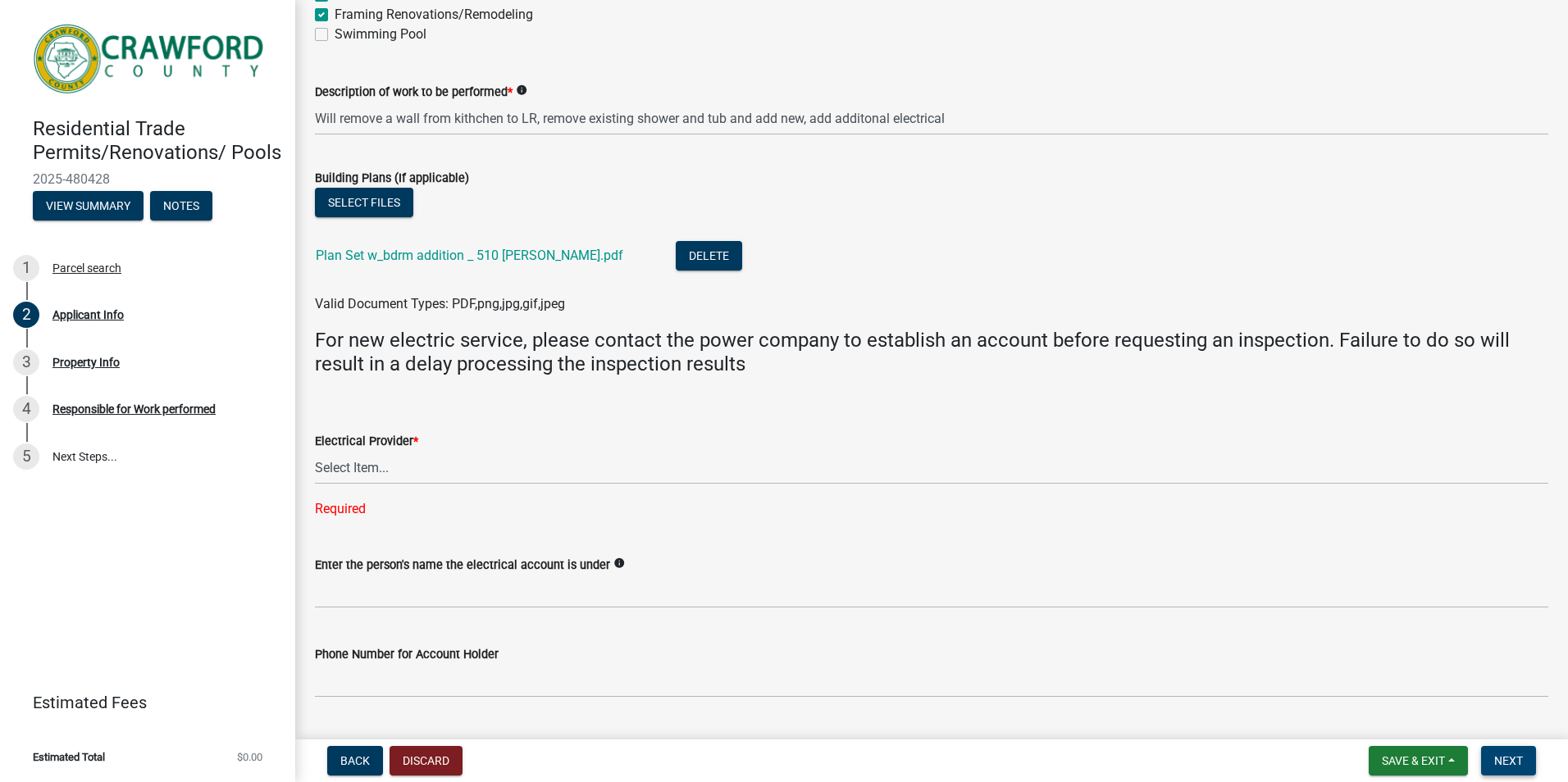
scroll to position [738, 0]
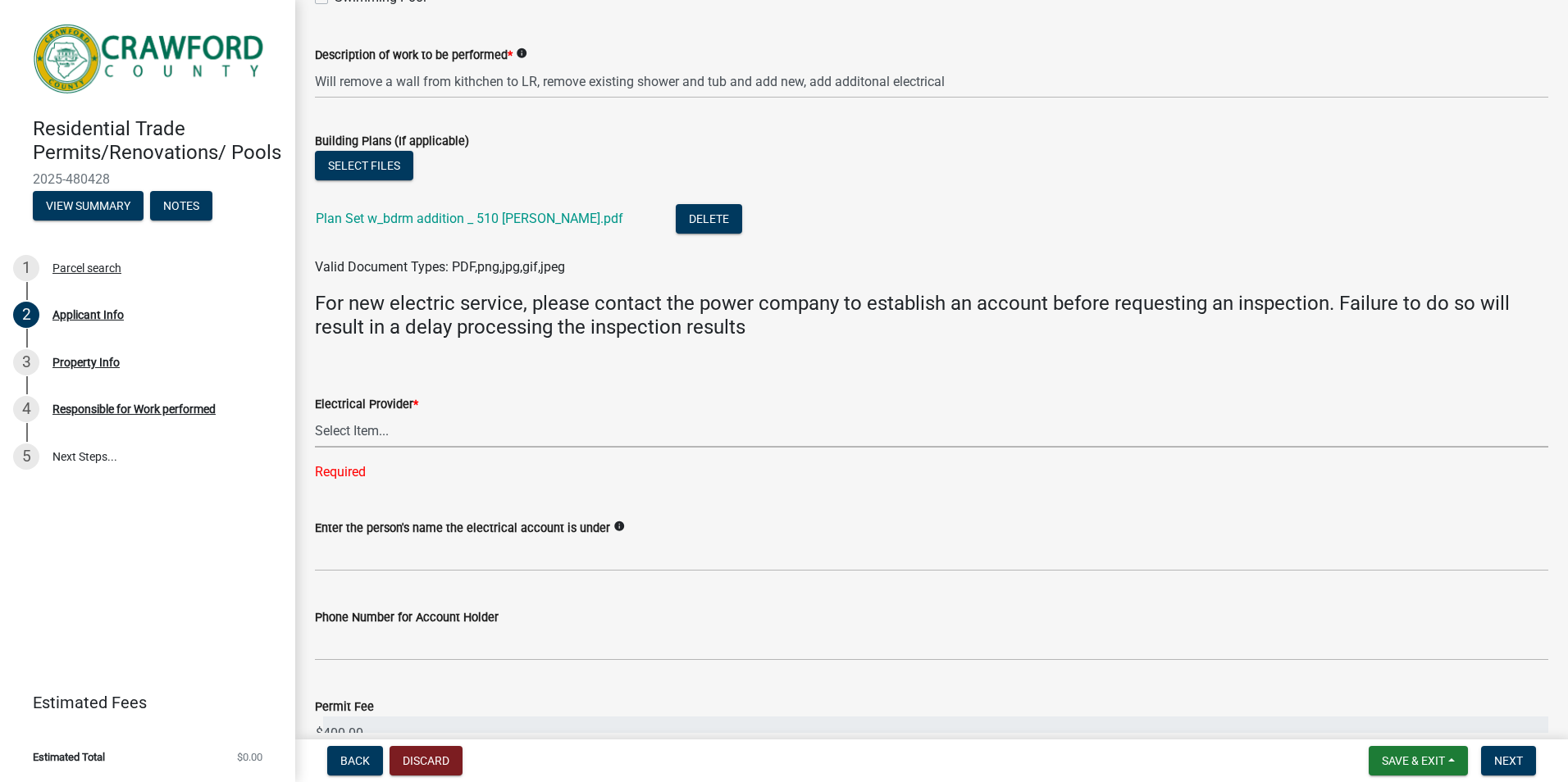
click at [347, 425] on select "Select Item... Flint Energies Georgia Power Southern Rivers Energy Upson EMC Fo…" at bounding box center [931, 431] width 1233 height 34
click at [315, 414] on select "Select Item... Flint Energies Georgia Power Southern Rivers Energy Upson EMC Fo…" at bounding box center [931, 431] width 1233 height 34
select select "623d3079-c1eb-44cf-96cb-a8315f116107"
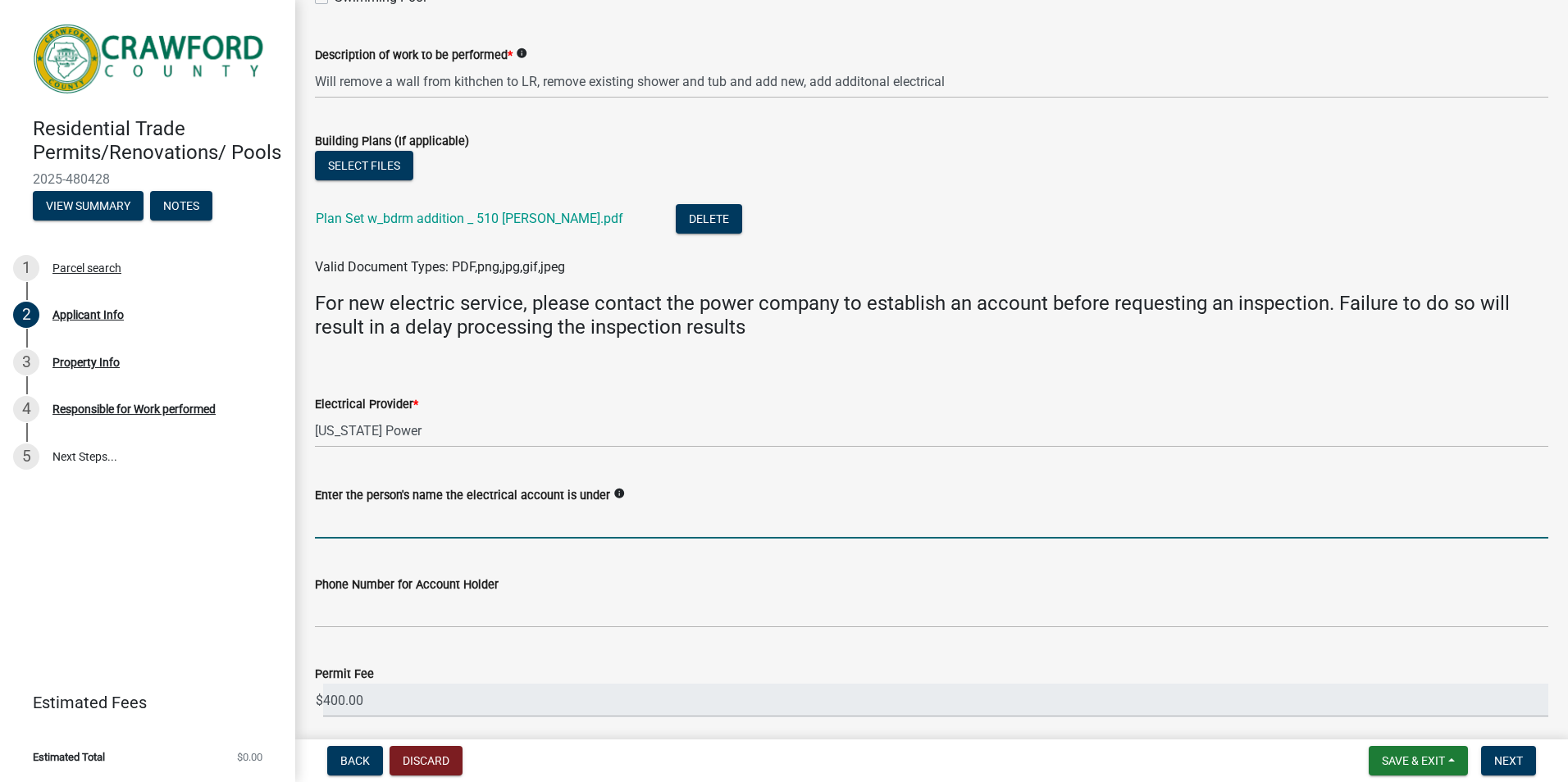
click at [342, 523] on input "Enter the person's name the electrical account is under" at bounding box center [931, 522] width 1233 height 34
type input "keith radcliff"
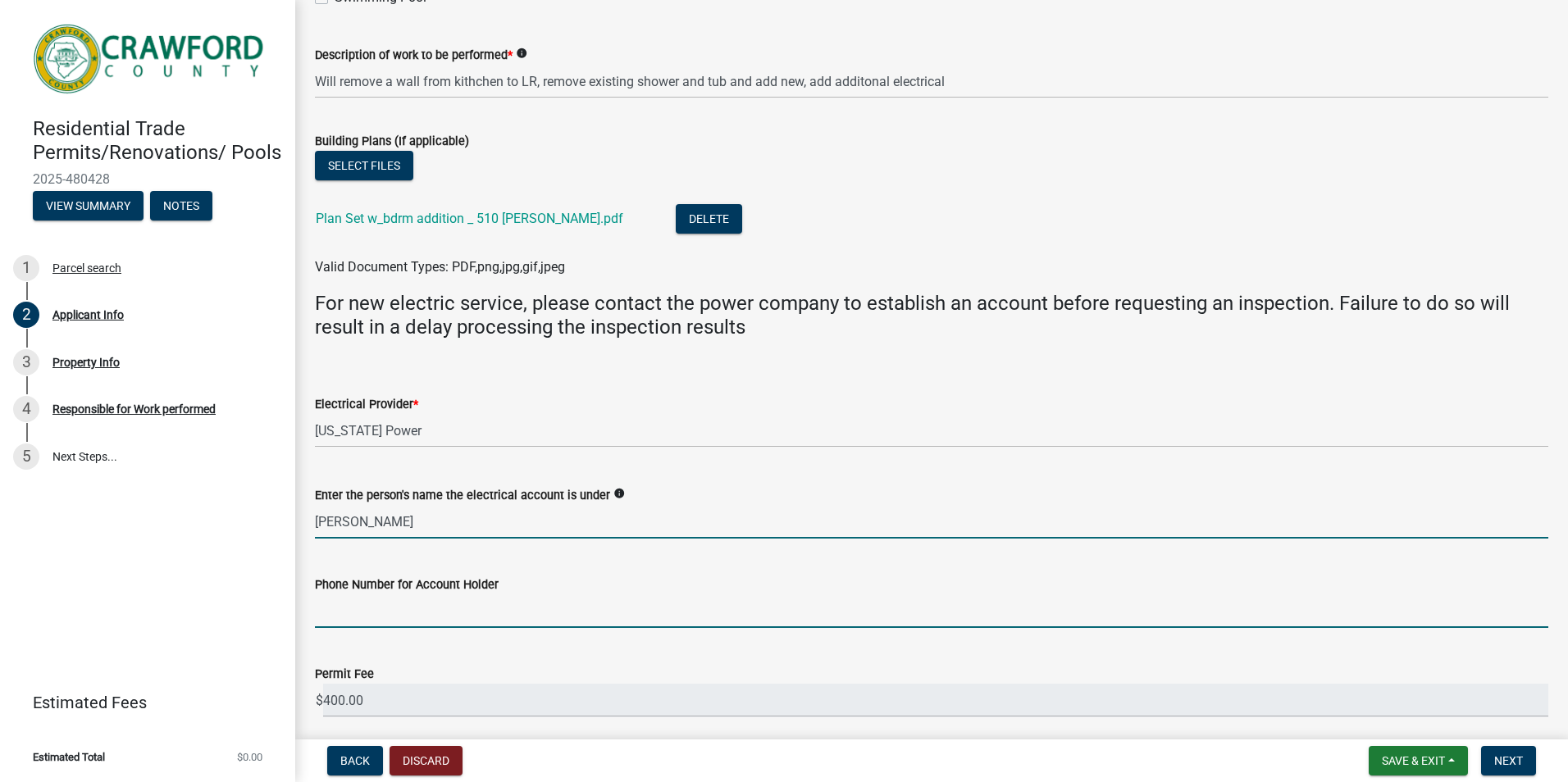
click at [376, 610] on input "Phone Number for Account Holder" at bounding box center [931, 610] width 1233 height 34
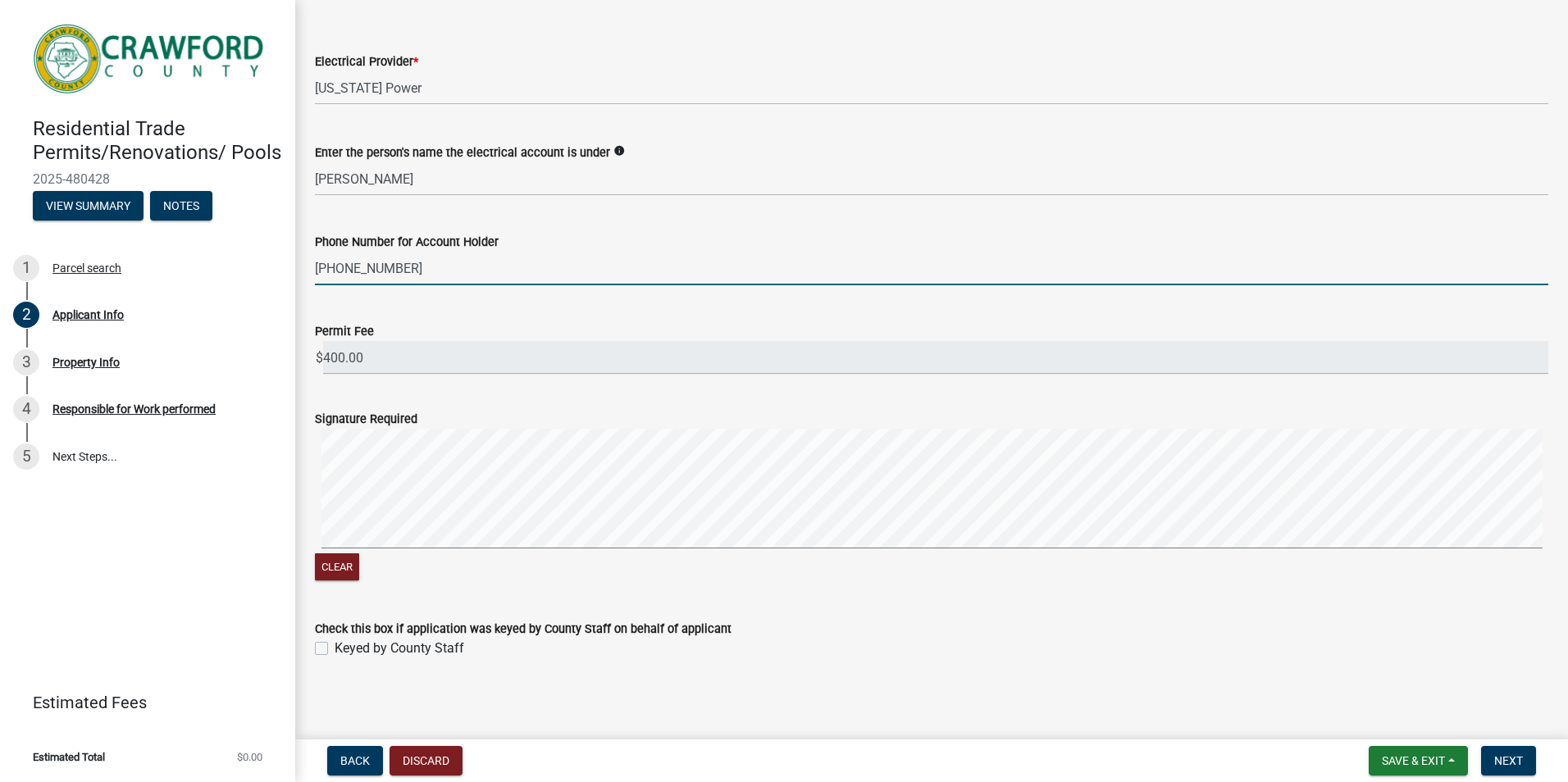
scroll to position [1085, 0]
type input "478-960-8909"
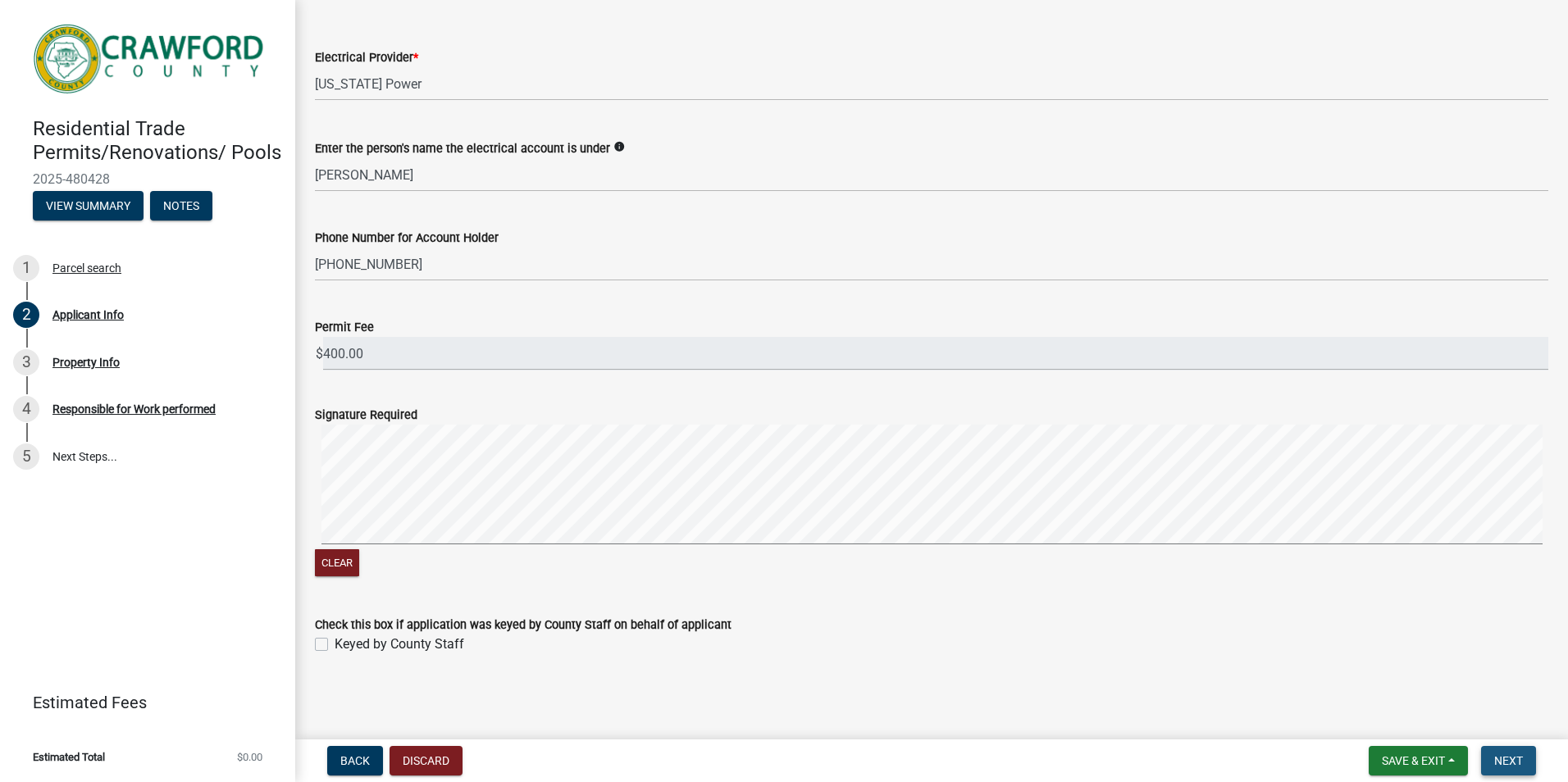
click at [1508, 766] on span "Next" at bounding box center [1508, 761] width 28 height 13
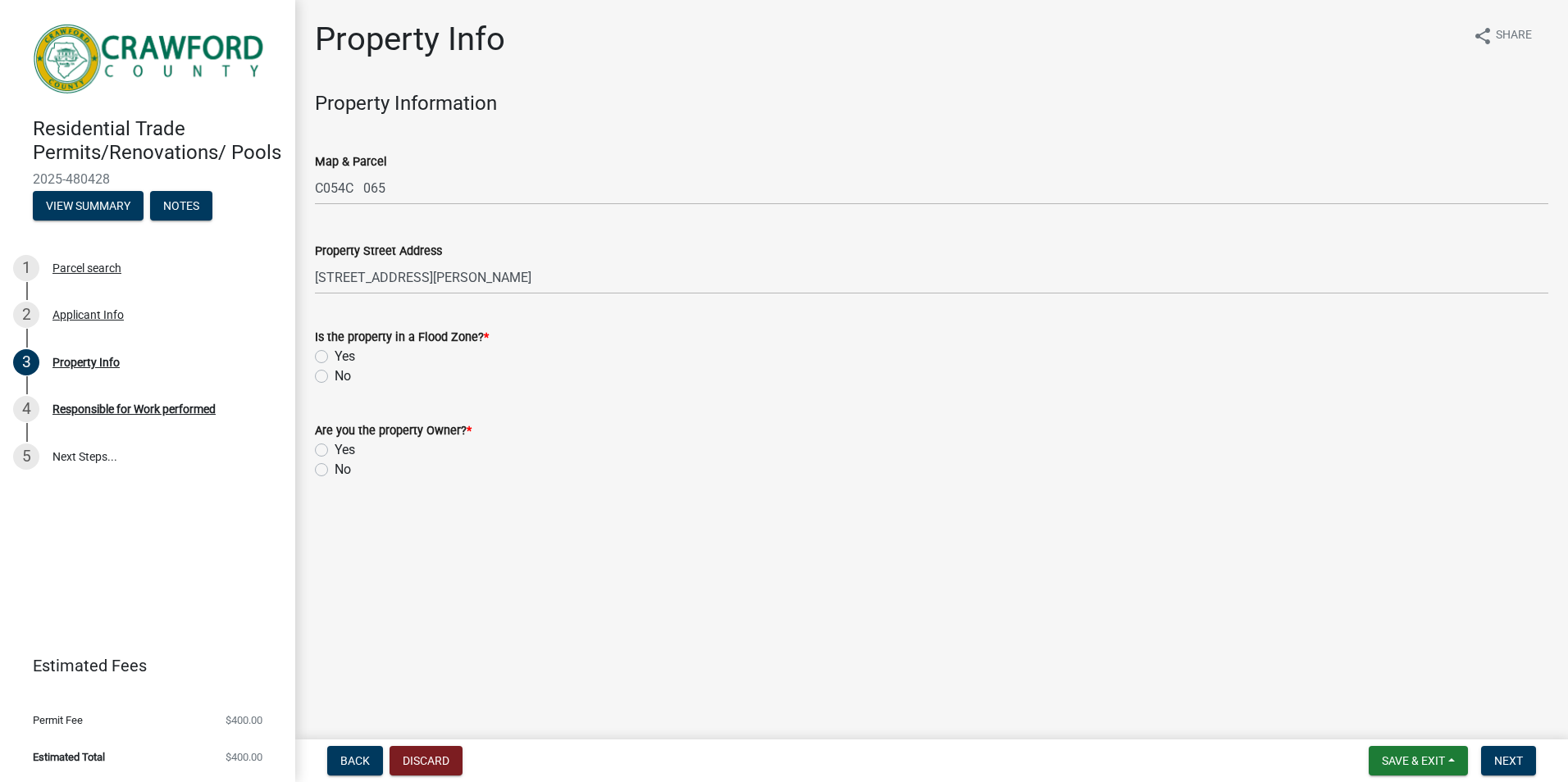
click at [335, 380] on label "No" at bounding box center [343, 377] width 16 height 20
click at [335, 377] on input "No" at bounding box center [340, 372] width 11 height 11
radio input "true"
click at [335, 471] on label "No" at bounding box center [343, 470] width 16 height 20
click at [335, 471] on input "No" at bounding box center [340, 465] width 11 height 11
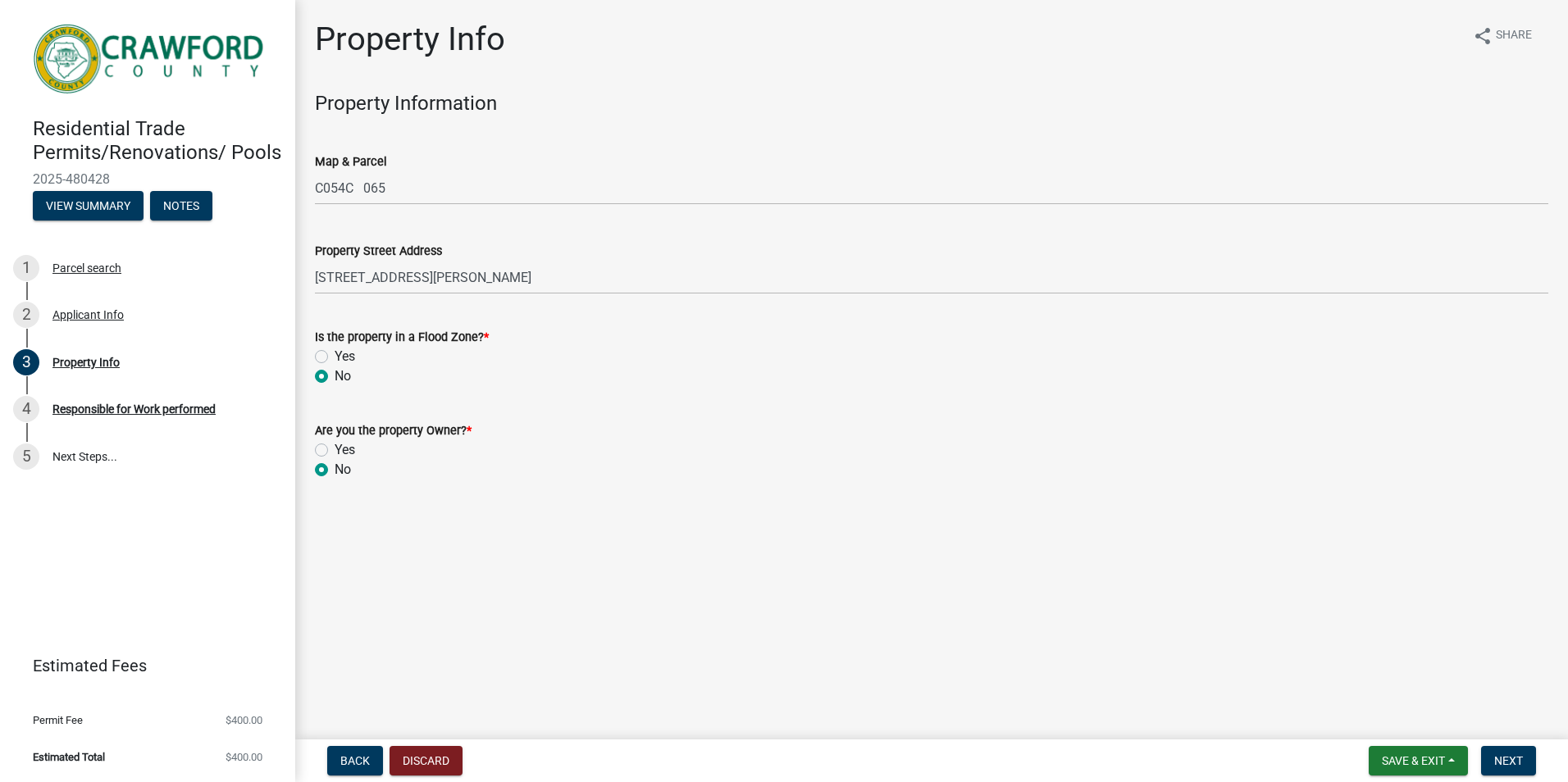
radio input "true"
click at [1524, 764] on button "Next" at bounding box center [1509, 761] width 55 height 29
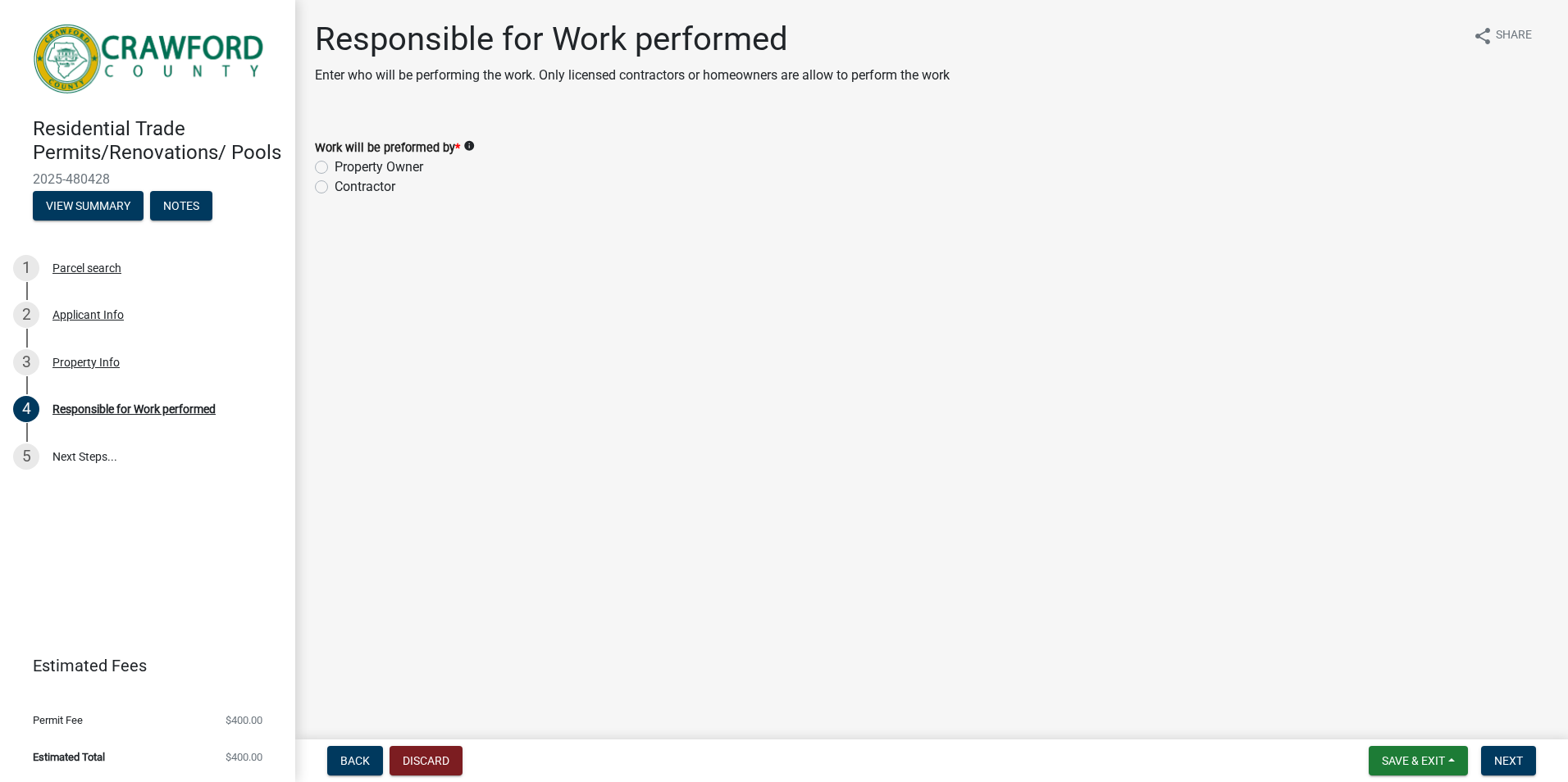
click at [335, 189] on label "Contractor" at bounding box center [365, 187] width 60 height 20
click at [335, 188] on input "Contractor" at bounding box center [340, 182] width 11 height 11
radio input "true"
click at [1505, 764] on span "Next" at bounding box center [1508, 761] width 28 height 13
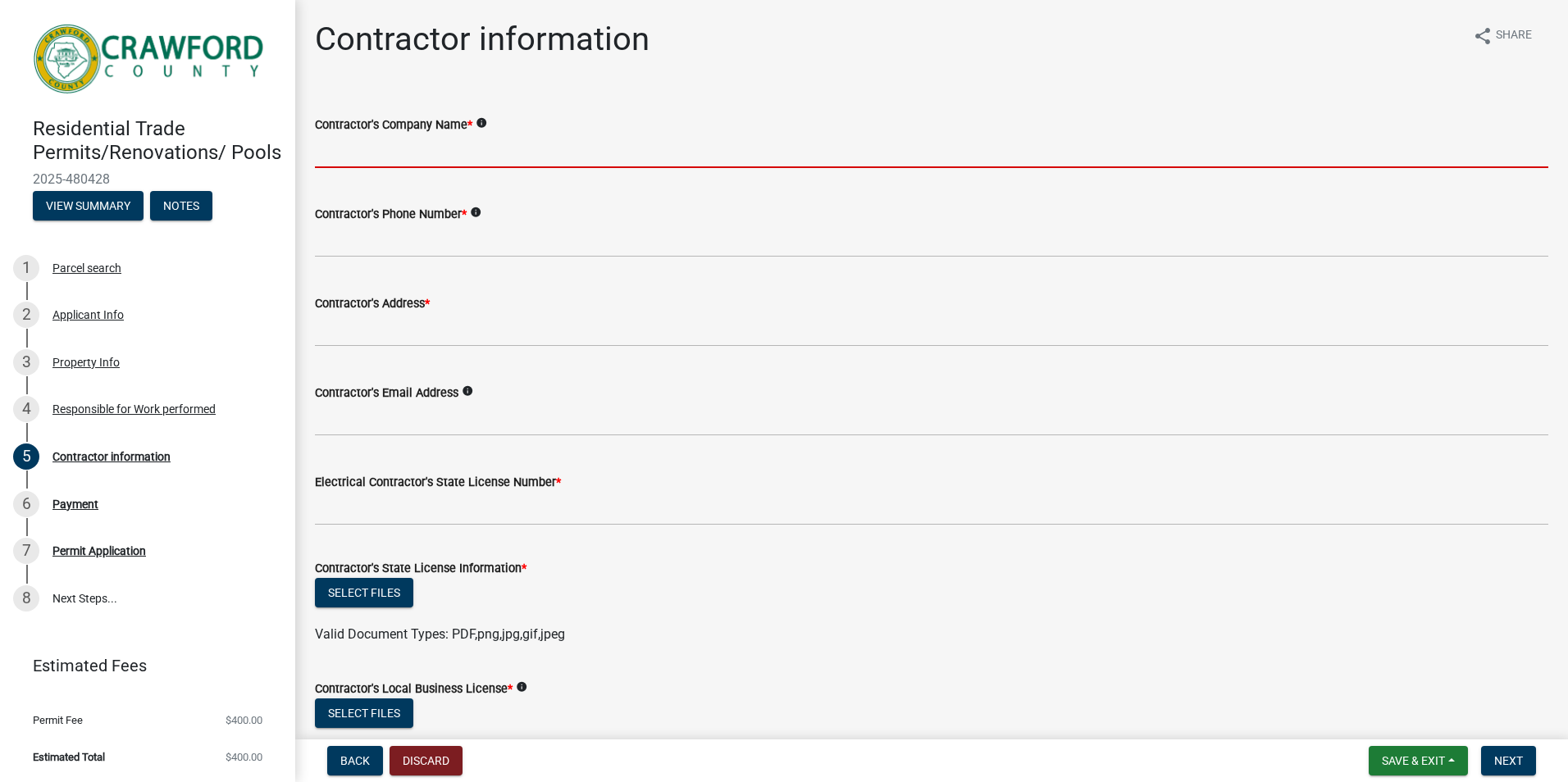
click at [362, 149] on input "Contractor's Company Name *" at bounding box center [931, 151] width 1233 height 34
type input "Deep South CS"
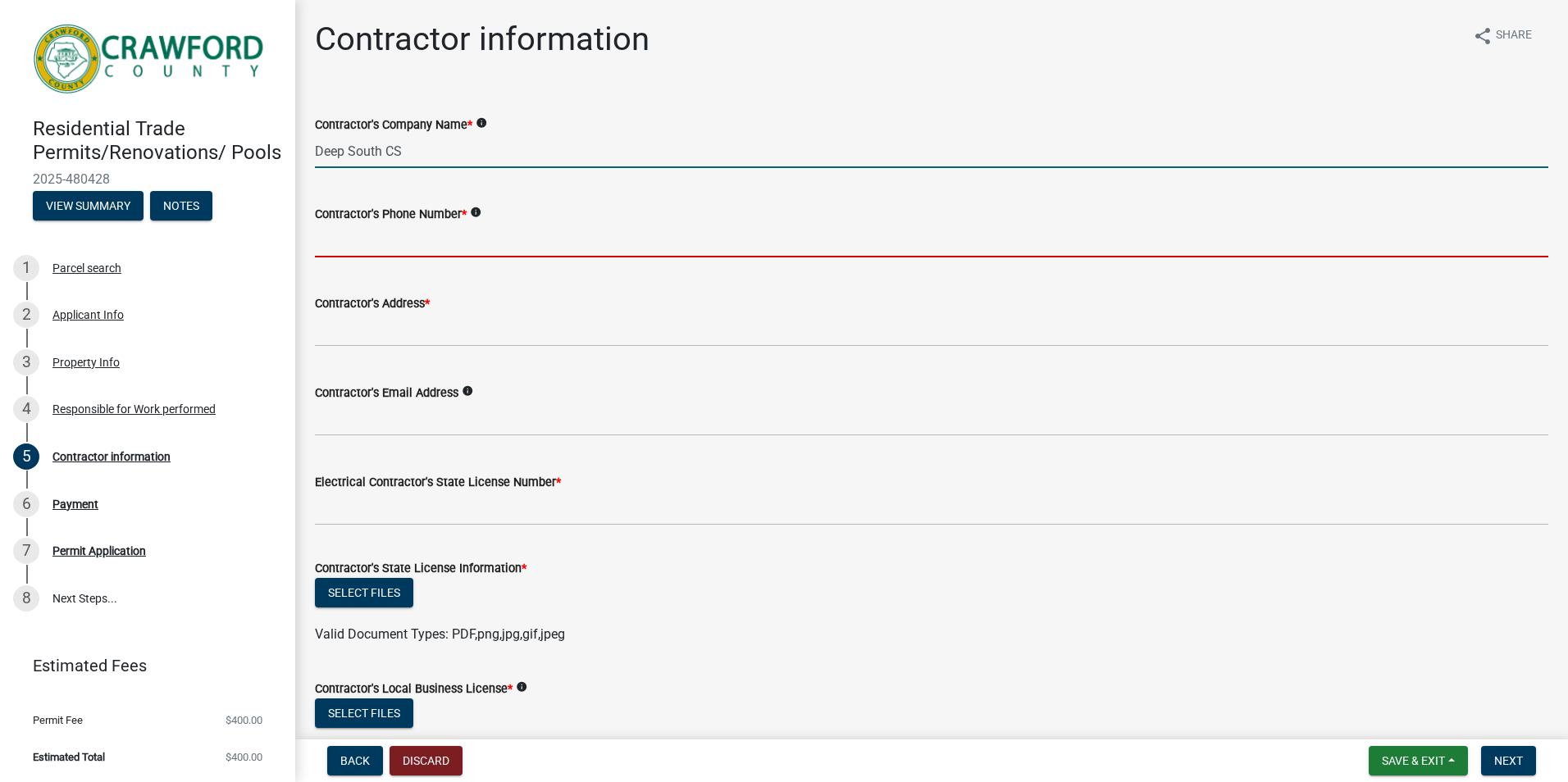
type input "4789733036"
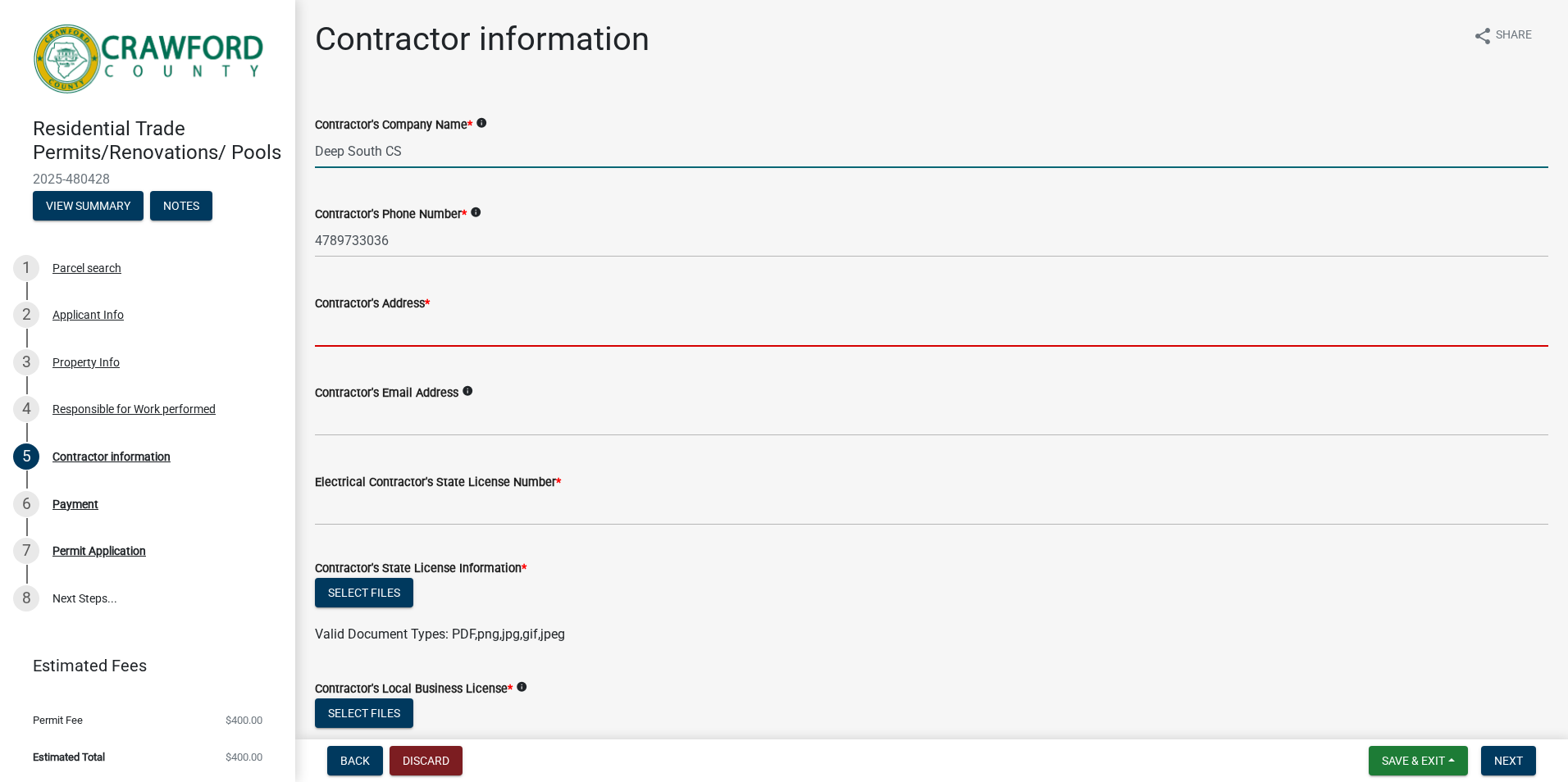
type input "122 old hwy 96"
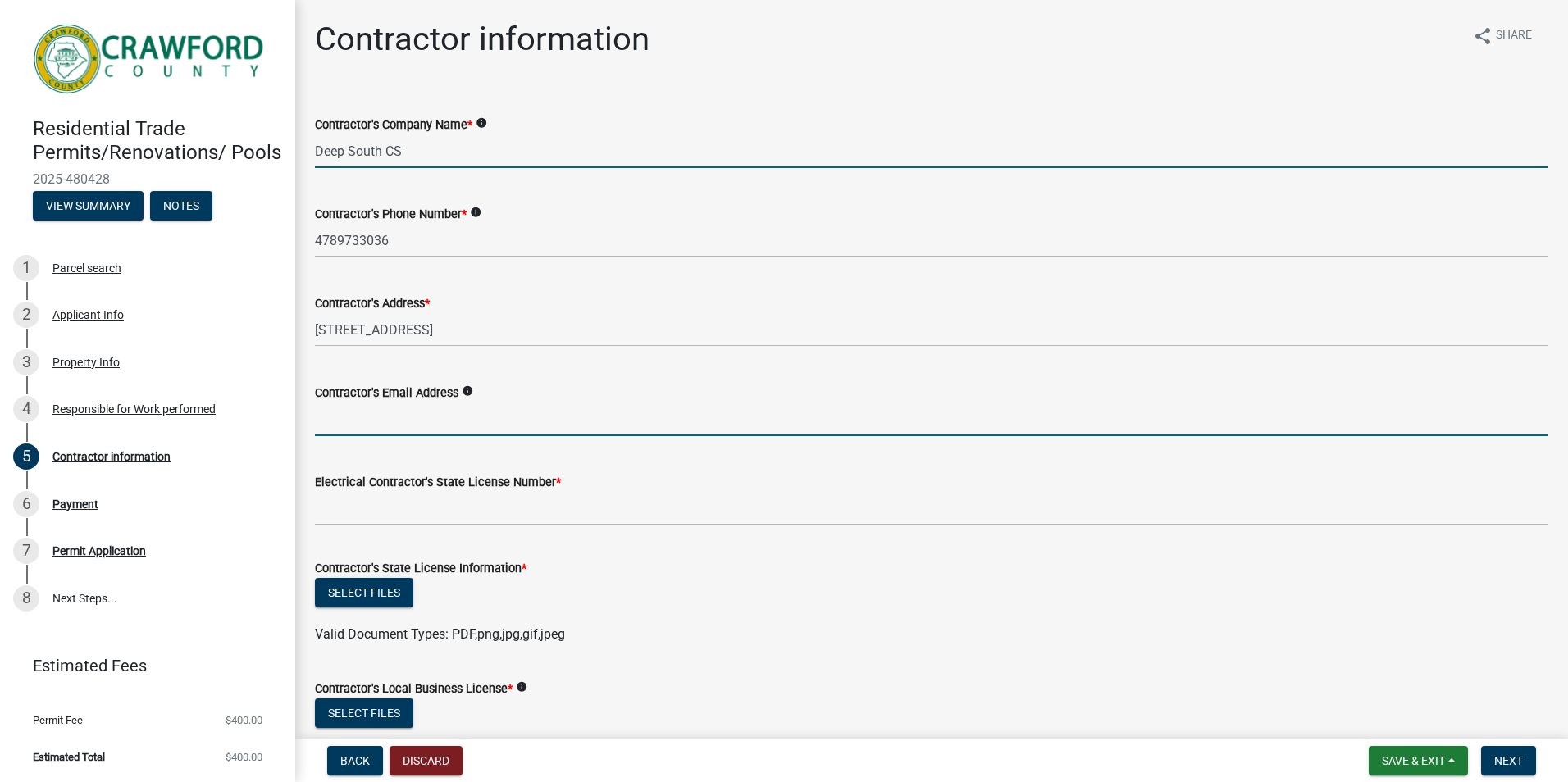
type input "amy@deepsouthcs.com"
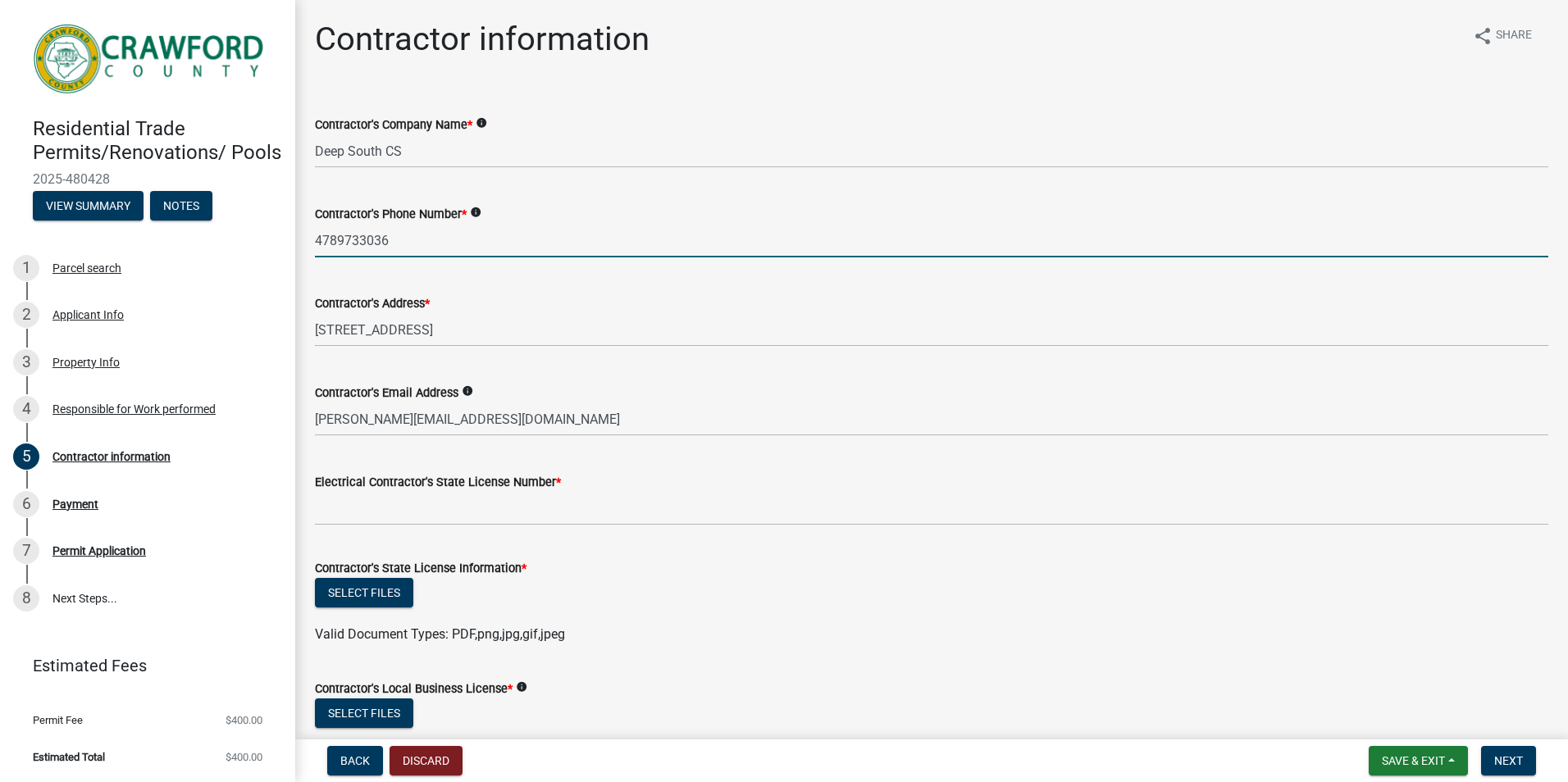
drag, startPoint x: 406, startPoint y: 245, endPoint x: 348, endPoint y: 236, distance: 58.7
click at [348, 236] on input "4789733036" at bounding box center [931, 240] width 1233 height 34
type input "4789548552"
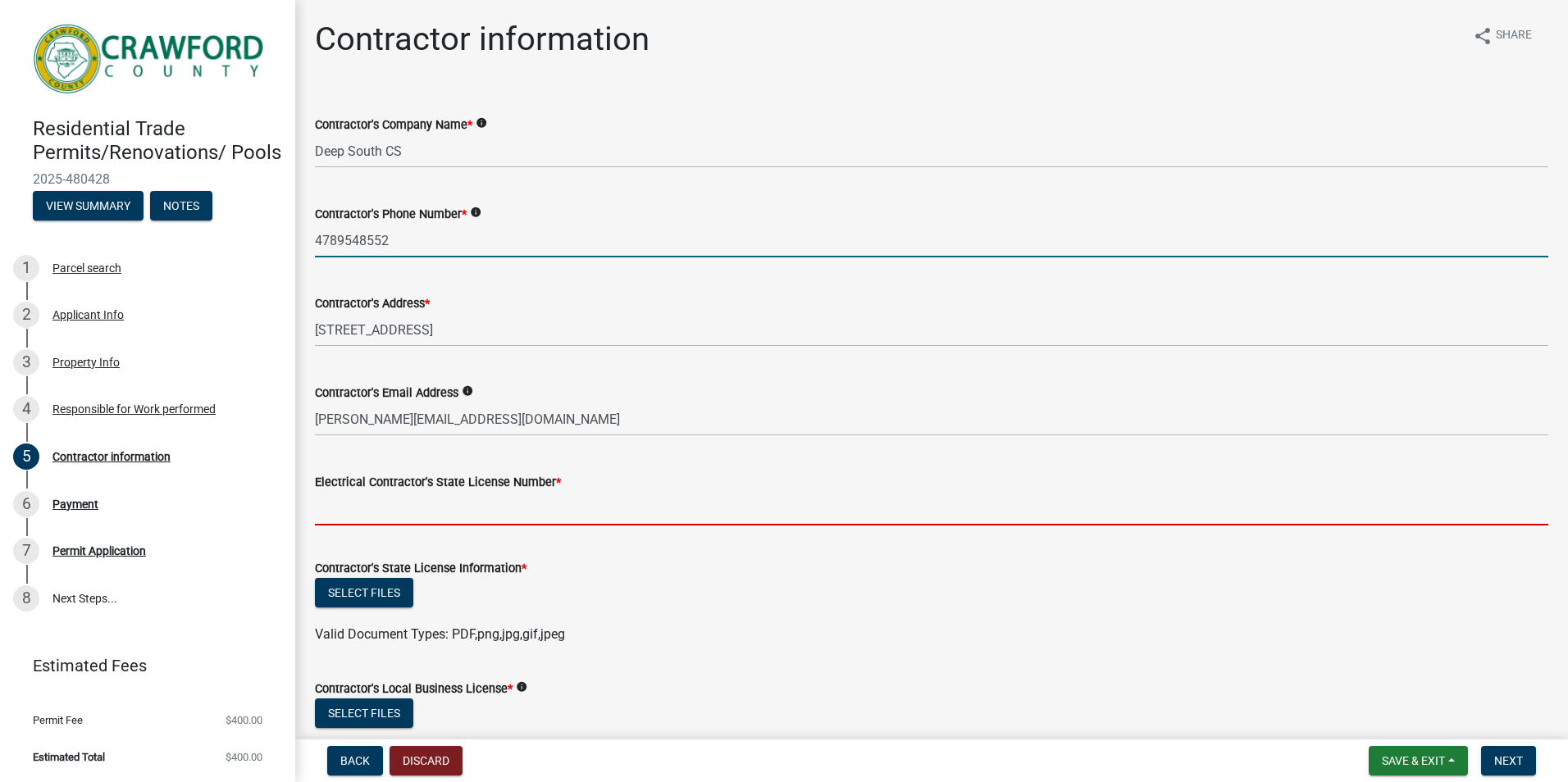
type input "Georgia"
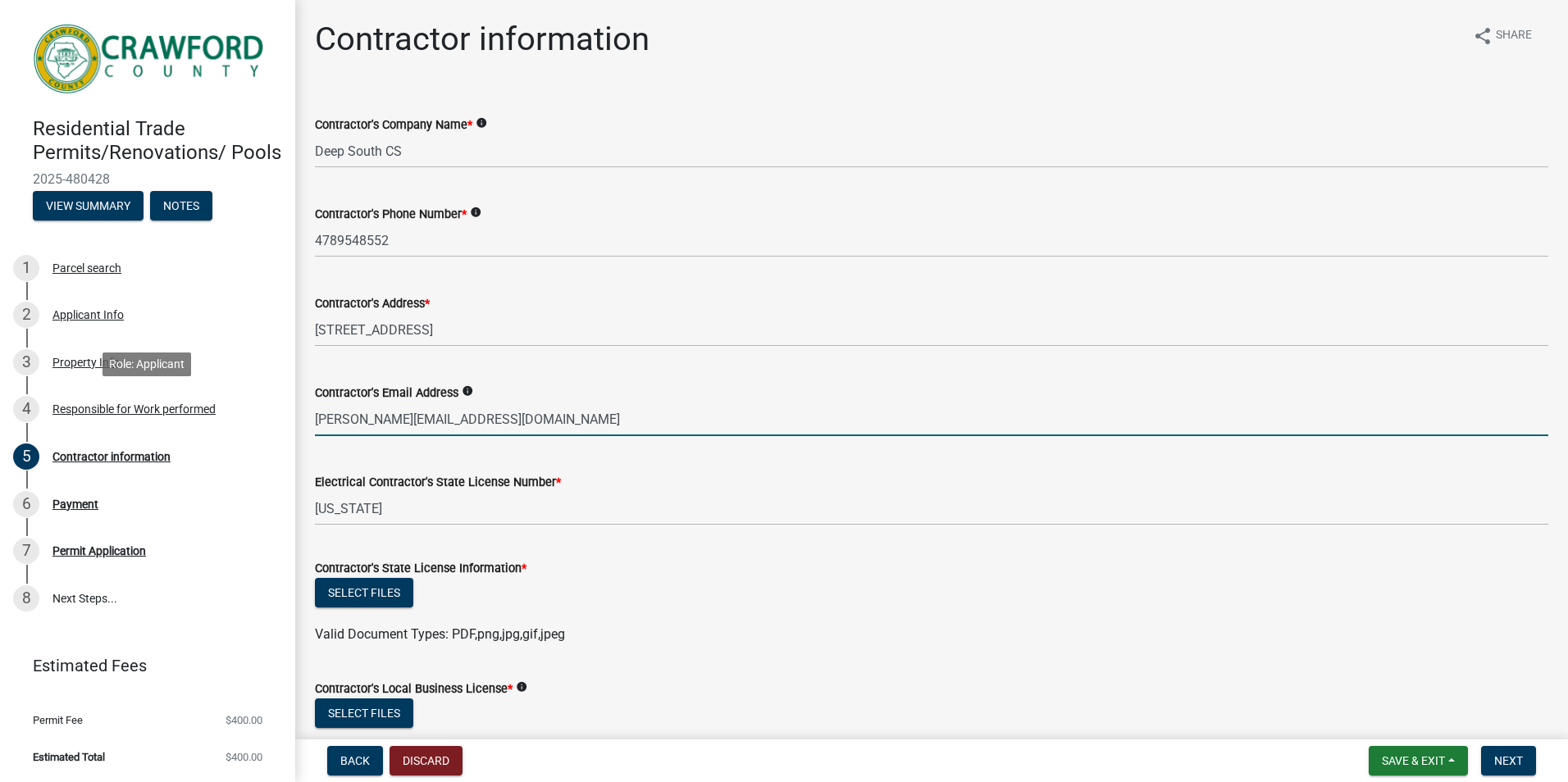
drag, startPoint x: 337, startPoint y: 417, endPoint x: 295, endPoint y: 416, distance: 42.0
click at [295, 416] on div "Residential Trade Permits/Renovations/ Pools 2025-480428 View Summary Notes 1 P…" at bounding box center [784, 391] width 1568 height 782
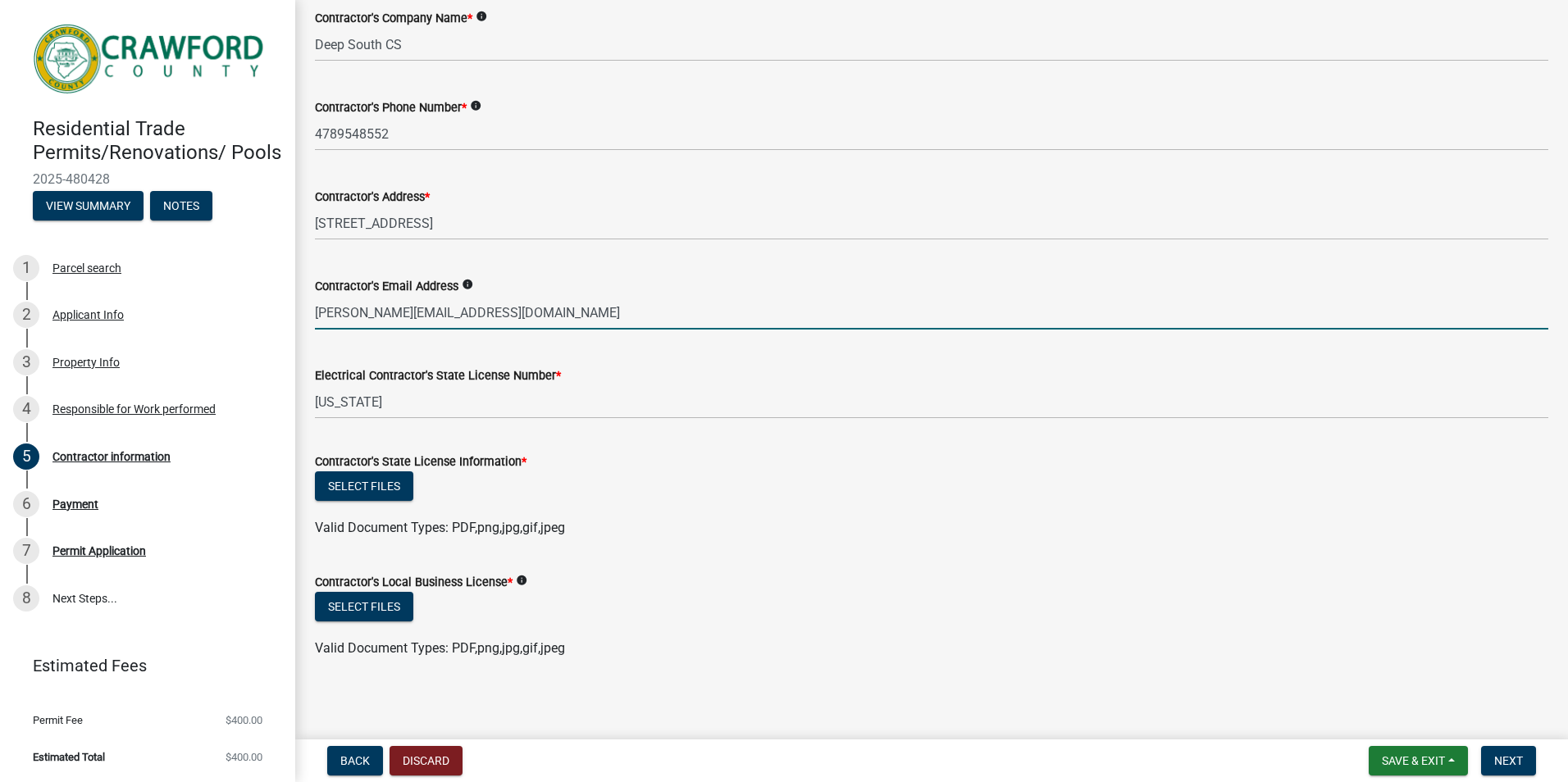
scroll to position [110, 0]
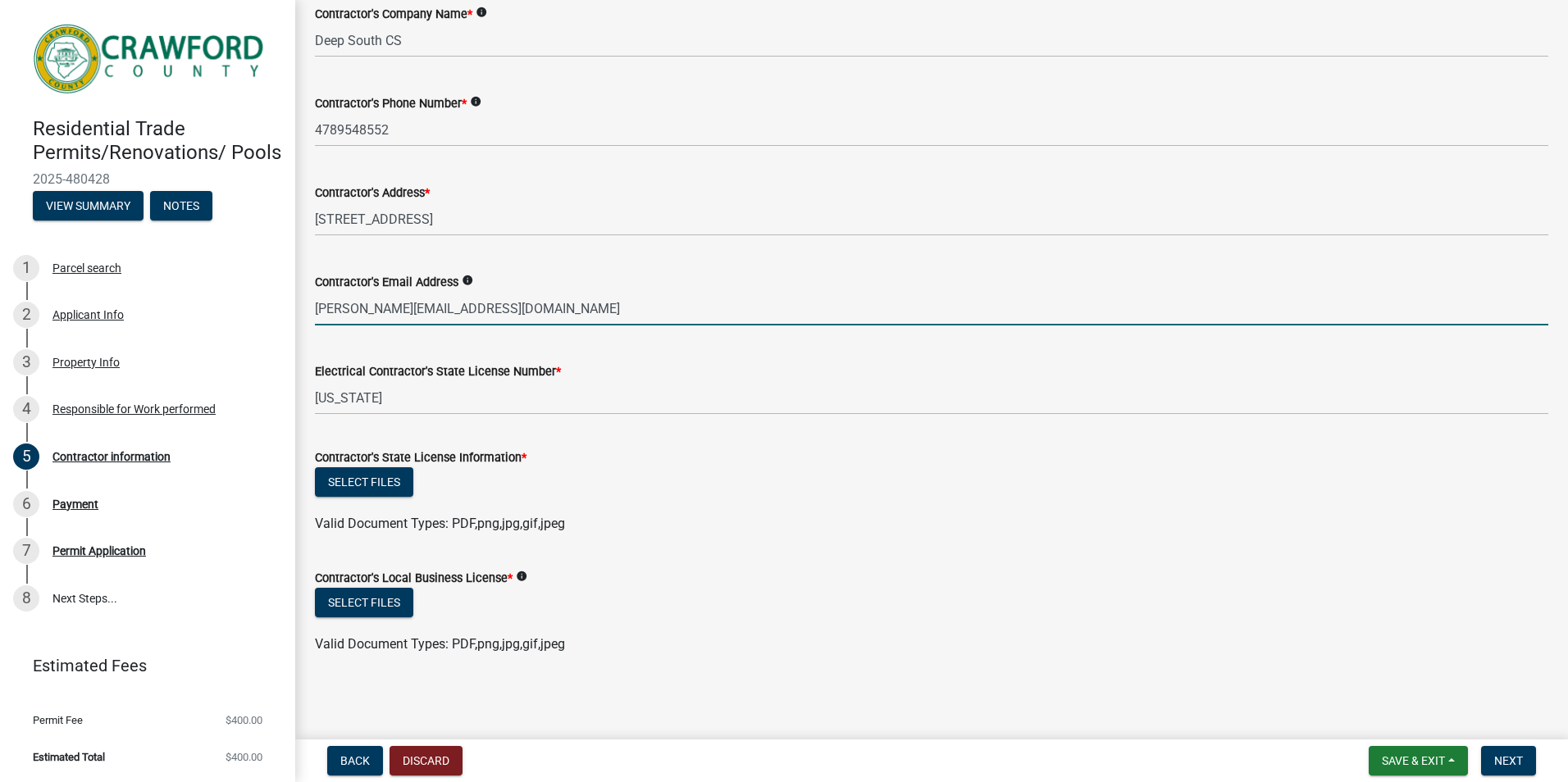
type input "mike@deepsouthcs.com"
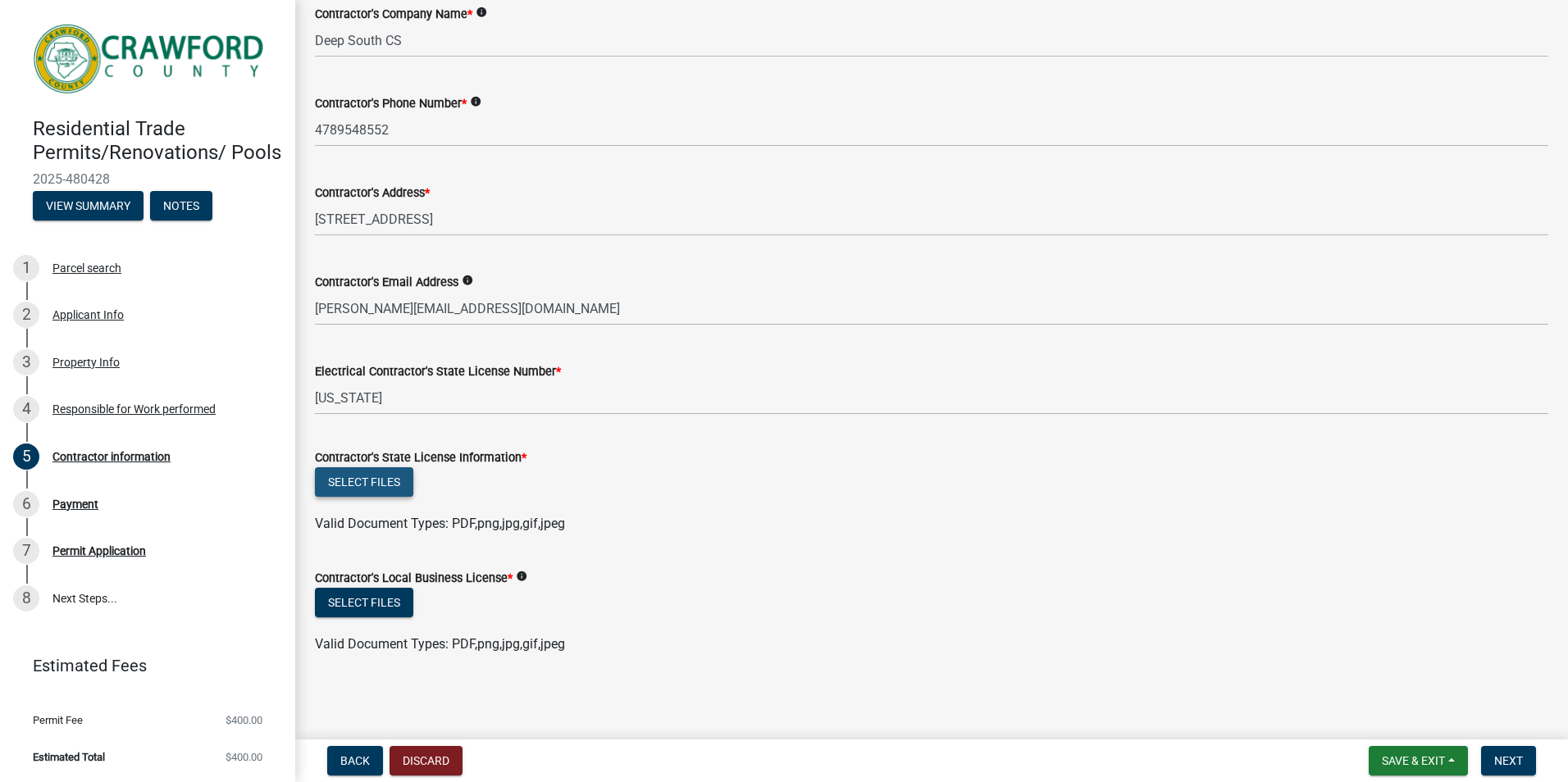
click at [370, 484] on button "Select files" at bounding box center [364, 482] width 99 height 29
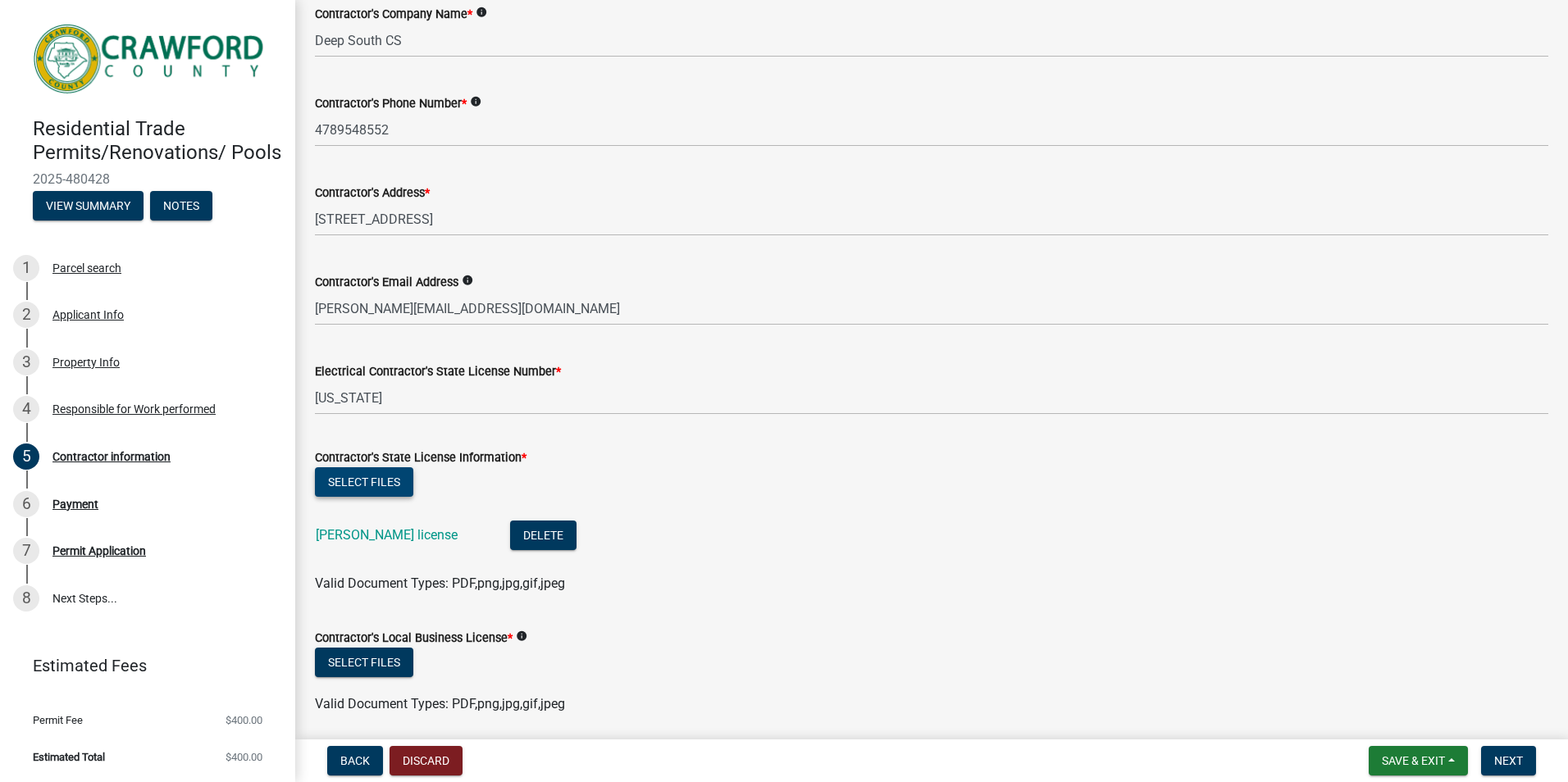
scroll to position [171, 0]
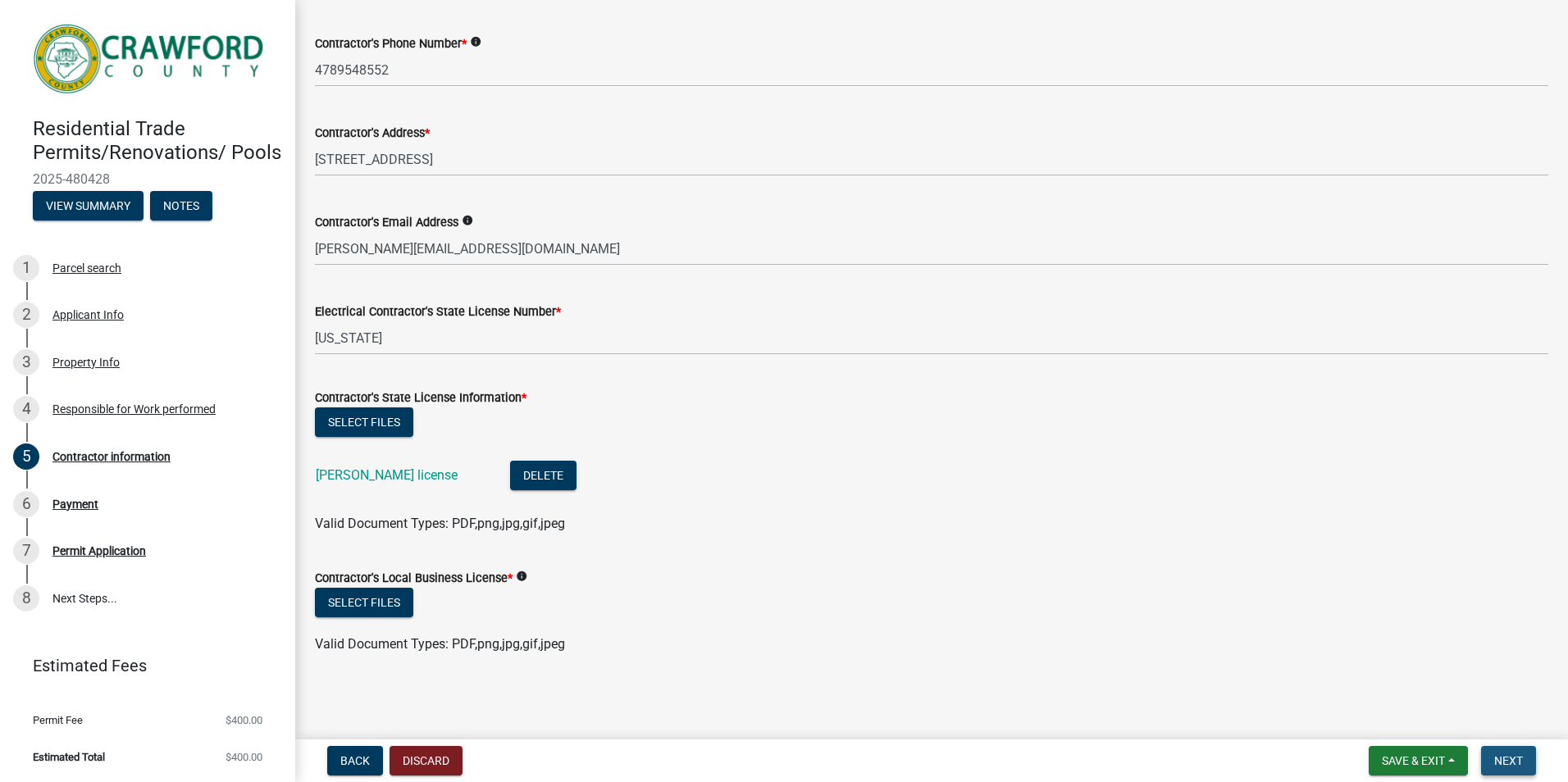
click at [1509, 758] on span "Next" at bounding box center [1508, 761] width 28 height 13
click at [371, 600] on button "Select files" at bounding box center [364, 602] width 99 height 29
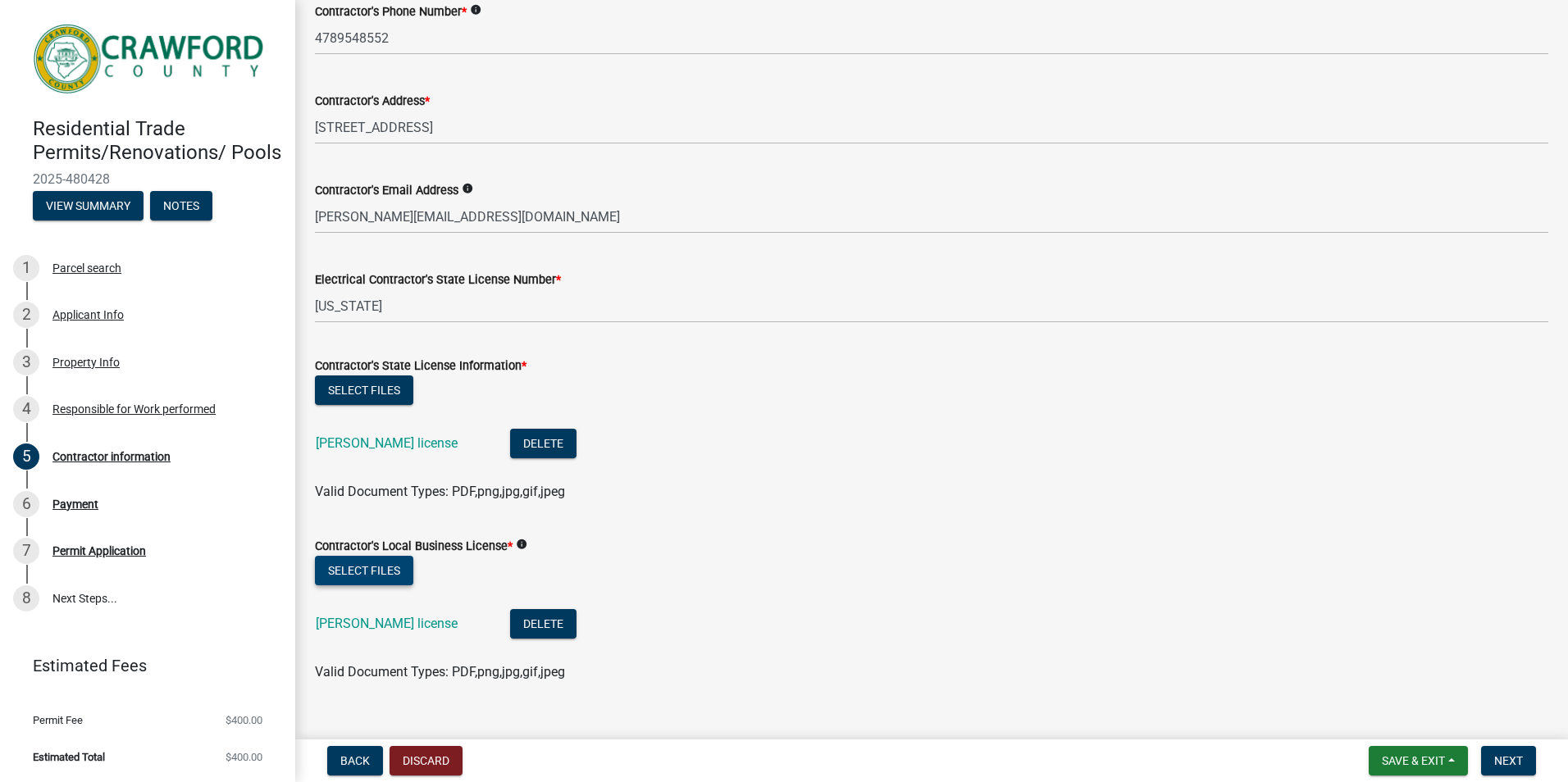
scroll to position [231, 0]
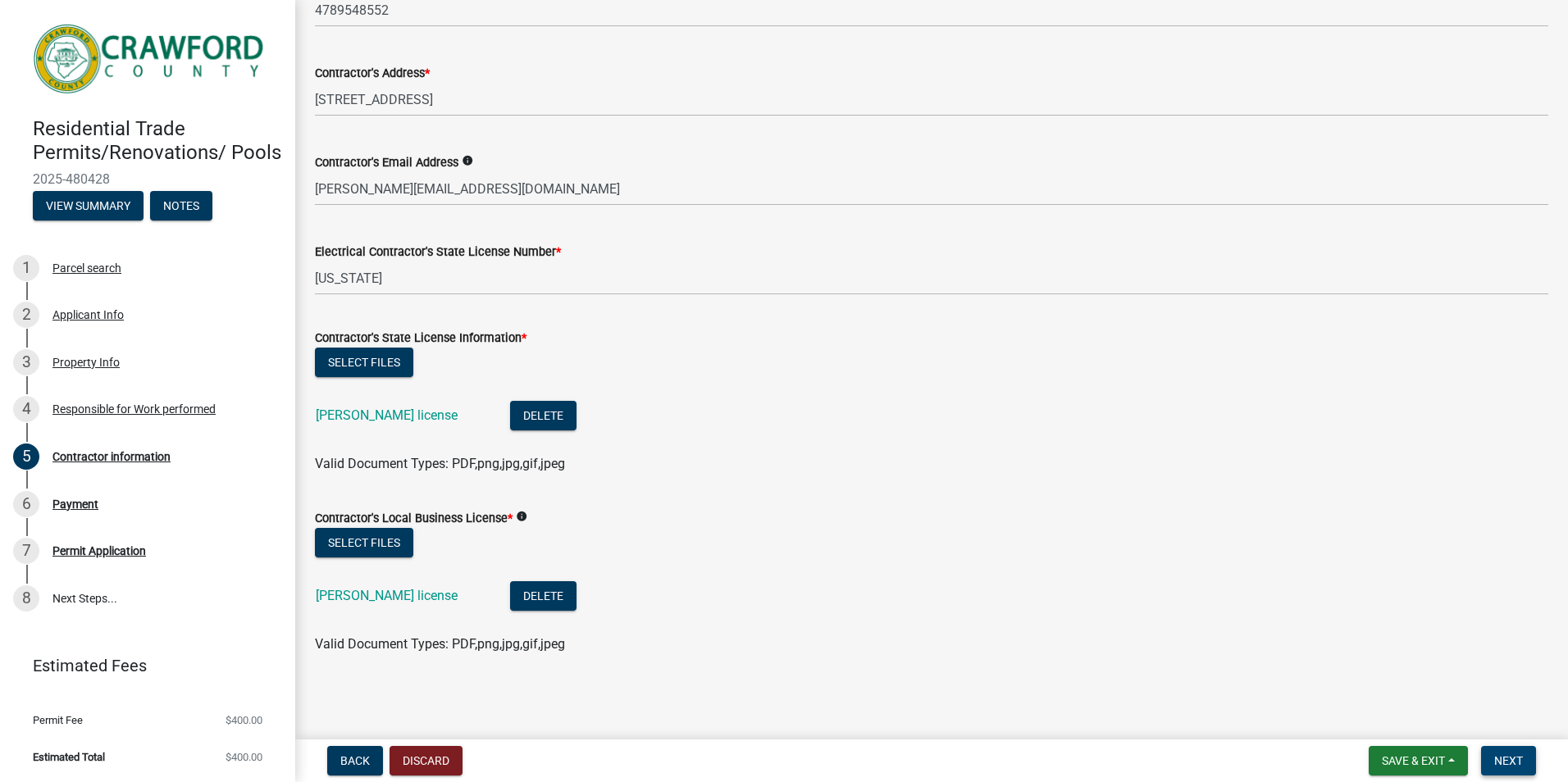
click at [1500, 756] on span "Next" at bounding box center [1508, 761] width 28 height 13
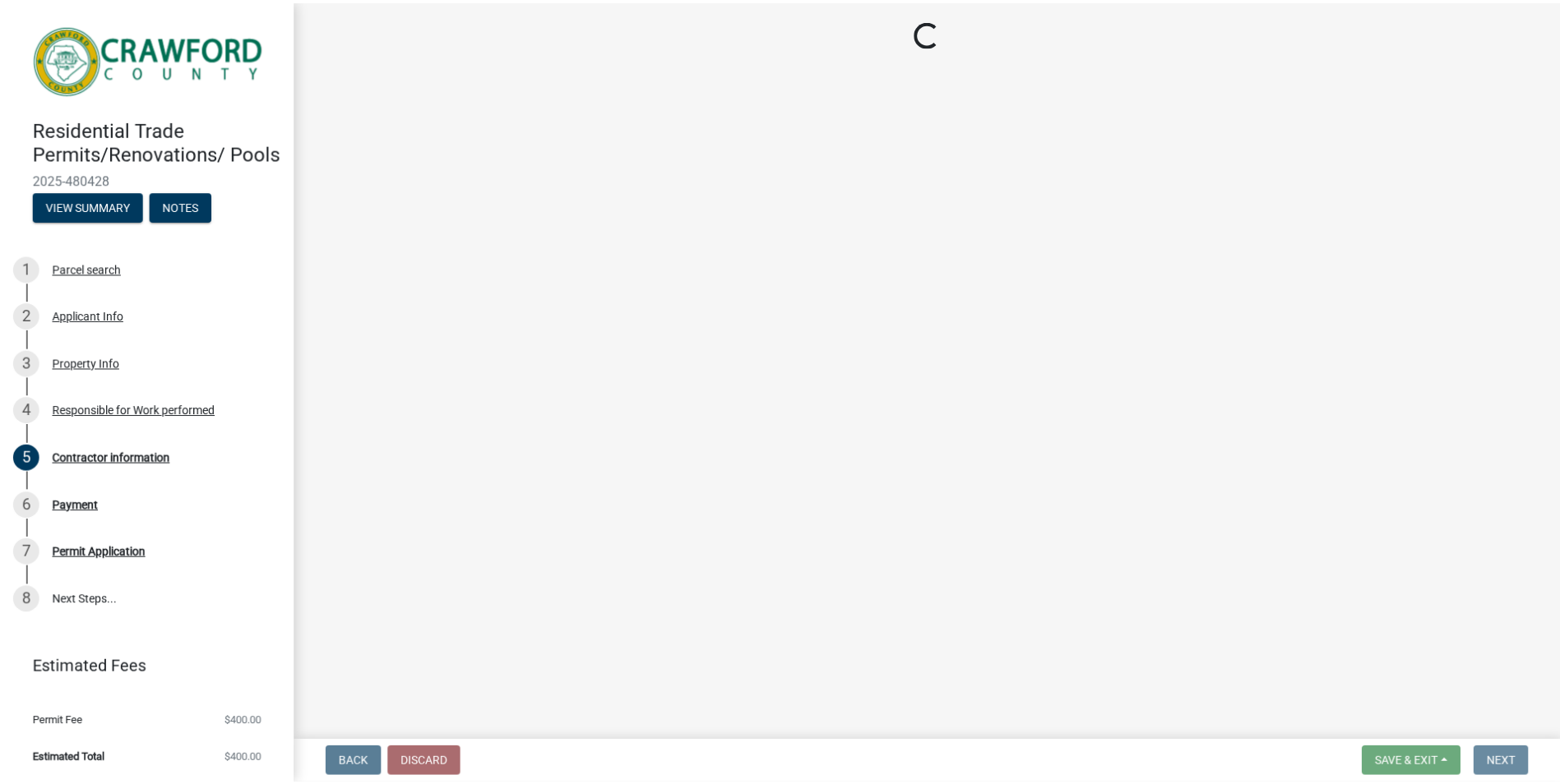
scroll to position [0, 0]
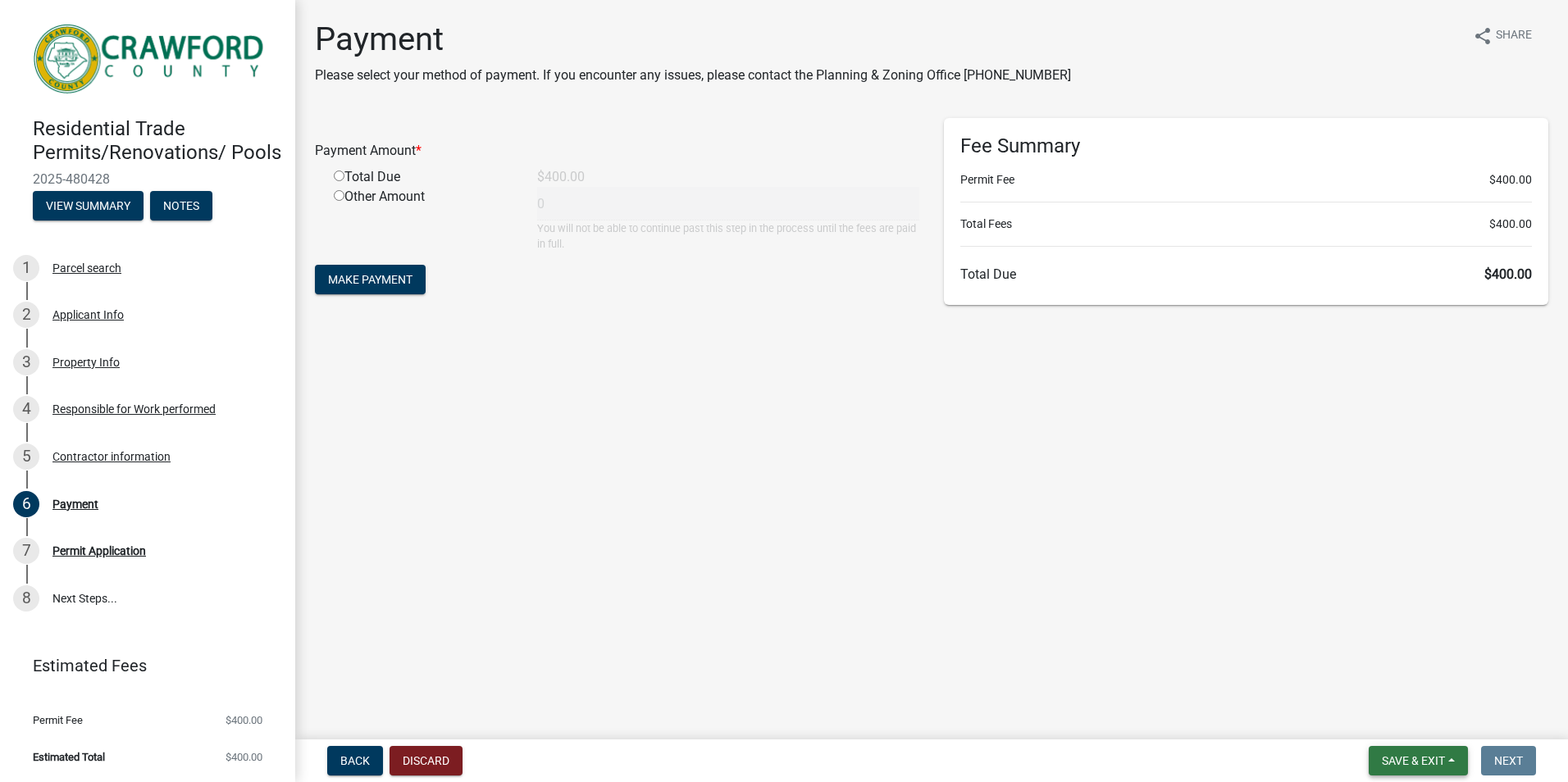
click at [1406, 761] on span "Save & Exit" at bounding box center [1413, 761] width 63 height 13
click at [1386, 719] on button "Save & Exit" at bounding box center [1403, 718] width 131 height 39
